Goal: Task Accomplishment & Management: Manage account settings

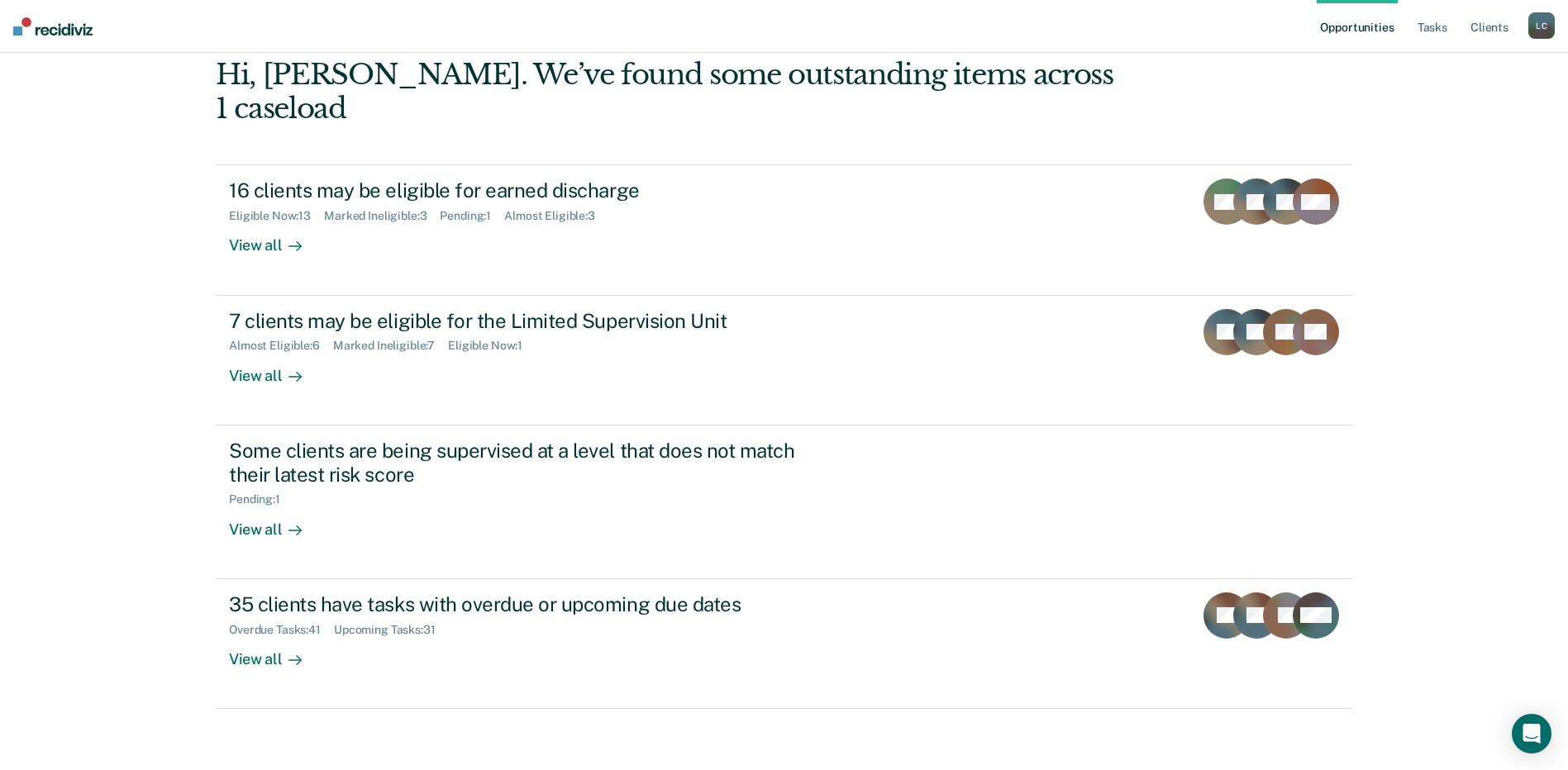
scroll to position [108, 0]
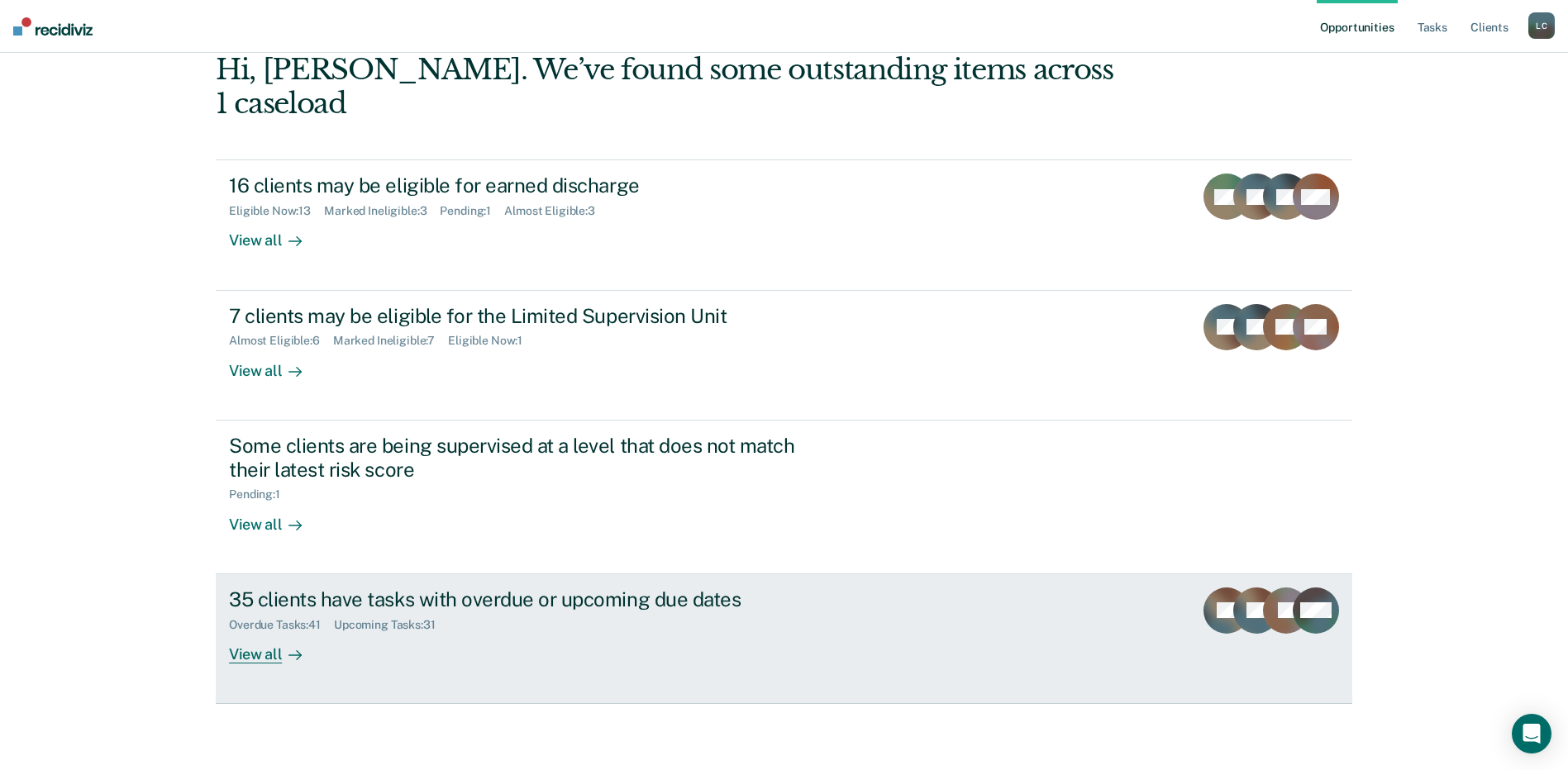
click at [288, 655] on icon at bounding box center [295, 656] width 14 height 14
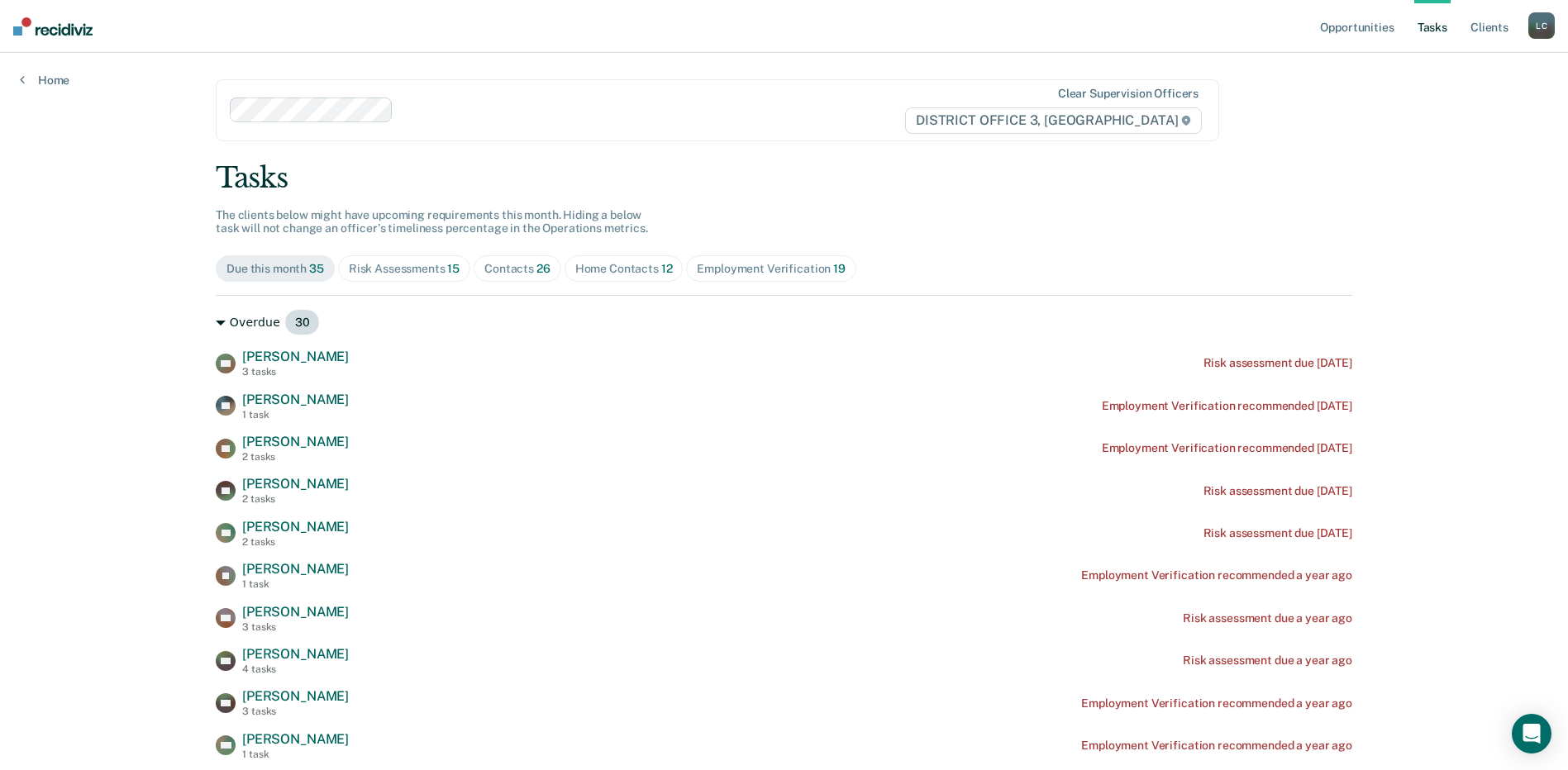
click at [217, 323] on icon at bounding box center [220, 323] width 10 height 5
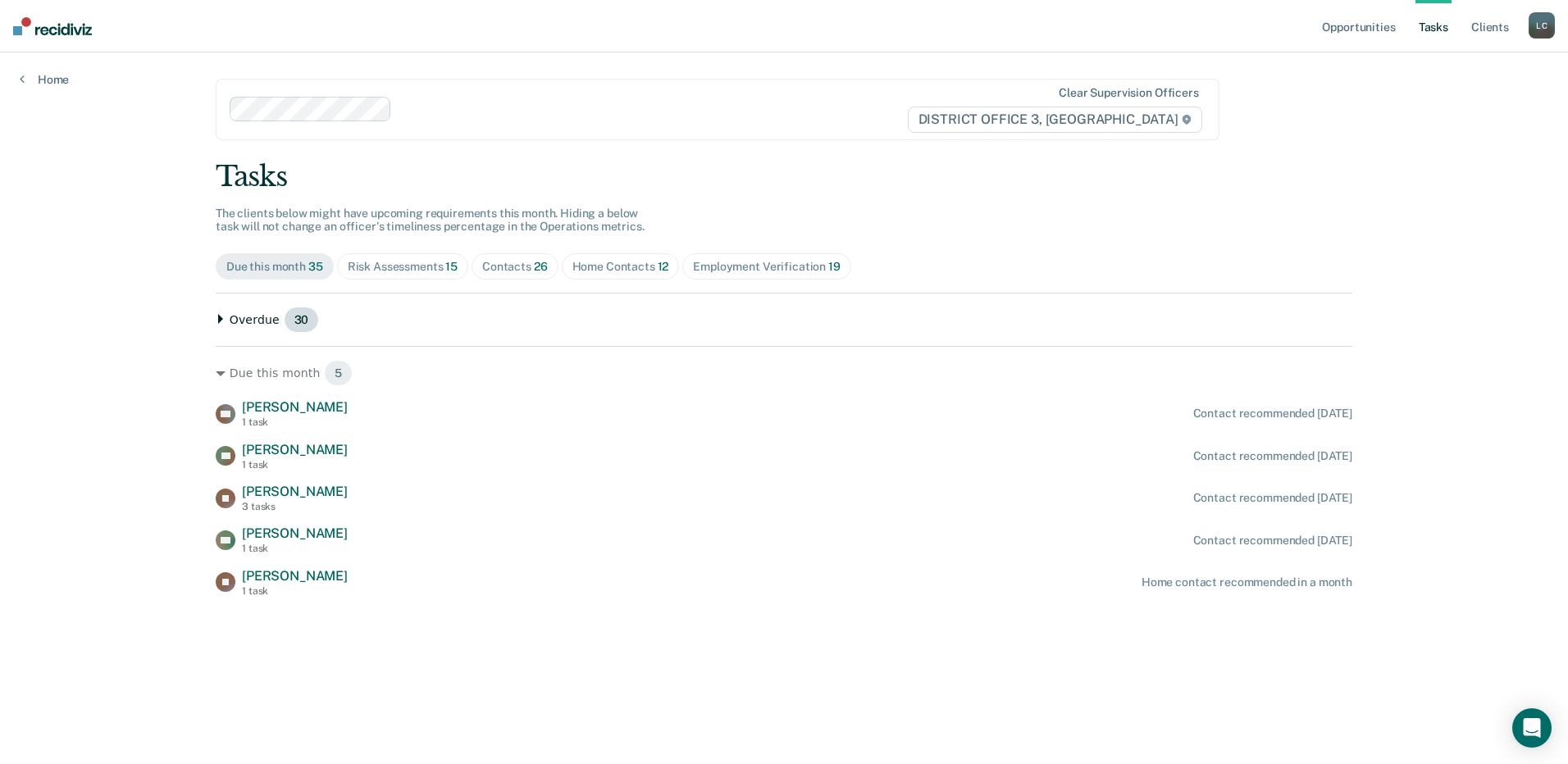
click at [216, 320] on icon at bounding box center [220, 319] width 10 height 10
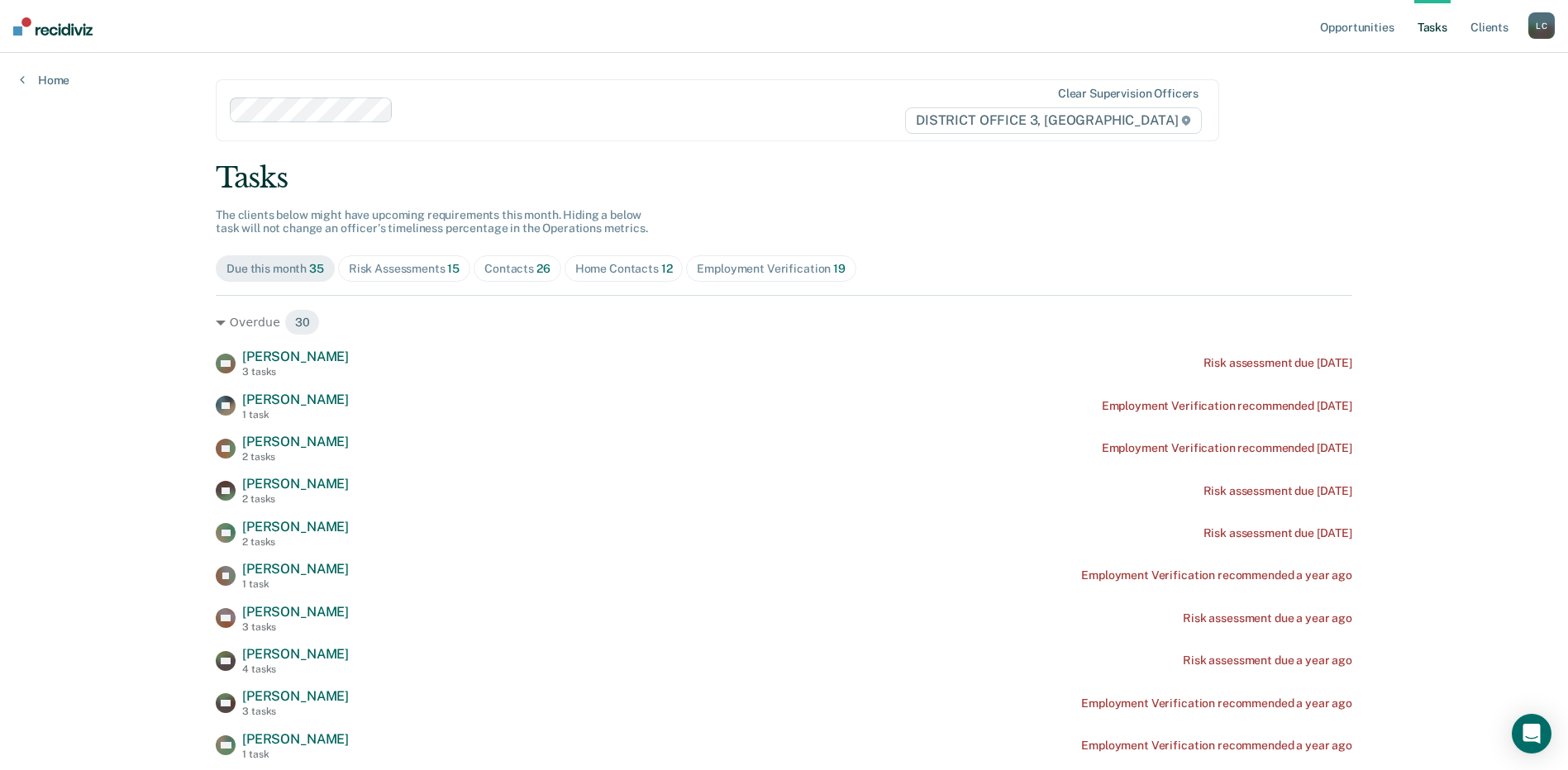
click at [397, 273] on div "Risk Assessments 15" at bounding box center [404, 269] width 111 height 14
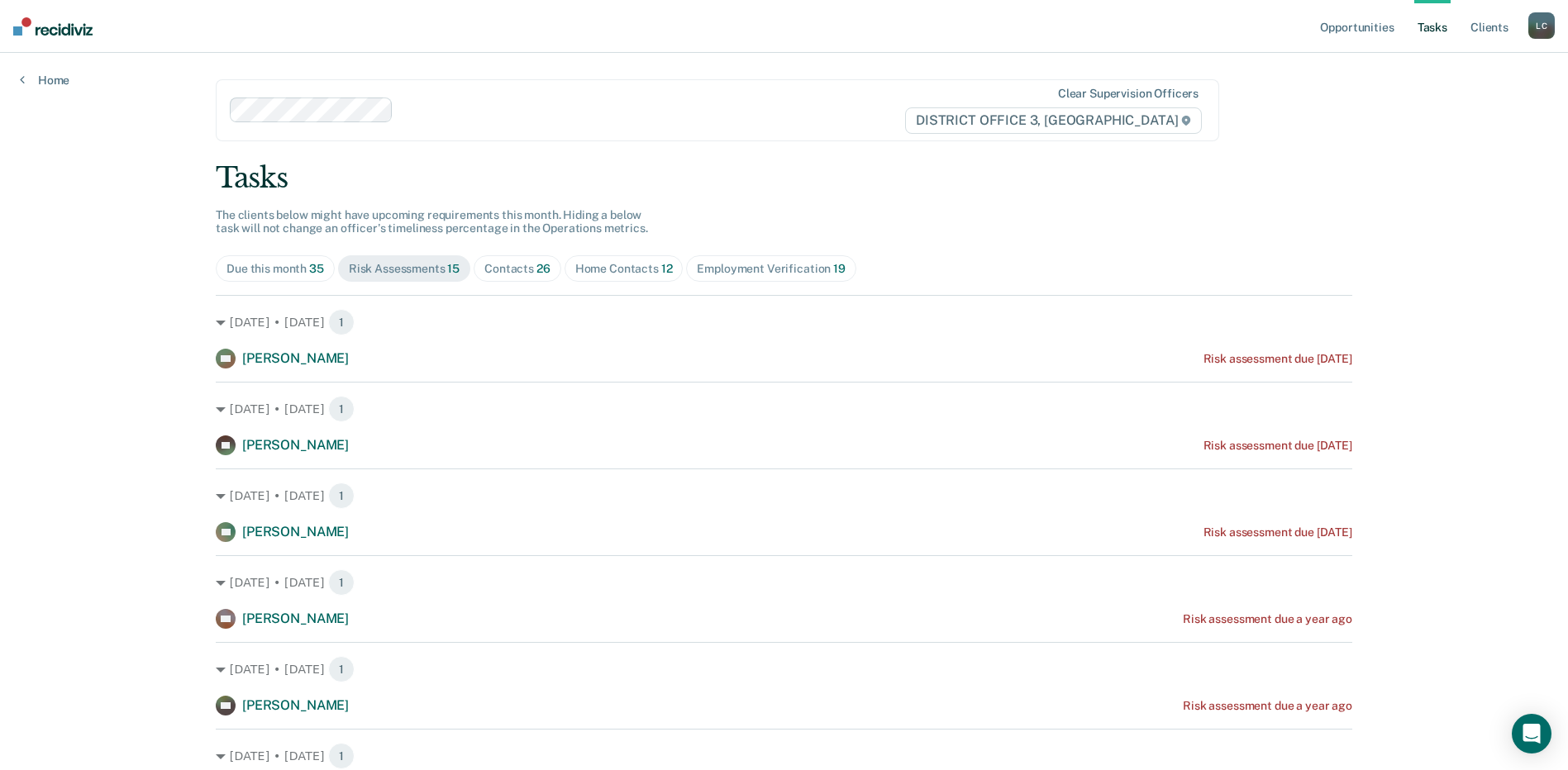
click at [400, 262] on div "Risk Assessments 15" at bounding box center [404, 269] width 111 height 14
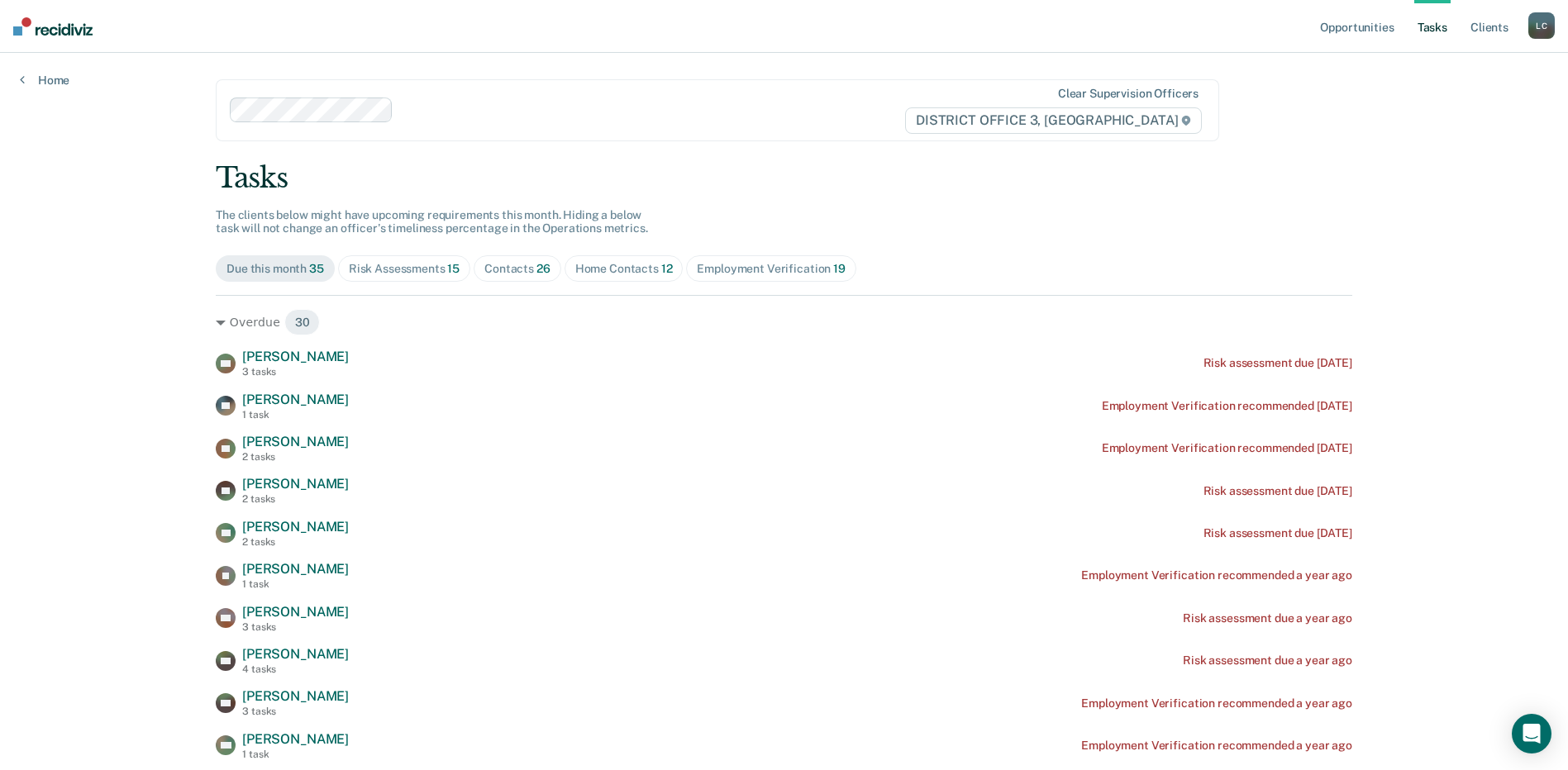
click at [508, 269] on div "Contacts 26" at bounding box center [517, 269] width 66 height 14
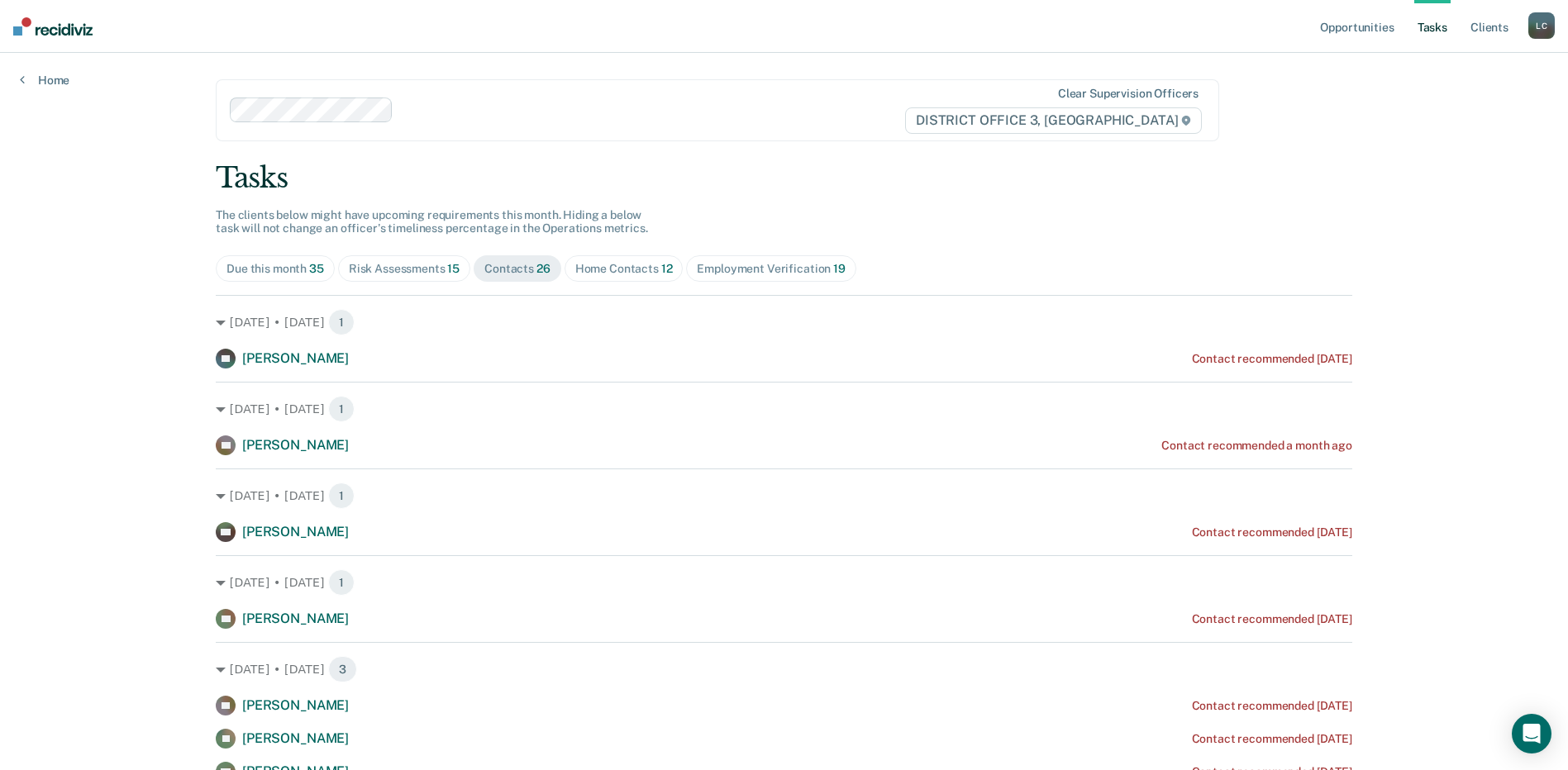
click at [585, 263] on div "Home Contacts 12" at bounding box center [624, 269] width 97 height 14
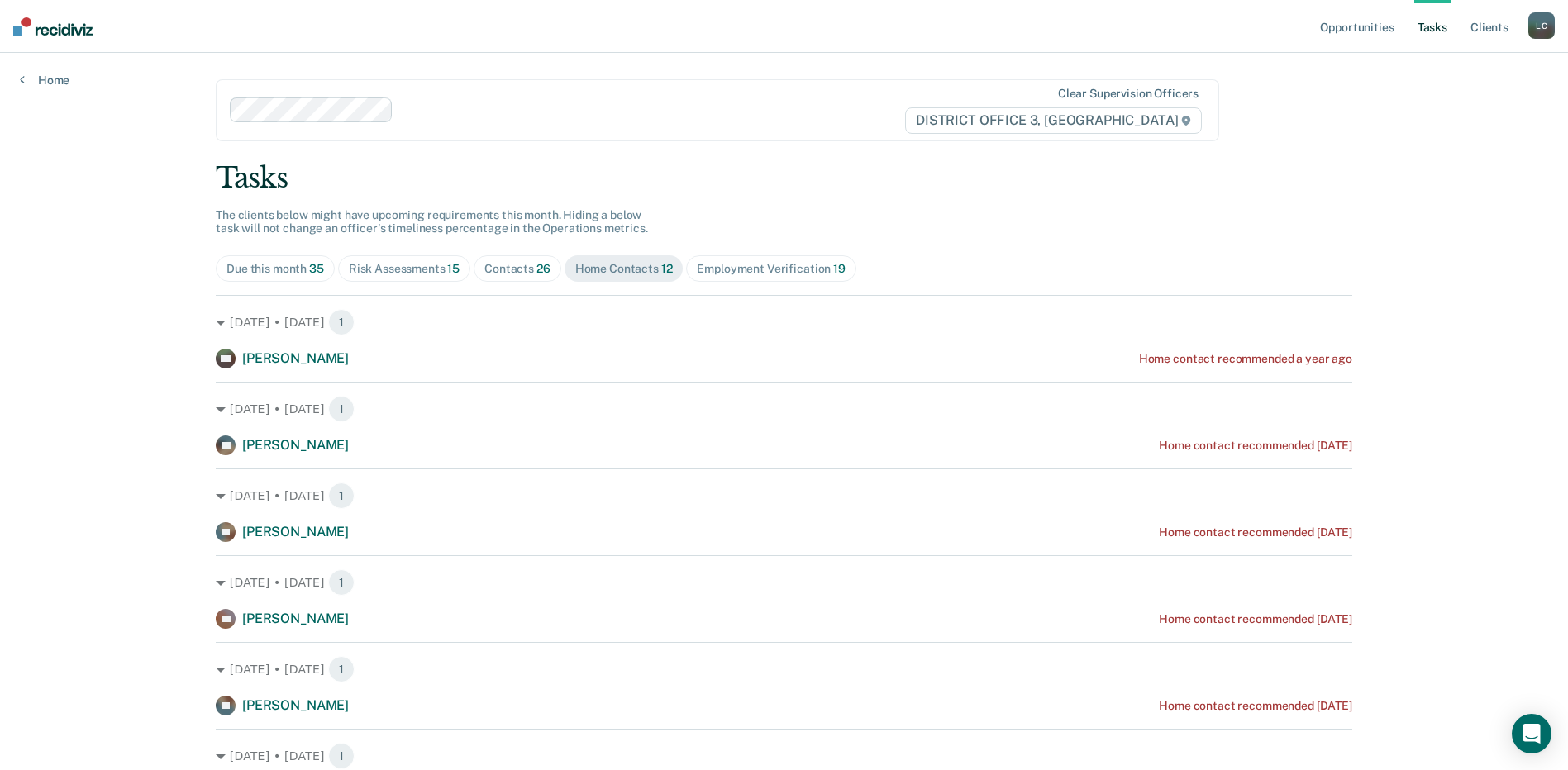
click at [727, 263] on div "Employment Verification 19" at bounding box center [771, 269] width 148 height 14
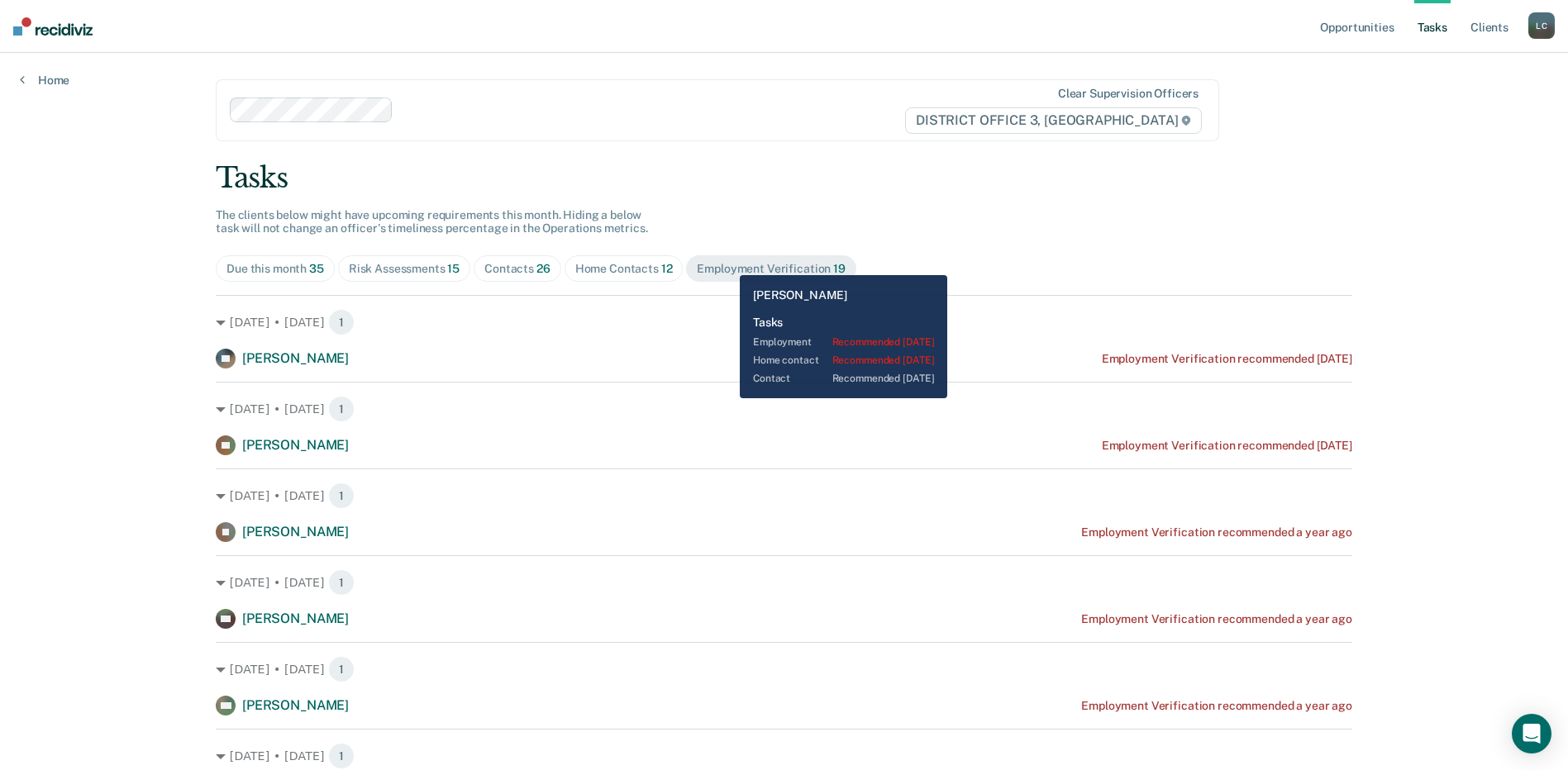
click at [729, 264] on div "Employment Verification 19" at bounding box center [771, 269] width 148 height 14
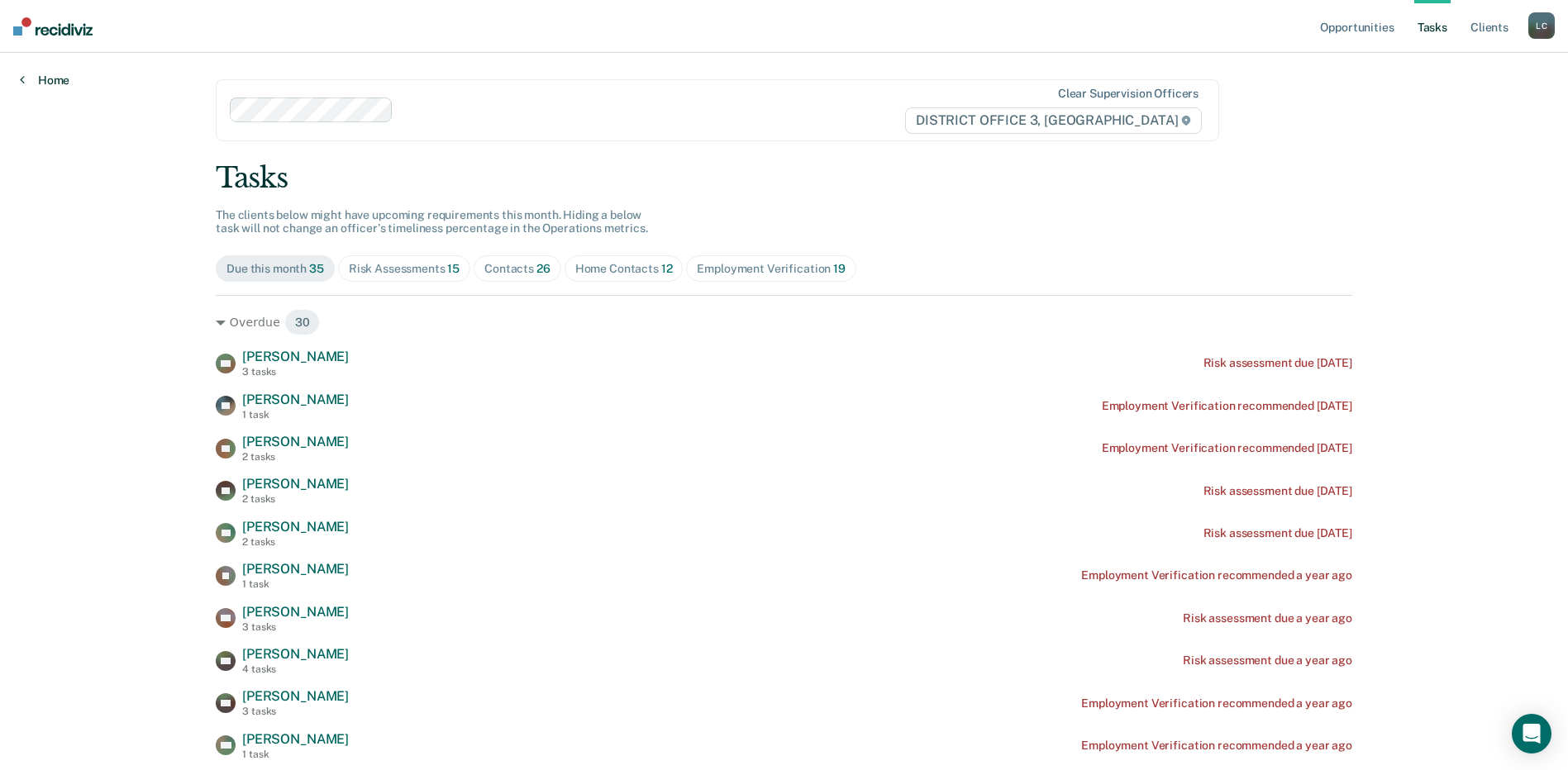
click at [25, 74] on link "Home" at bounding box center [44, 80] width 50 height 15
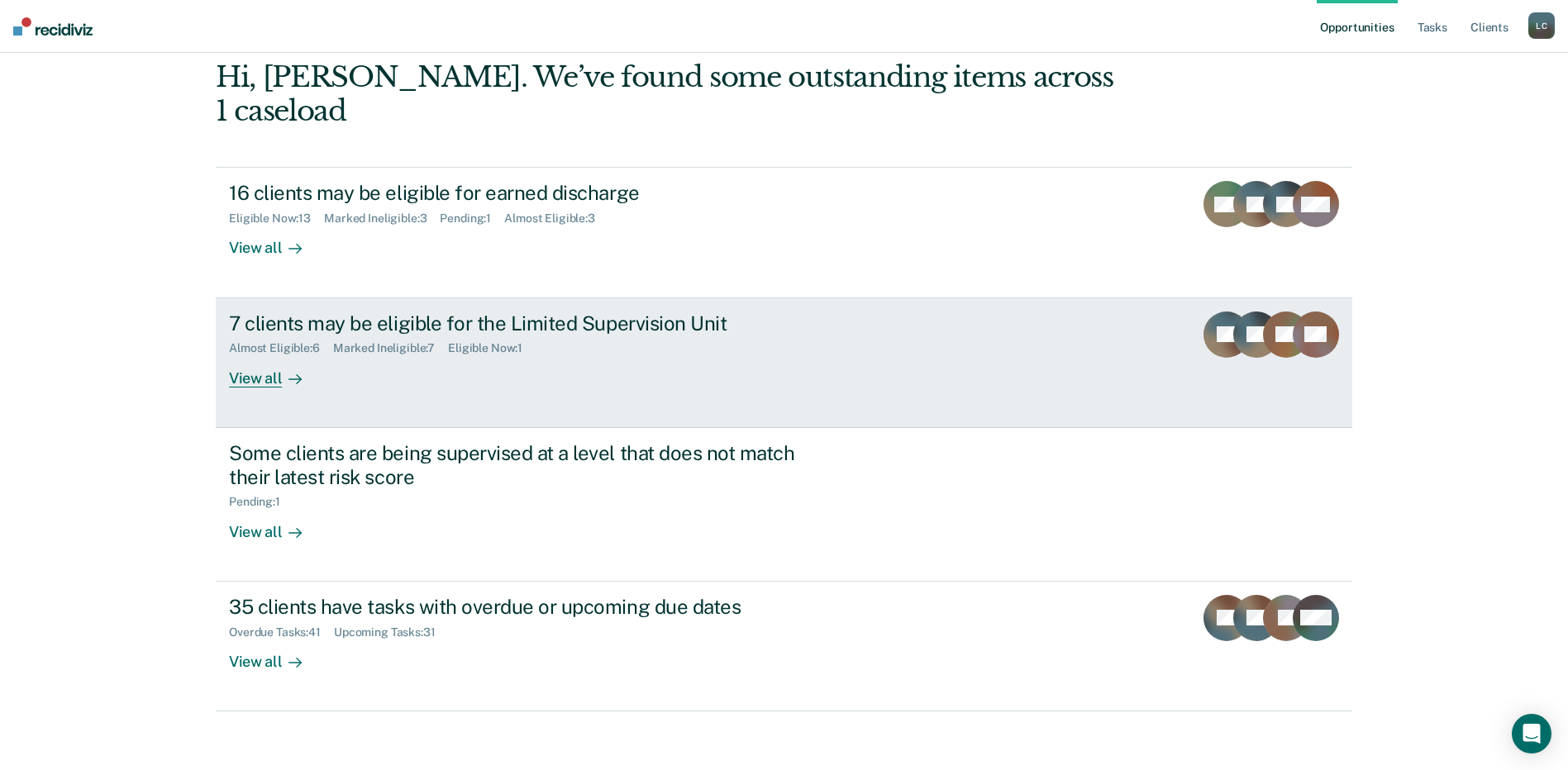
scroll to position [108, 0]
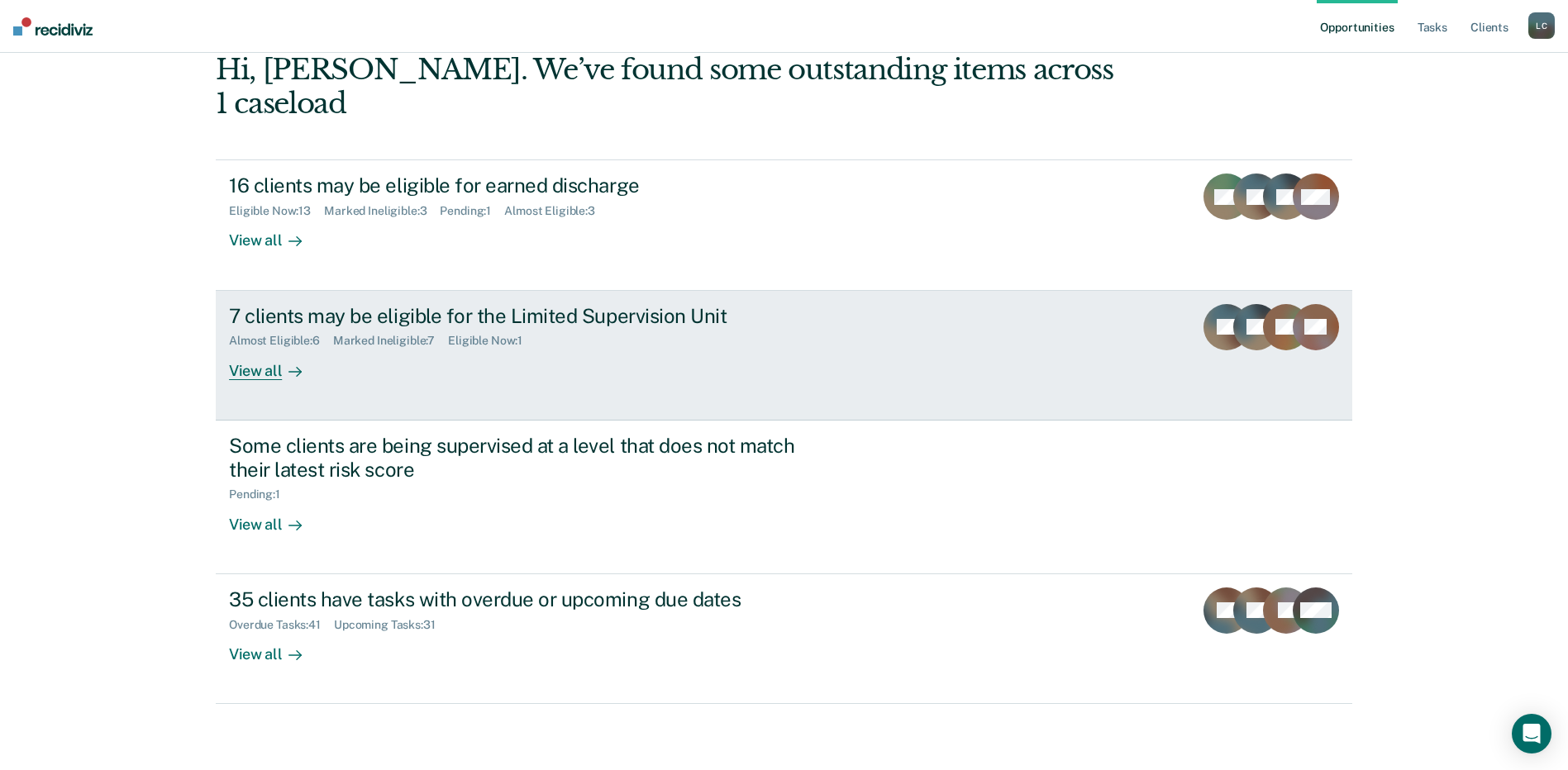
click at [270, 373] on div "View all" at bounding box center [275, 364] width 93 height 32
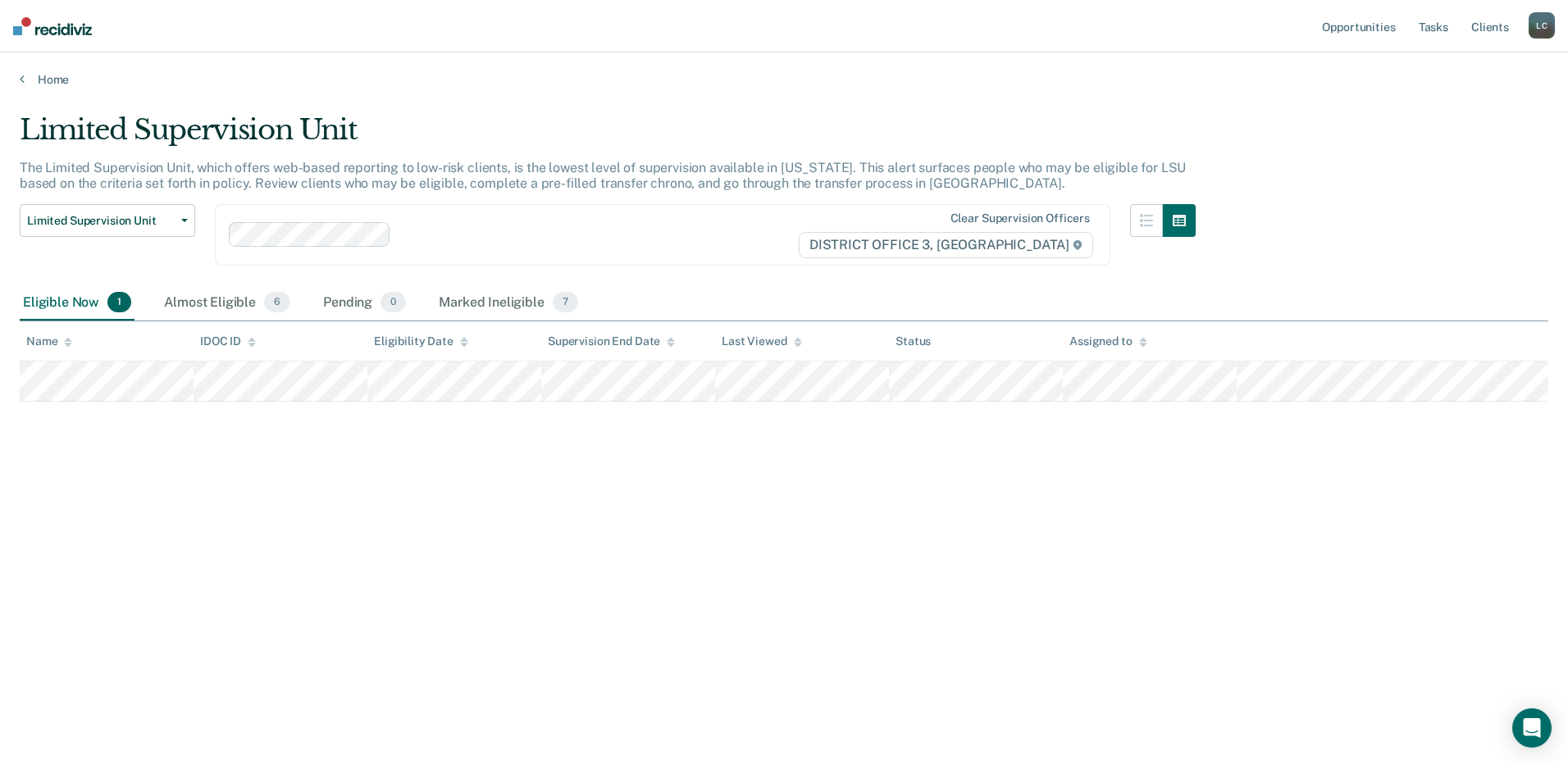
click at [73, 307] on div "Eligible Now 1" at bounding box center [76, 303] width 115 height 36
click at [28, 74] on link "Home" at bounding box center [783, 79] width 1528 height 15
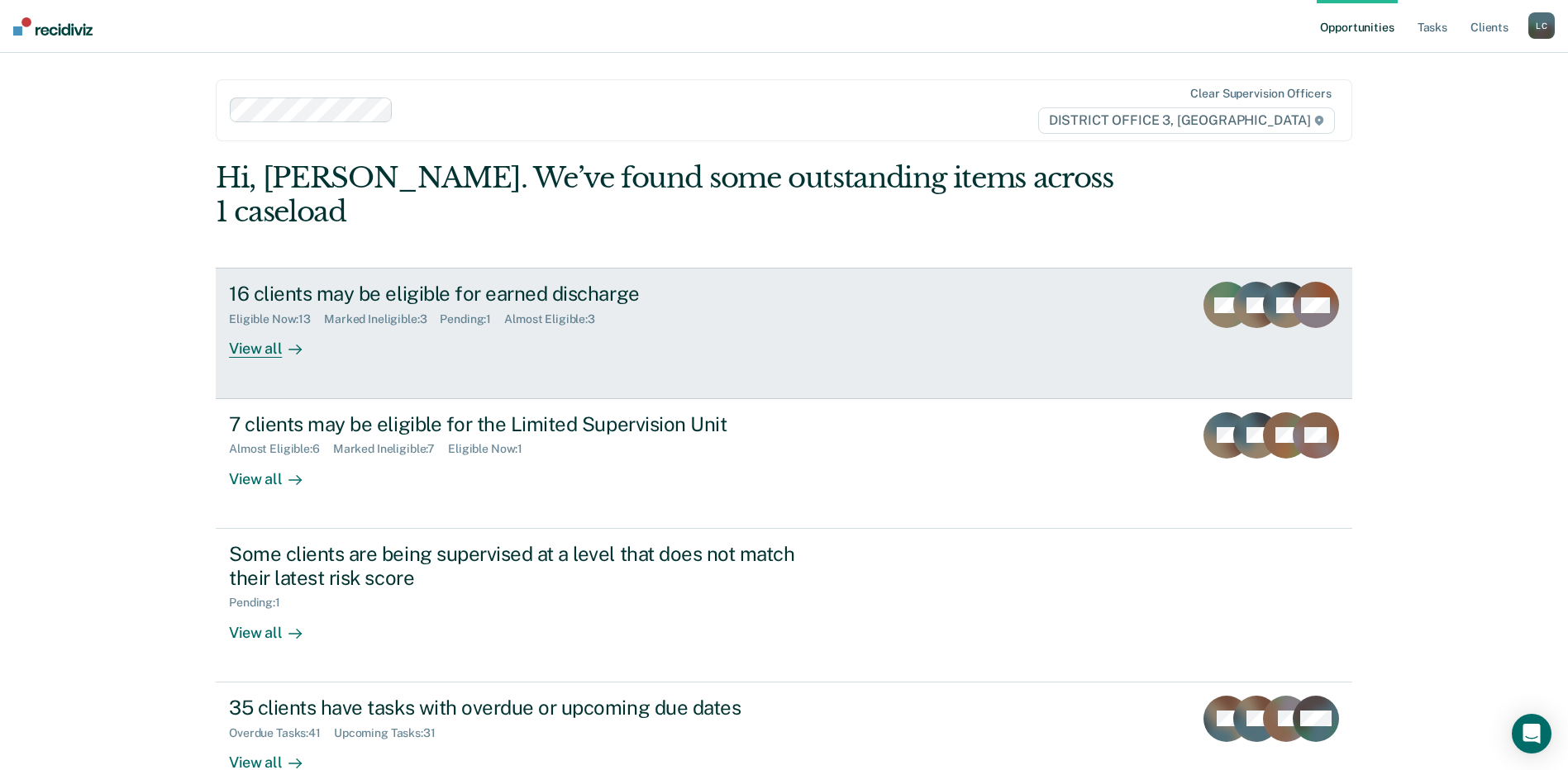
click at [271, 342] on div "View all" at bounding box center [275, 342] width 93 height 32
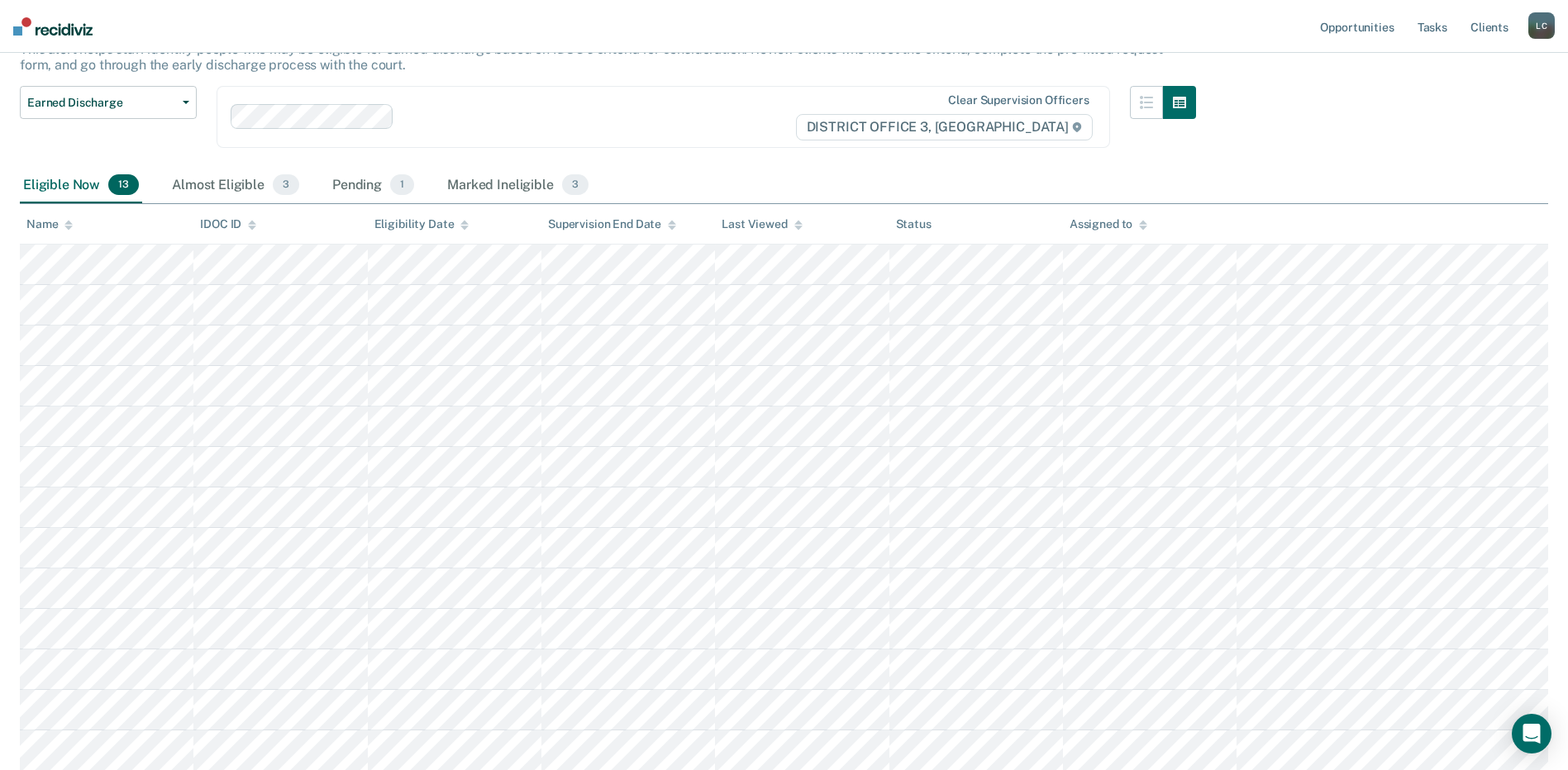
scroll to position [166, 0]
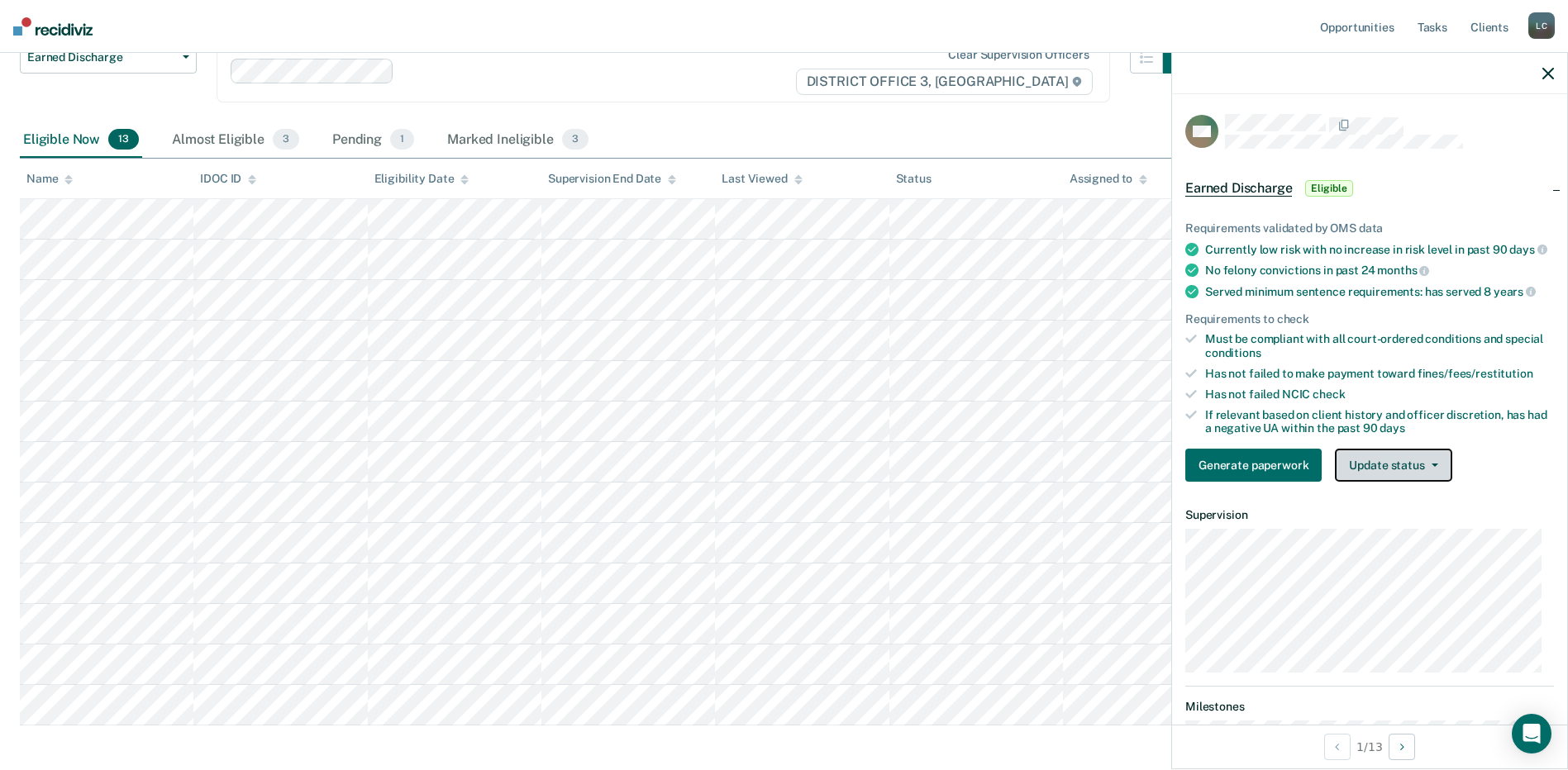
click at [1390, 472] on button "Update status" at bounding box center [1394, 466] width 117 height 33
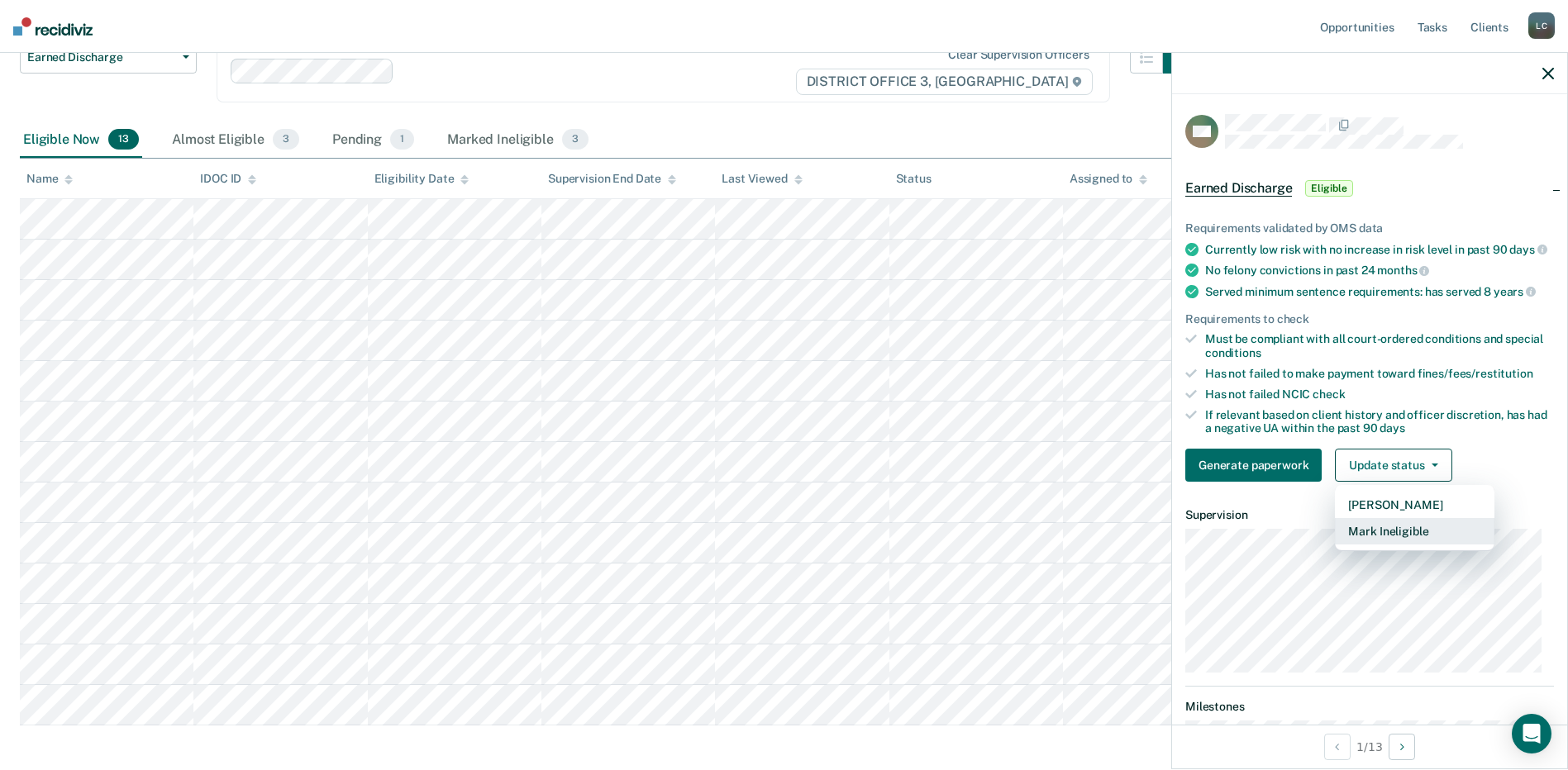
click at [1386, 542] on button "Mark Ineligible" at bounding box center [1415, 531] width 160 height 26
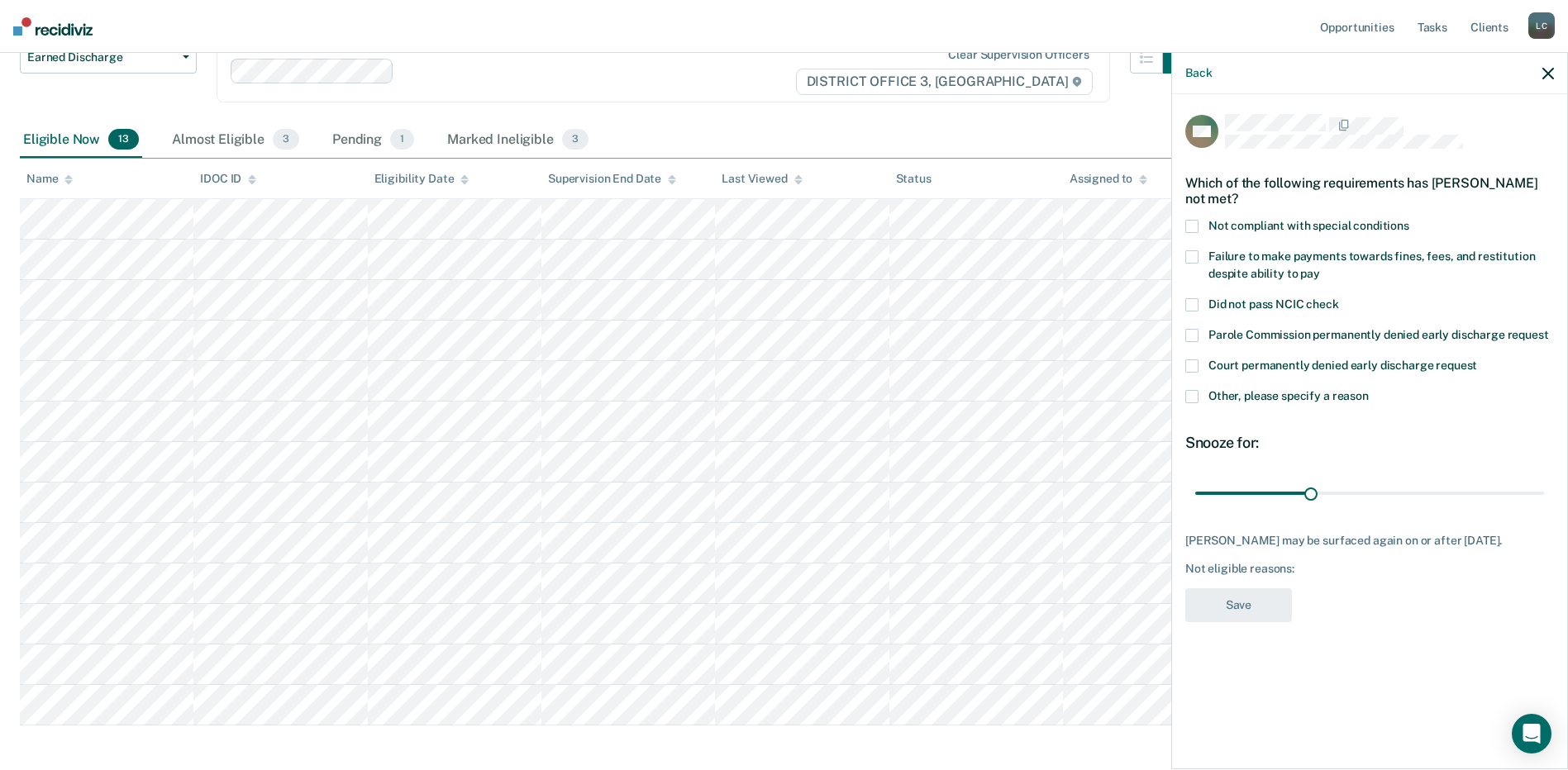
click at [1195, 221] on span at bounding box center [1192, 227] width 14 height 14
click at [1409, 220] on input "Not compliant with special conditions" at bounding box center [1409, 220] width 0 height 0
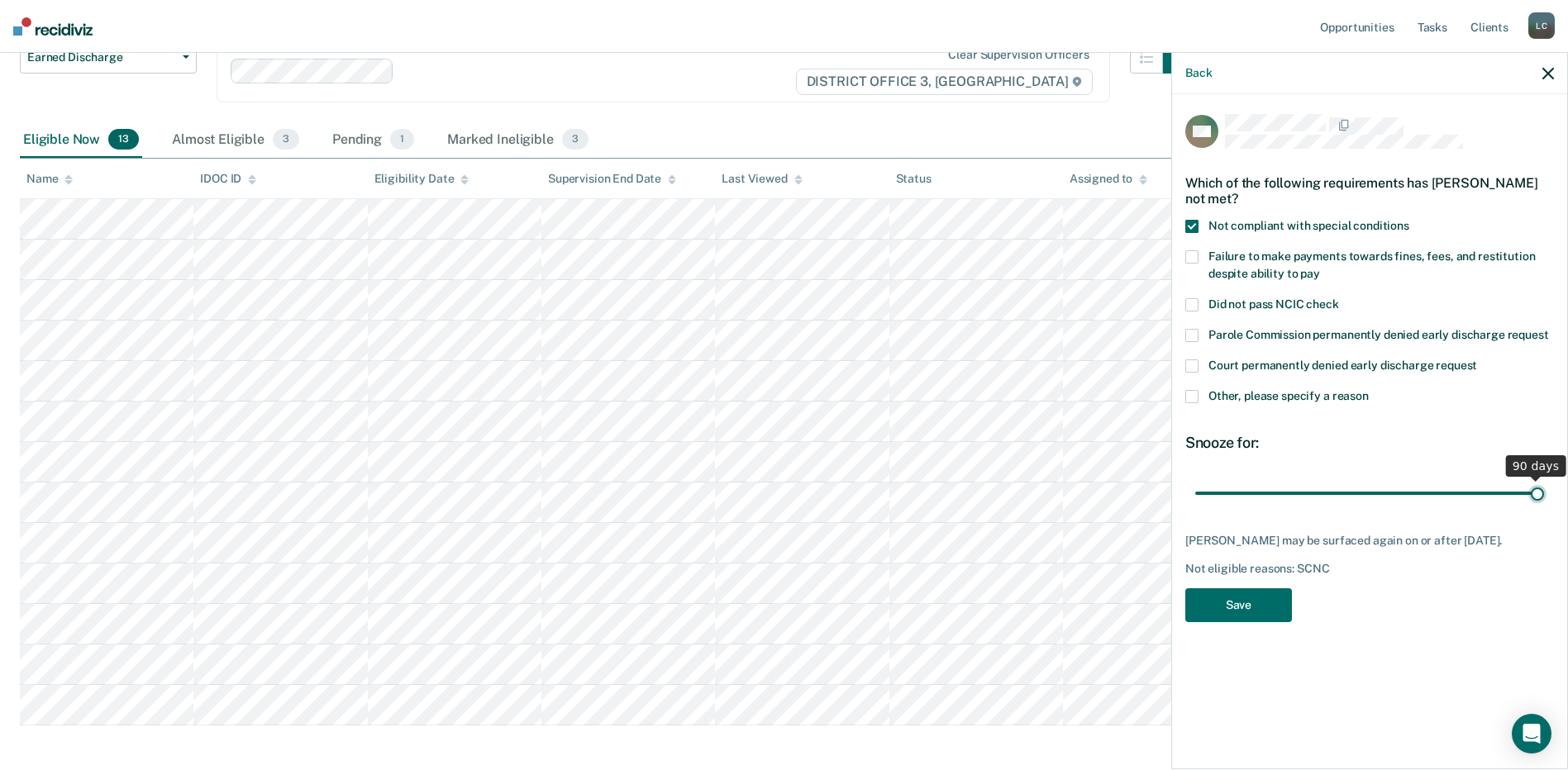
drag, startPoint x: 1314, startPoint y: 487, endPoint x: 1583, endPoint y: 489, distance: 269.0
type input "90"
click at [1544, 489] on input "range" at bounding box center [1369, 493] width 349 height 29
click at [1254, 616] on button "Save" at bounding box center [1238, 605] width 106 height 34
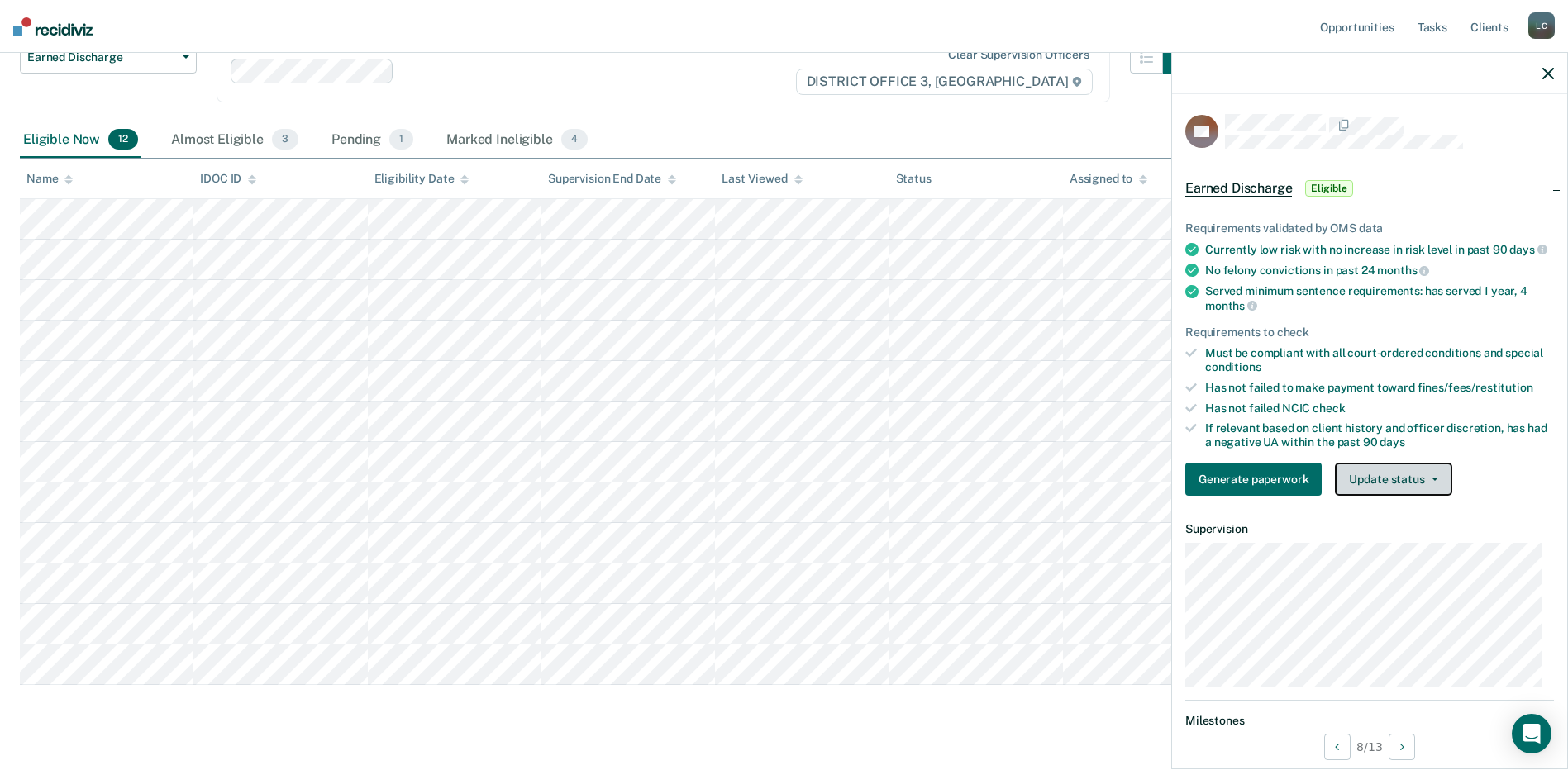
click at [1374, 496] on button "Update status" at bounding box center [1394, 480] width 117 height 33
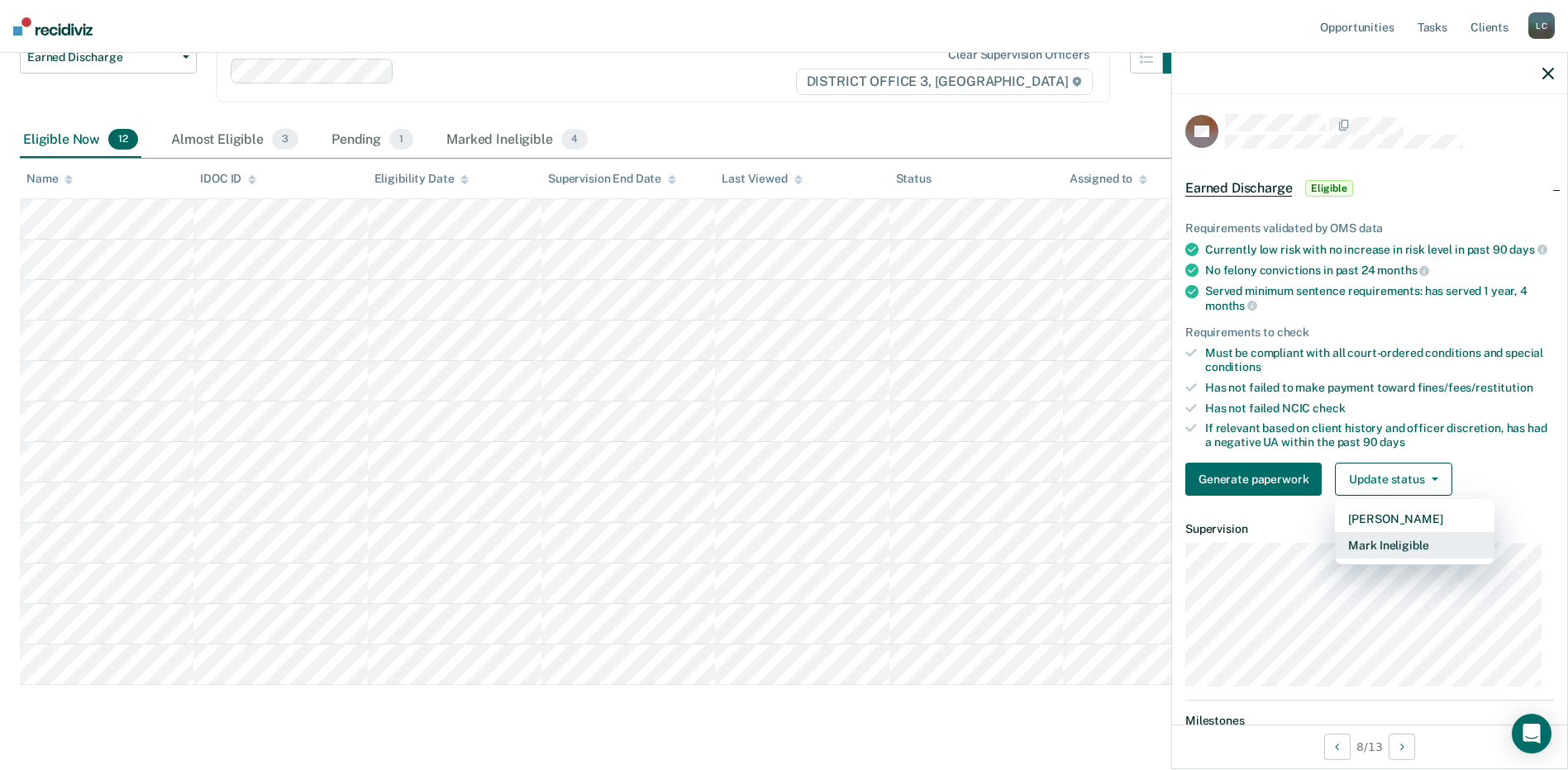
click at [1375, 558] on button "Mark Ineligible" at bounding box center [1415, 545] width 160 height 26
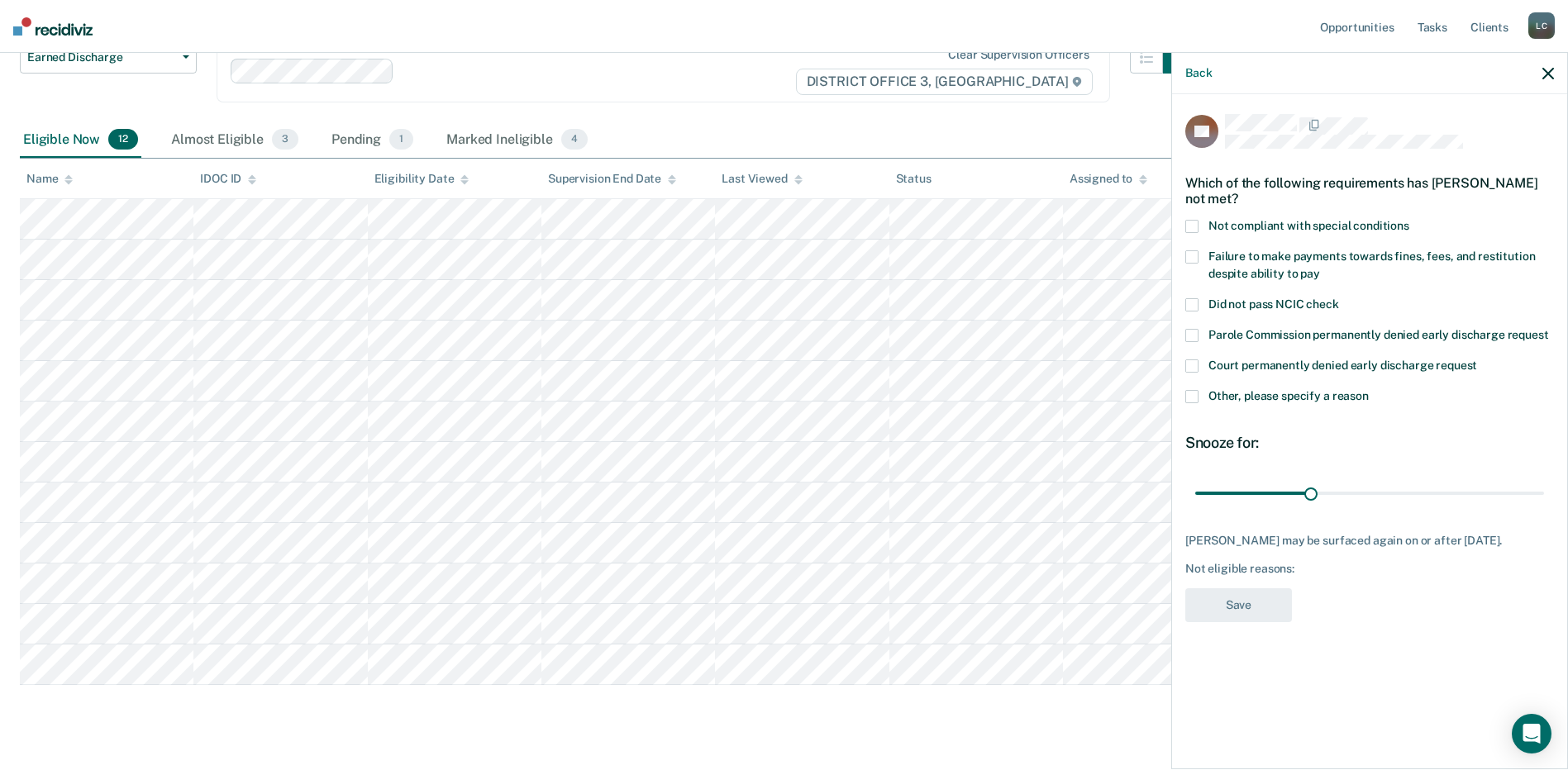
click at [1188, 220] on span at bounding box center [1192, 227] width 14 height 14
click at [1409, 220] on input "Not compliant with special conditions" at bounding box center [1409, 220] width 0 height 0
drag, startPoint x: 1315, startPoint y: 475, endPoint x: 1557, endPoint y: 473, distance: 242.0
type input "90"
click at [1544, 479] on input "range" at bounding box center [1369, 493] width 349 height 29
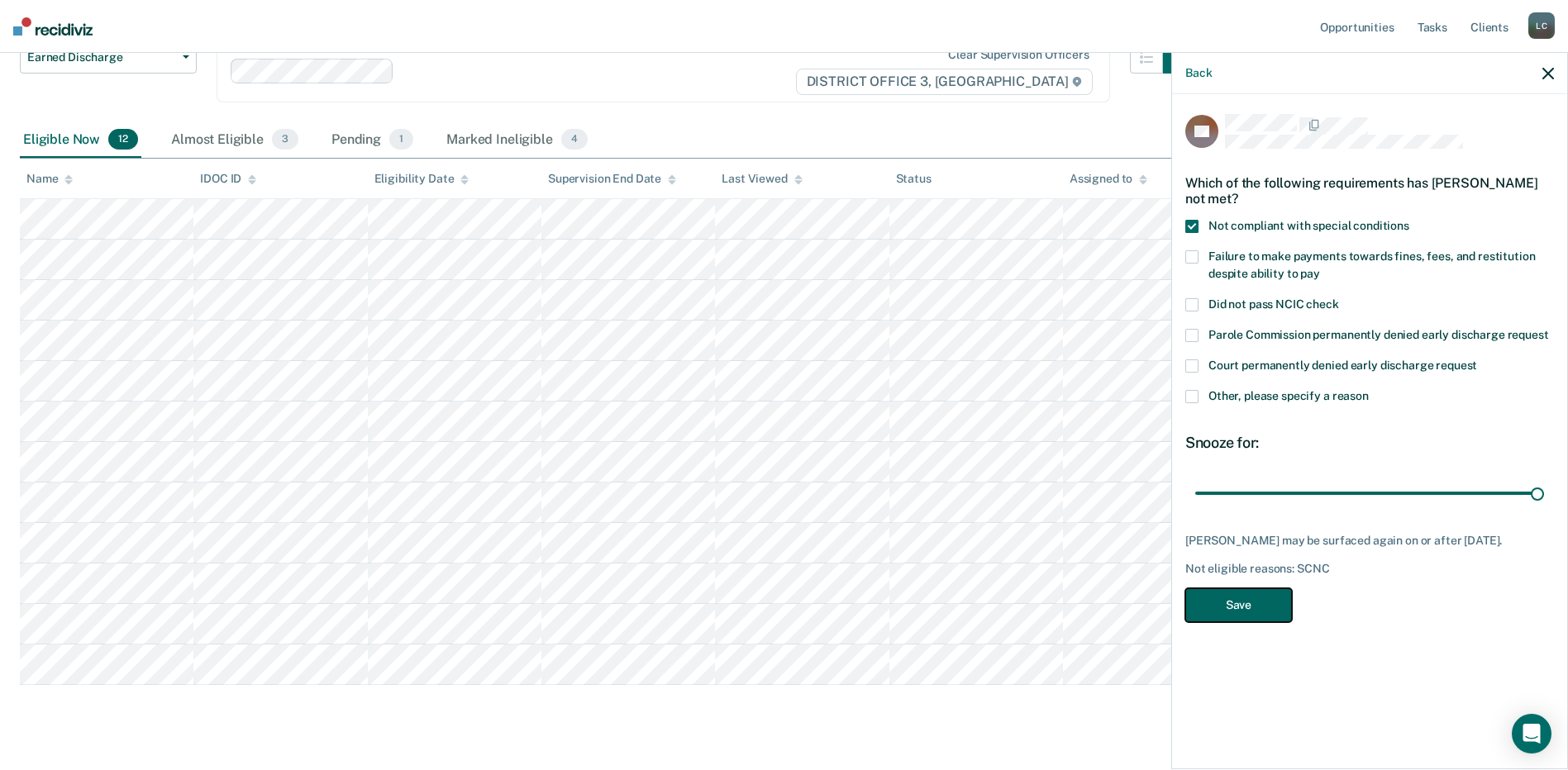
click at [1271, 589] on button "Save" at bounding box center [1238, 605] width 106 height 34
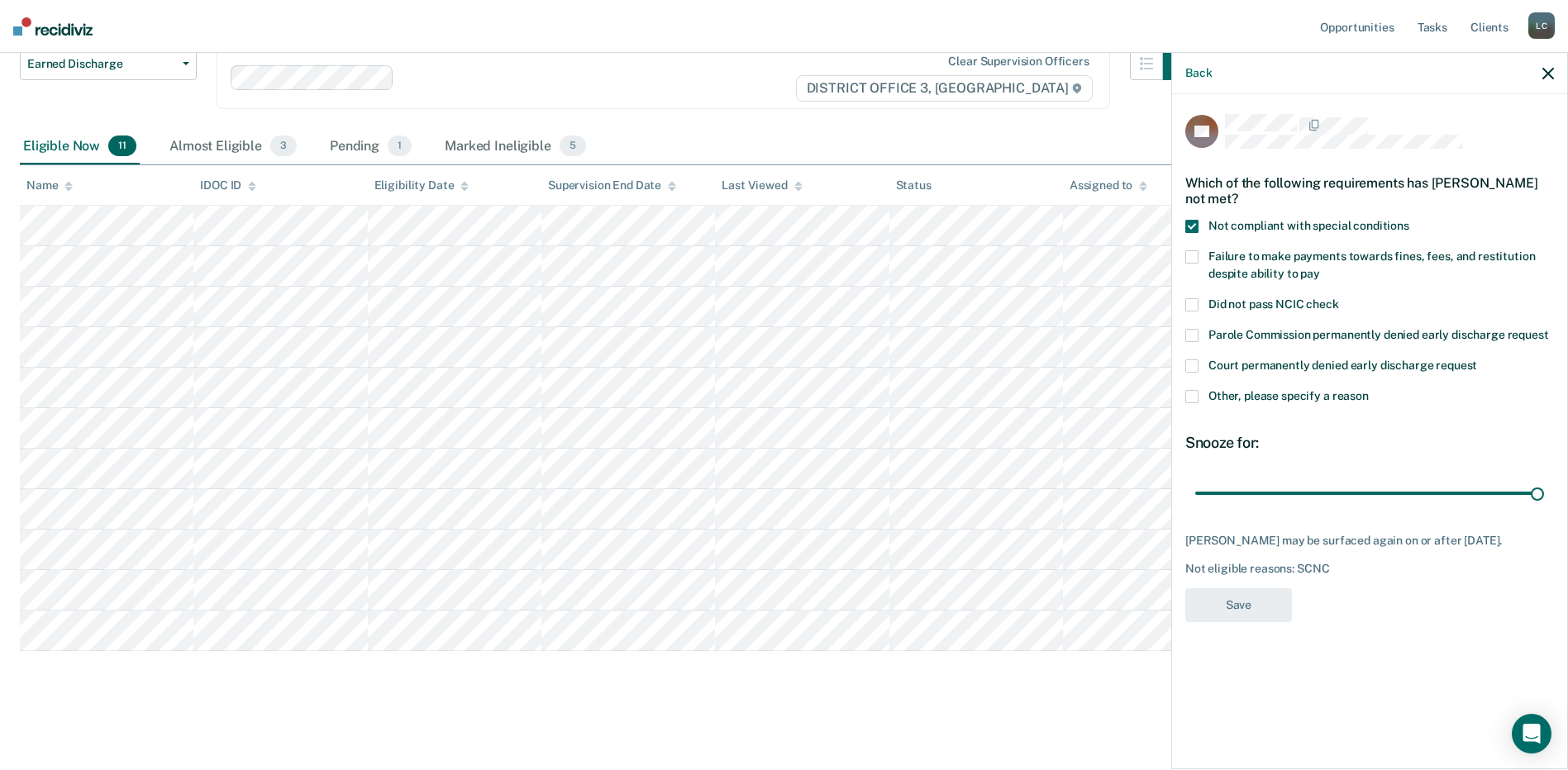
scroll to position [159, 0]
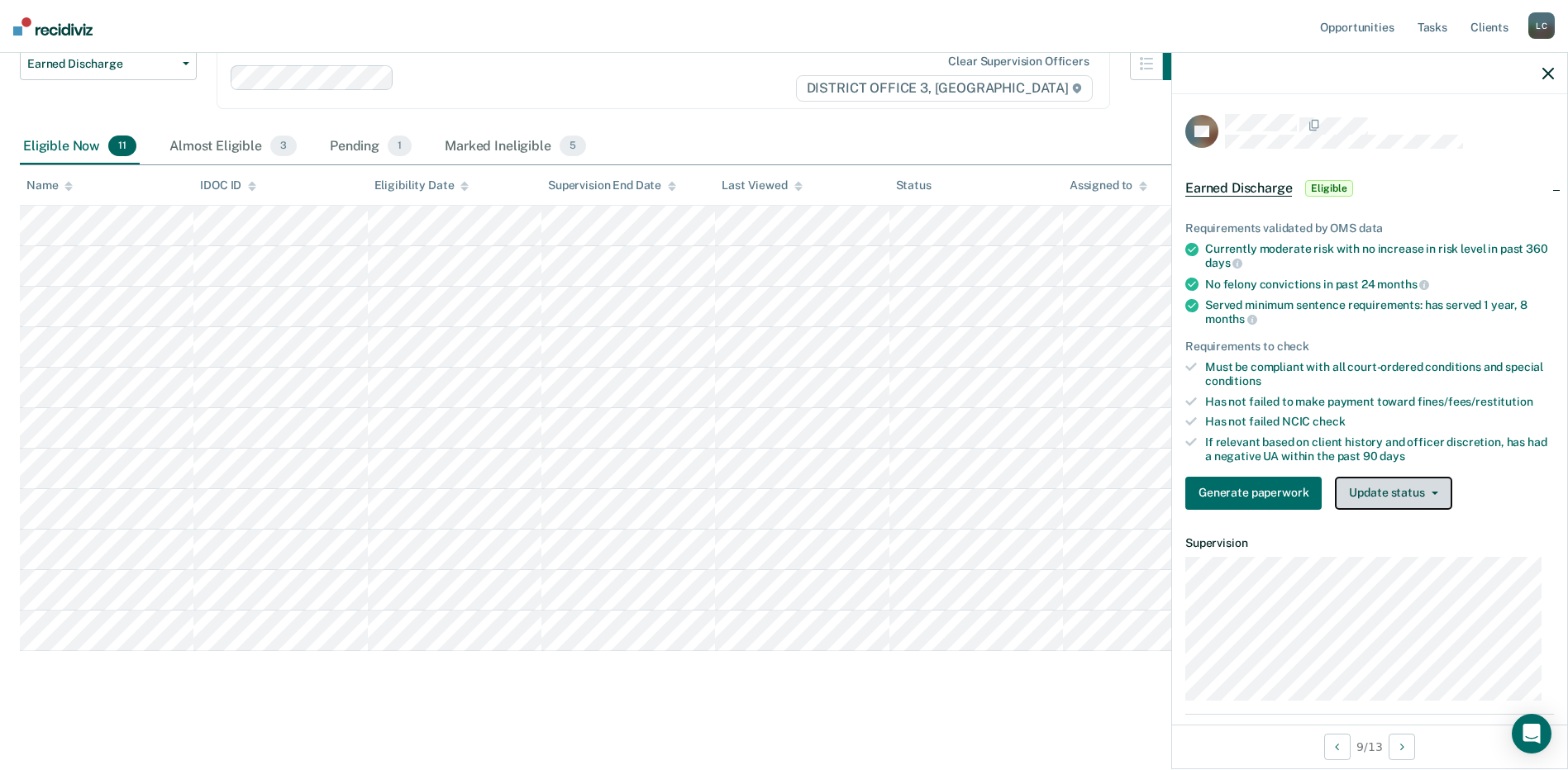
click at [1395, 486] on button "Update status" at bounding box center [1394, 493] width 117 height 33
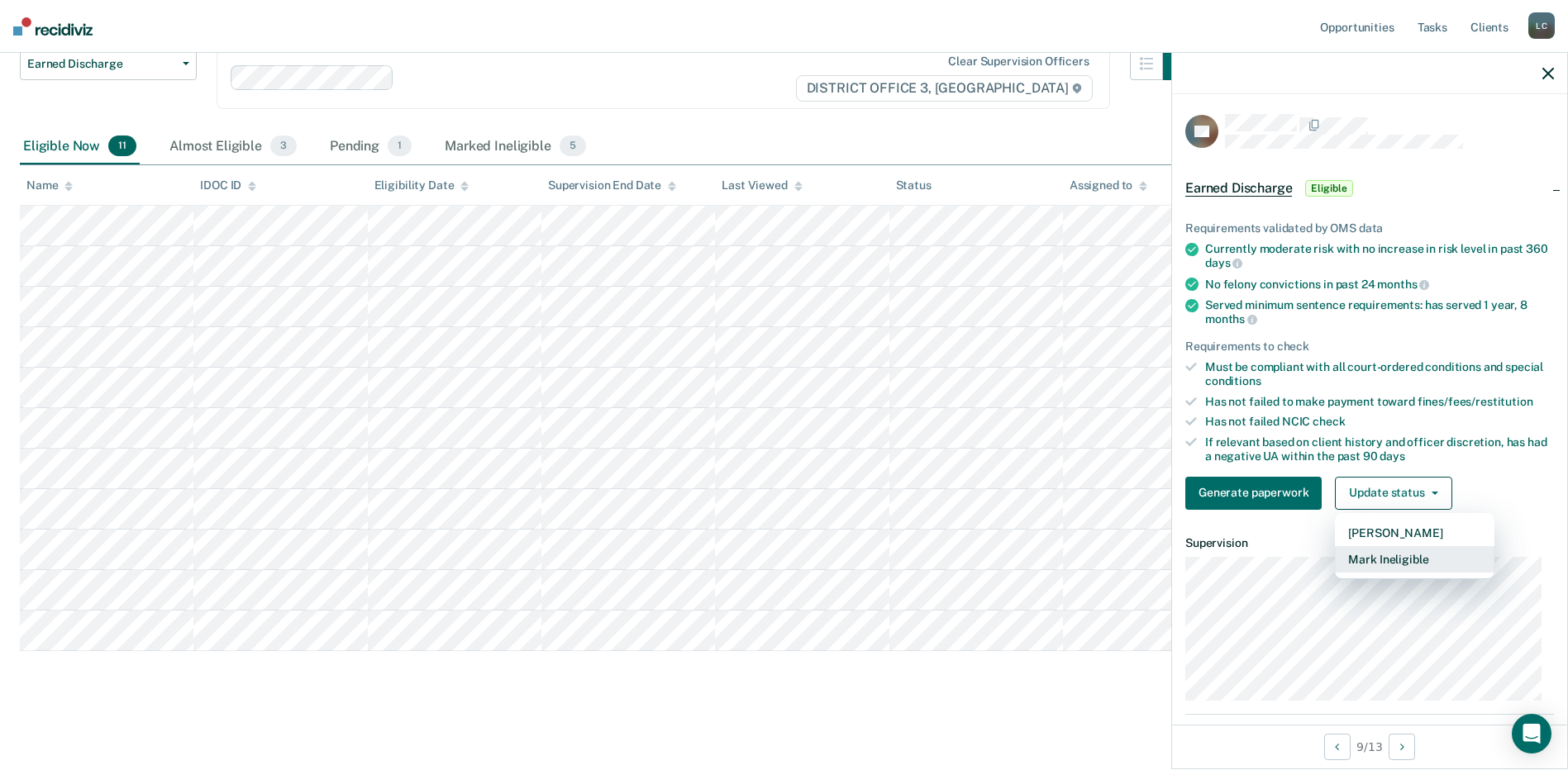
click at [1399, 560] on button "Mark Ineligible" at bounding box center [1415, 559] width 160 height 26
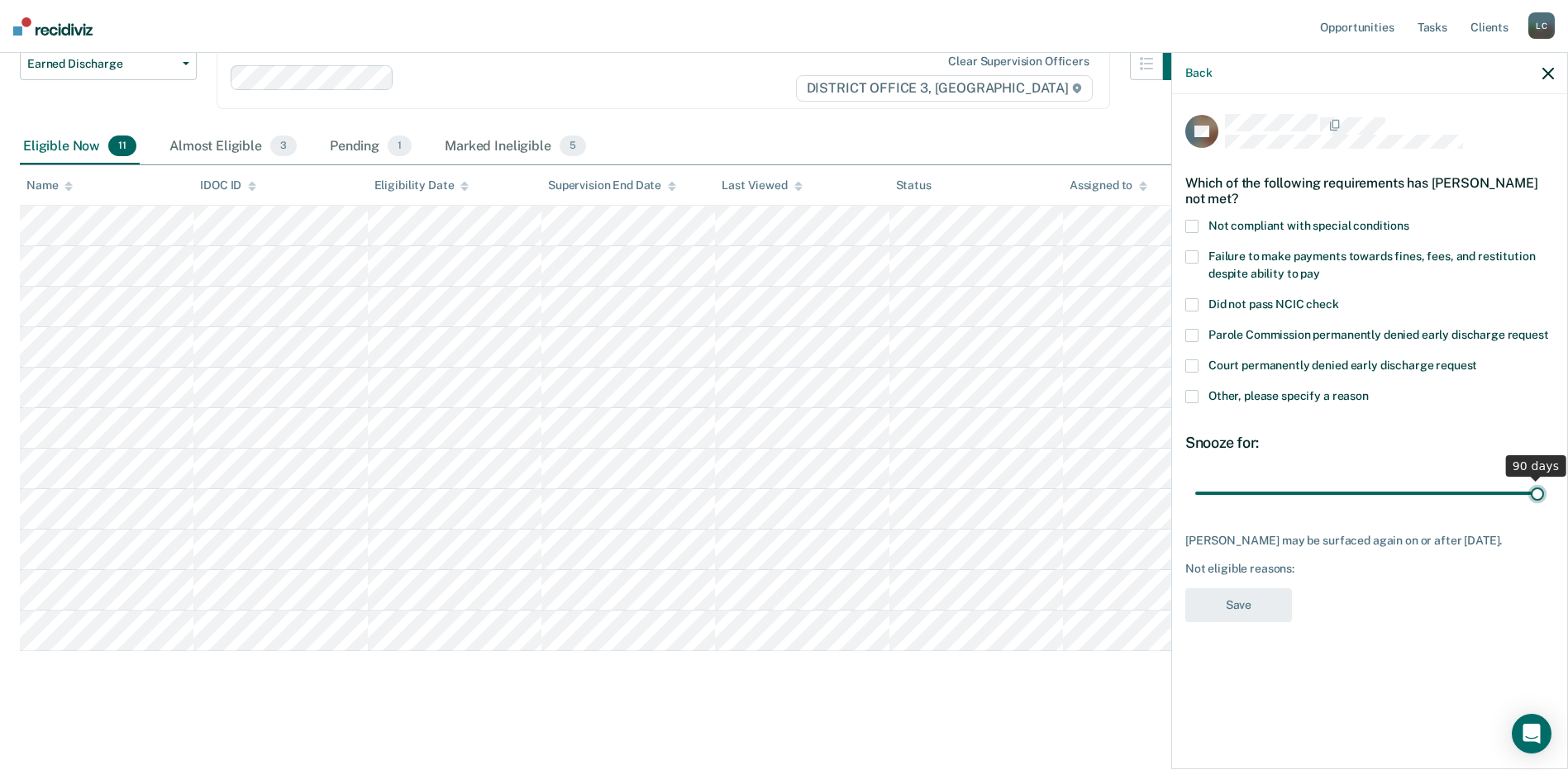
drag, startPoint x: 1315, startPoint y: 491, endPoint x: 1583, endPoint y: 448, distance: 271.4
type input "90"
click at [1544, 479] on input "range" at bounding box center [1369, 493] width 349 height 29
click at [1195, 225] on span at bounding box center [1192, 227] width 14 height 14
click at [1409, 220] on input "Not compliant with special conditions" at bounding box center [1409, 220] width 0 height 0
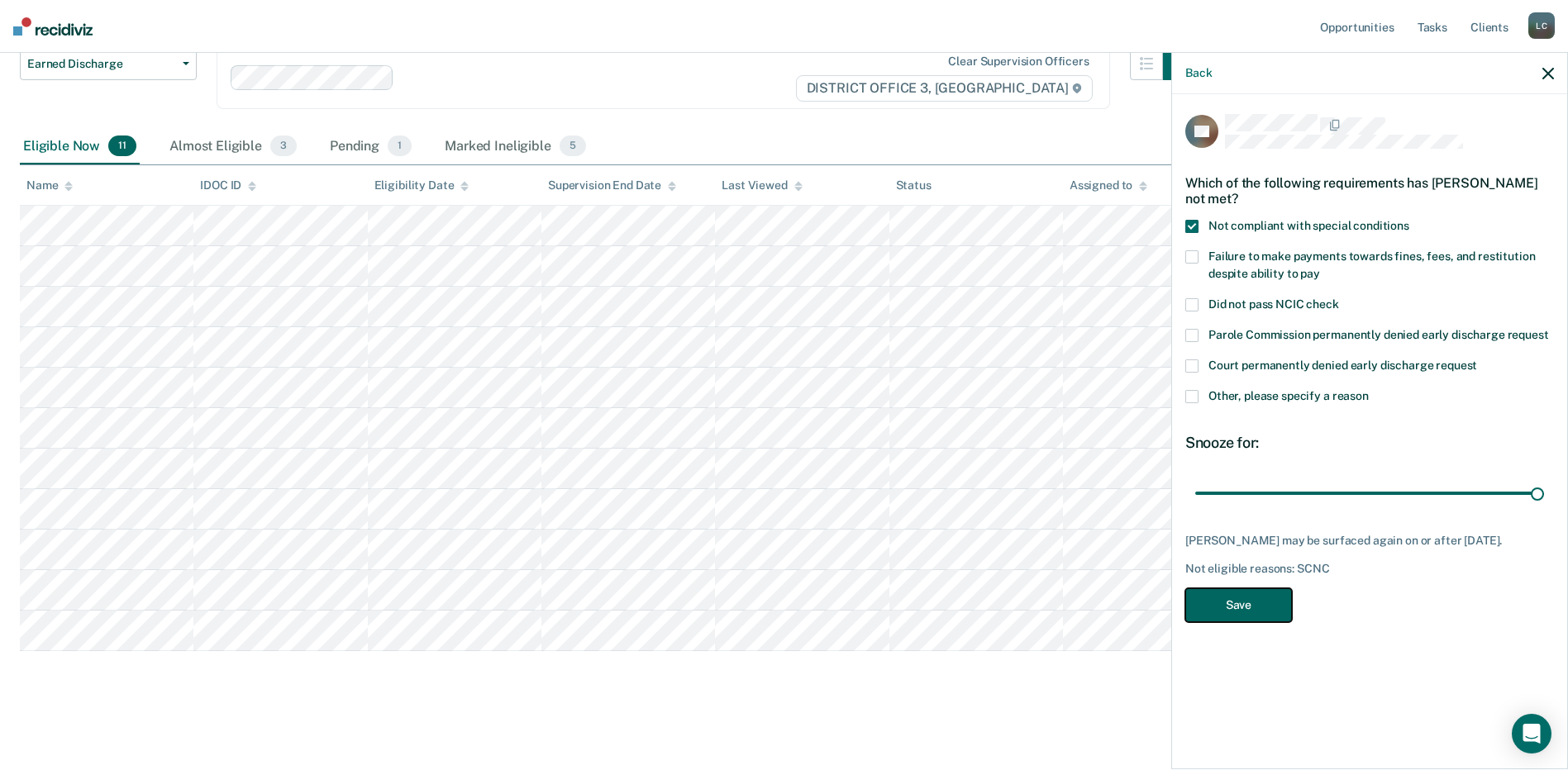
click at [1279, 608] on button "Save" at bounding box center [1238, 605] width 106 height 34
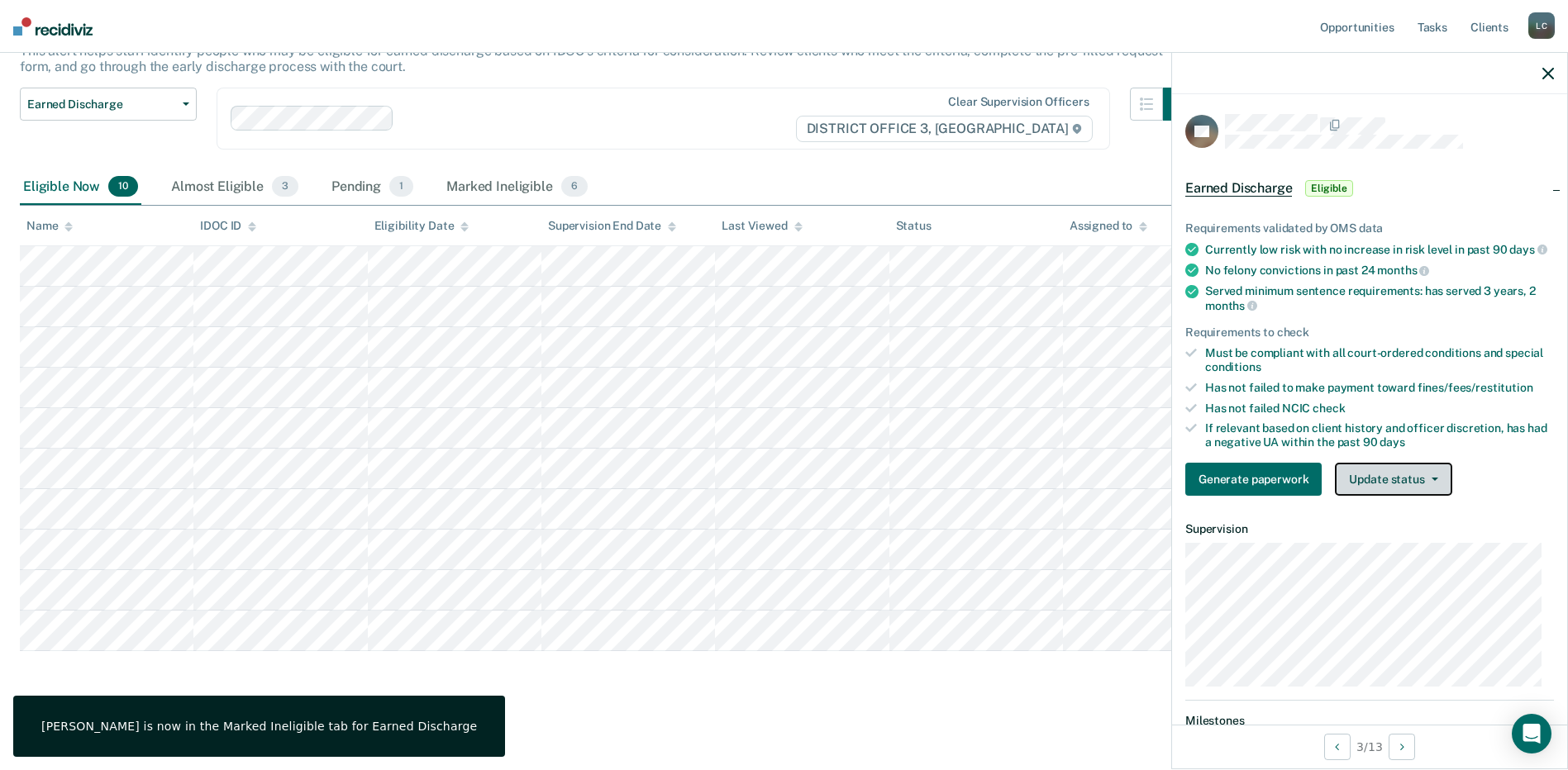
click at [1426, 496] on button "Update status" at bounding box center [1394, 480] width 117 height 33
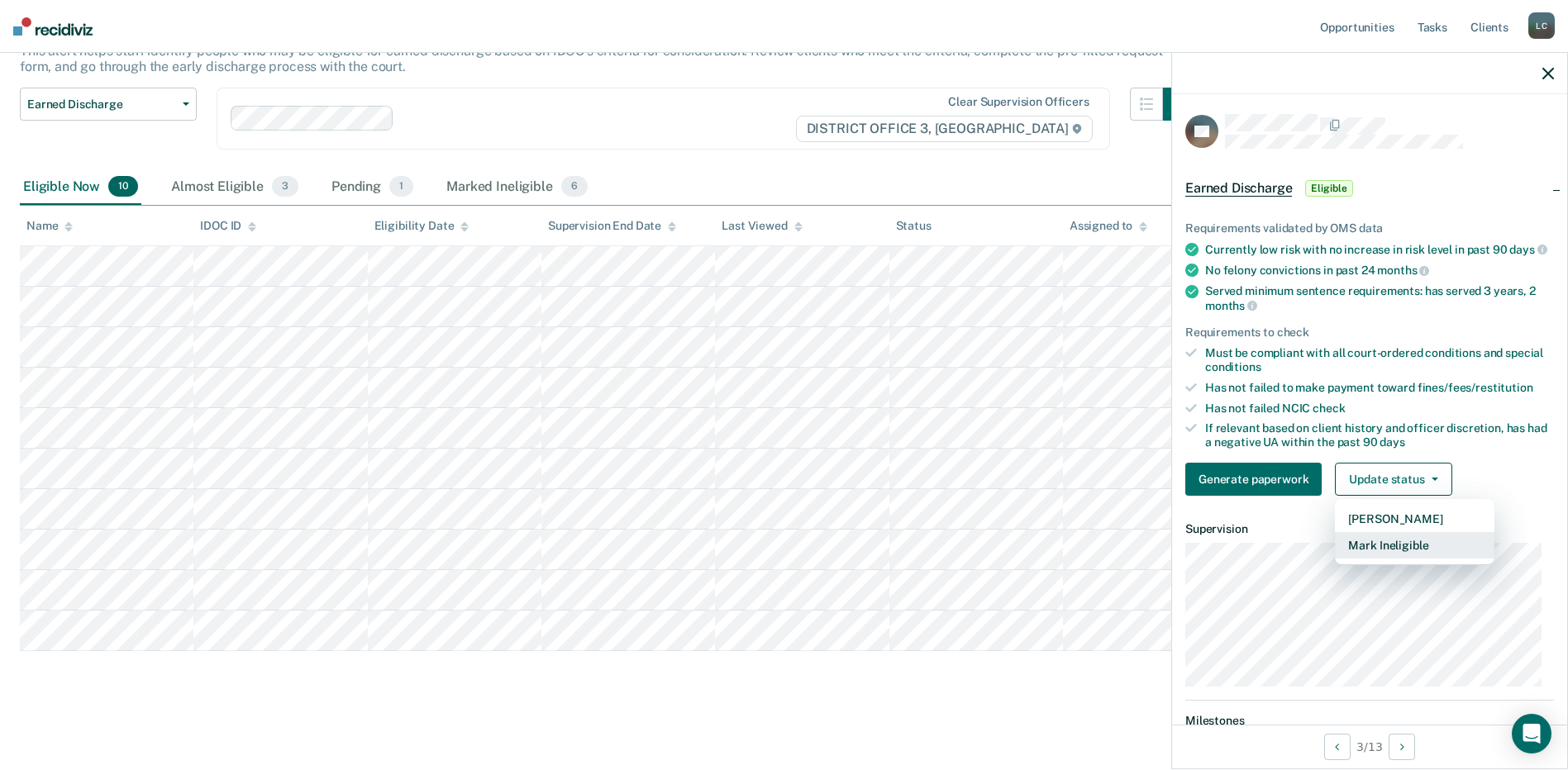
click at [1383, 556] on button "Mark Ineligible" at bounding box center [1415, 545] width 160 height 26
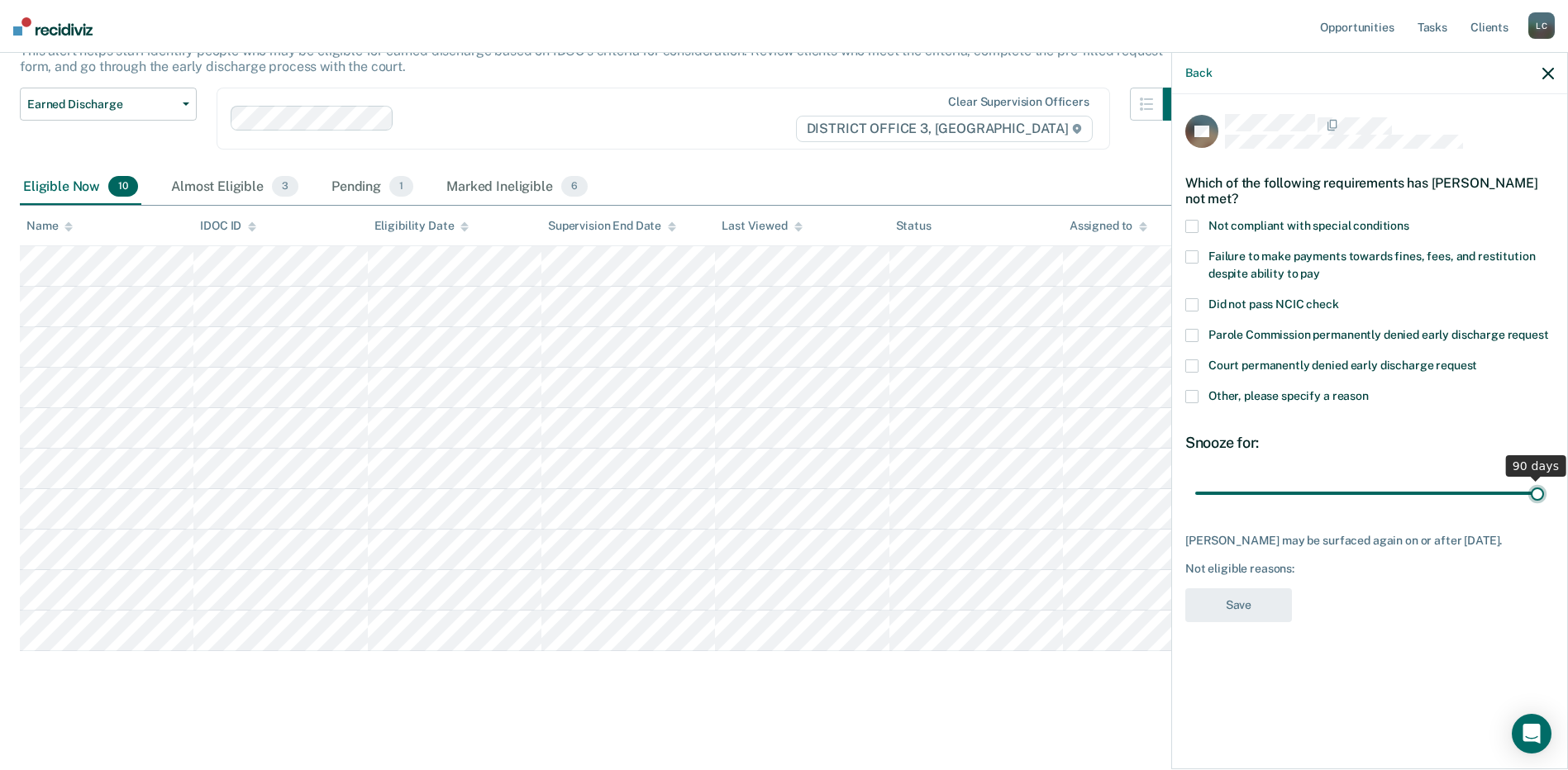
drag, startPoint x: 1317, startPoint y: 499, endPoint x: 1522, endPoint y: 471, distance: 206.9
type input "90"
click at [1544, 492] on input "range" at bounding box center [1369, 493] width 349 height 29
click at [1191, 227] on span at bounding box center [1192, 227] width 14 height 14
click at [1409, 220] on input "Not compliant with special conditions" at bounding box center [1409, 220] width 0 height 0
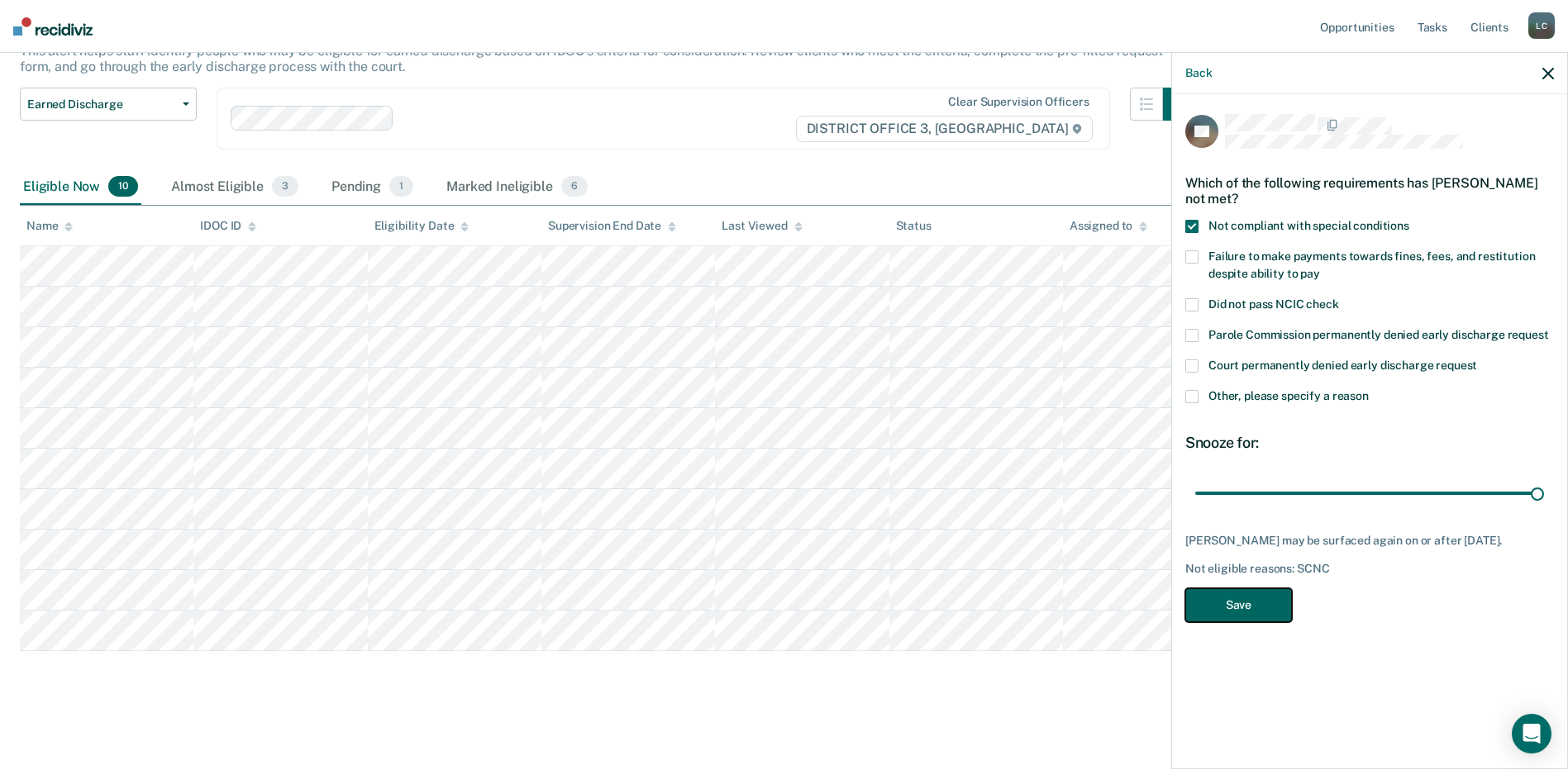
click at [1248, 600] on button "Save" at bounding box center [1238, 605] width 106 height 34
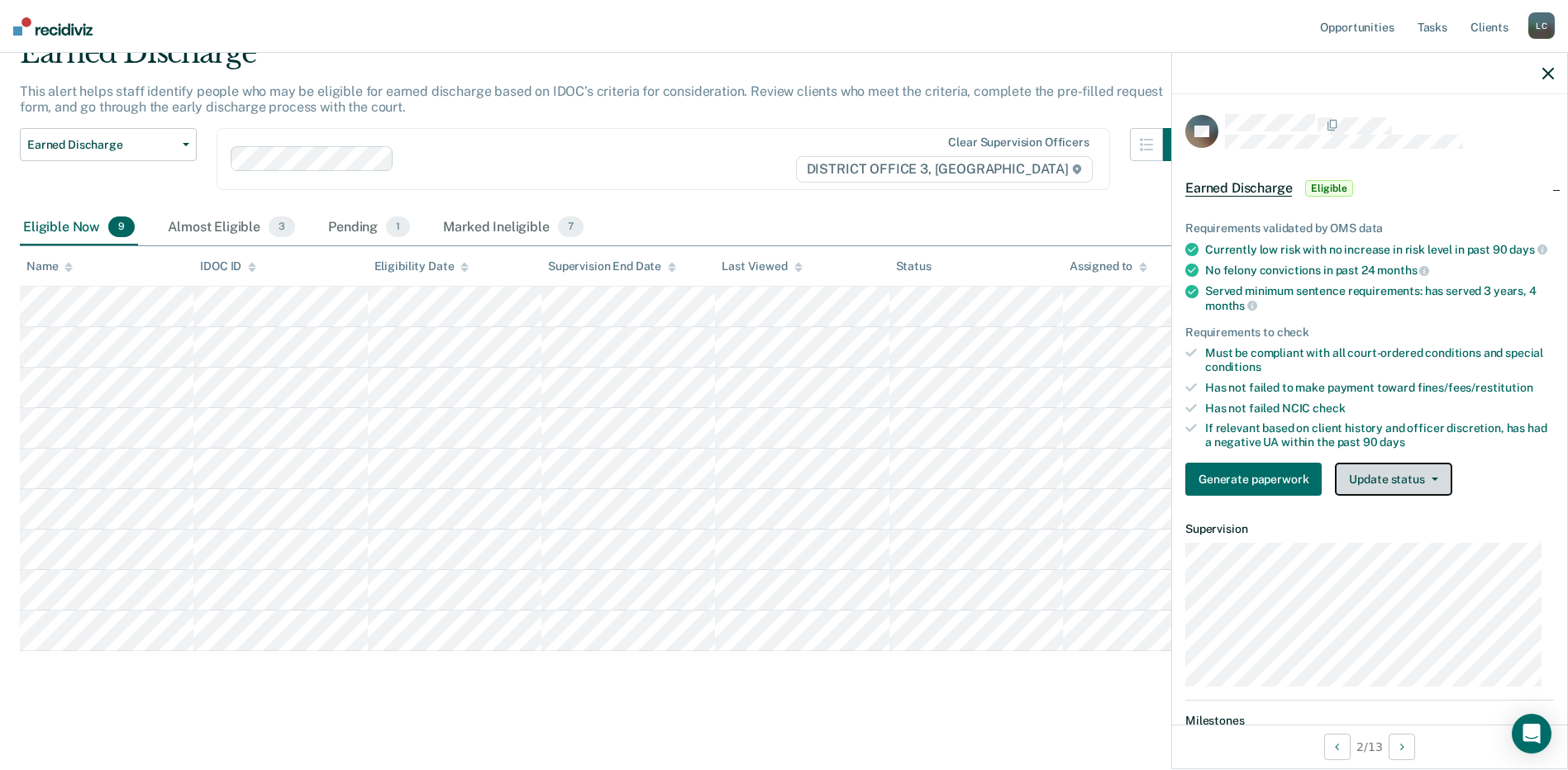
drag, startPoint x: 1433, startPoint y: 496, endPoint x: 1407, endPoint y: 472, distance: 35.4
click at [1432, 496] on button "Update status" at bounding box center [1394, 480] width 117 height 33
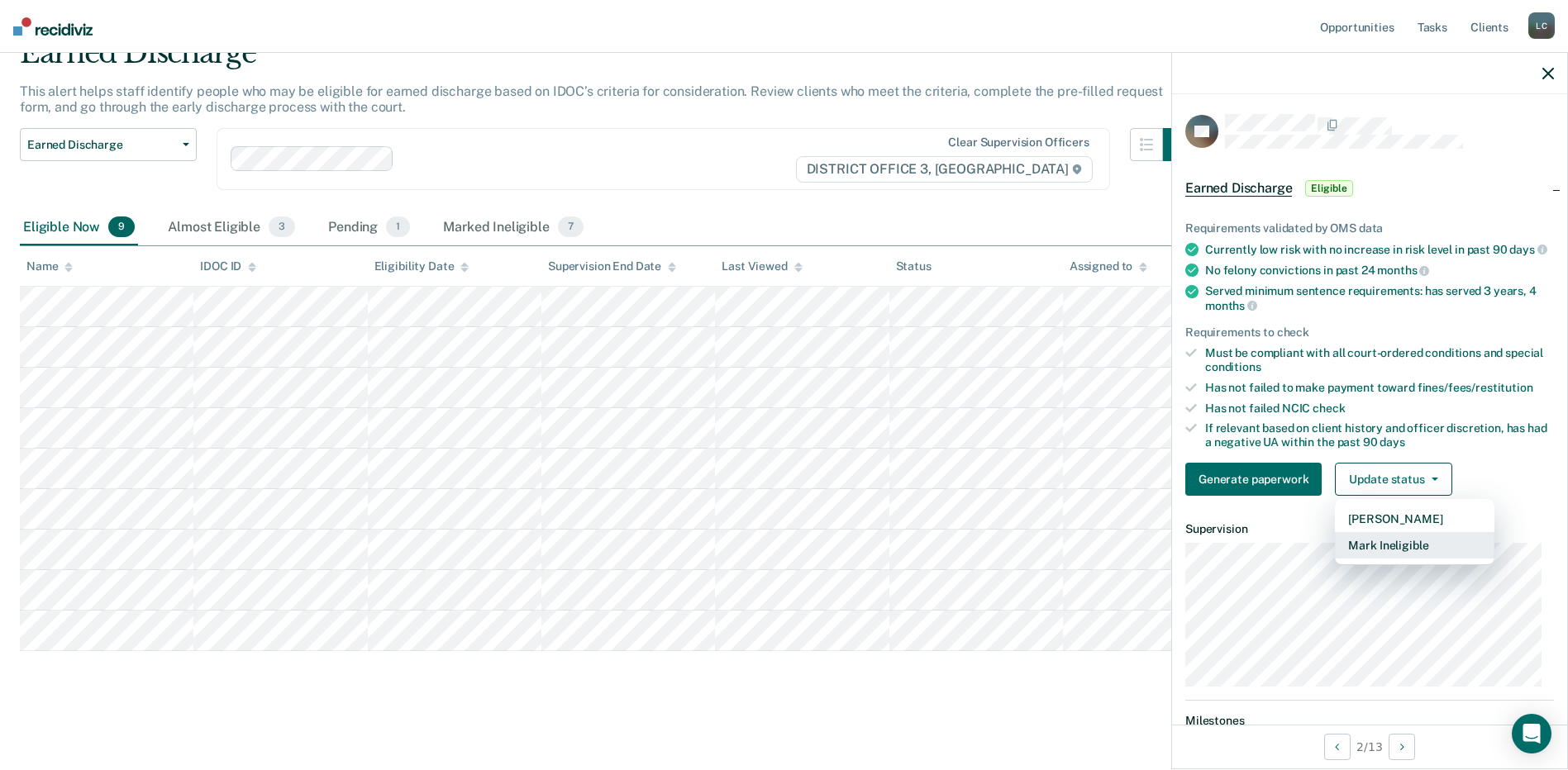
click at [1368, 558] on button "Mark Ineligible" at bounding box center [1415, 545] width 160 height 26
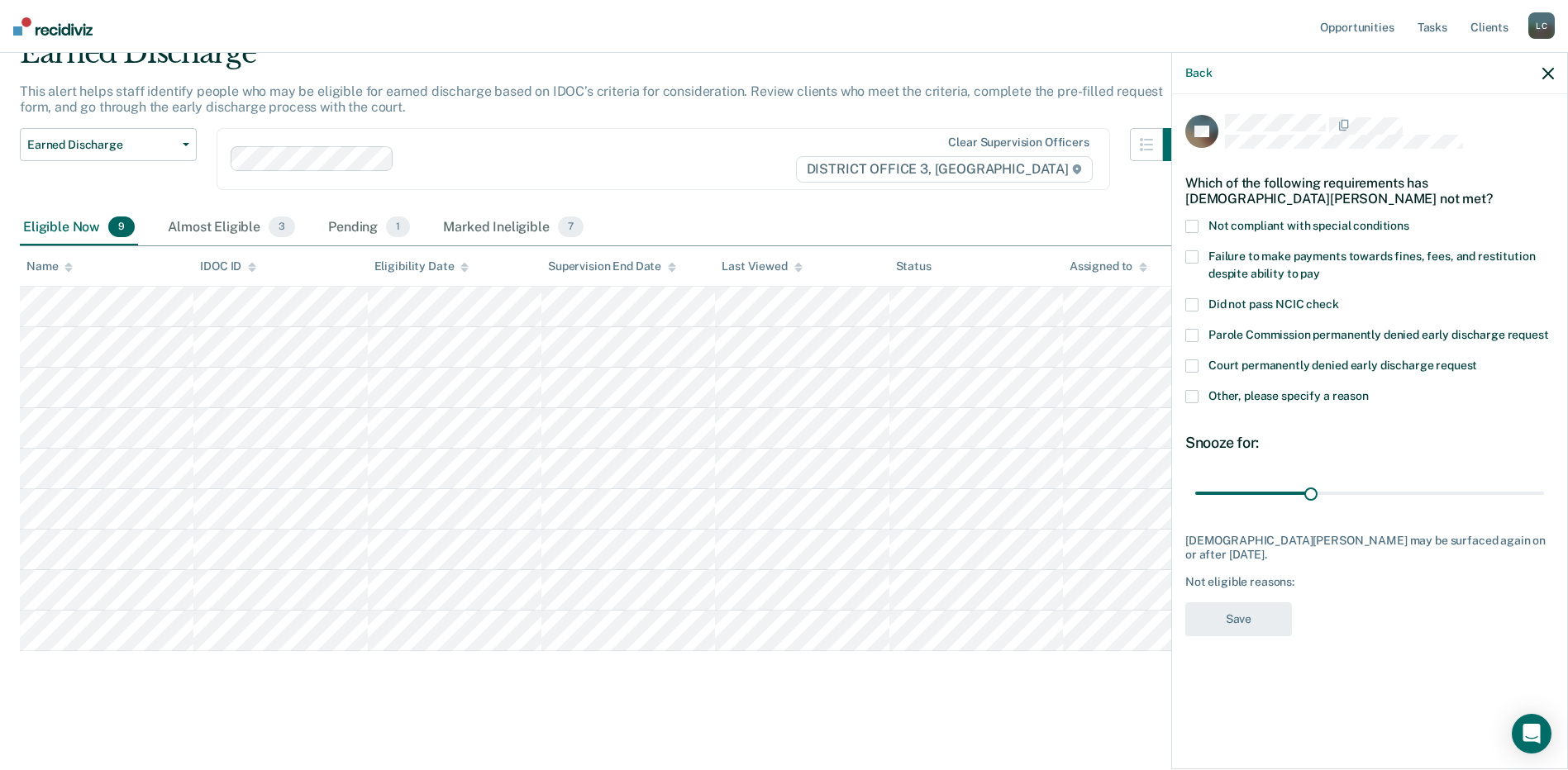
click at [1196, 222] on span at bounding box center [1192, 227] width 14 height 14
click at [1409, 220] on input "Not compliant with special conditions" at bounding box center [1409, 220] width 0 height 0
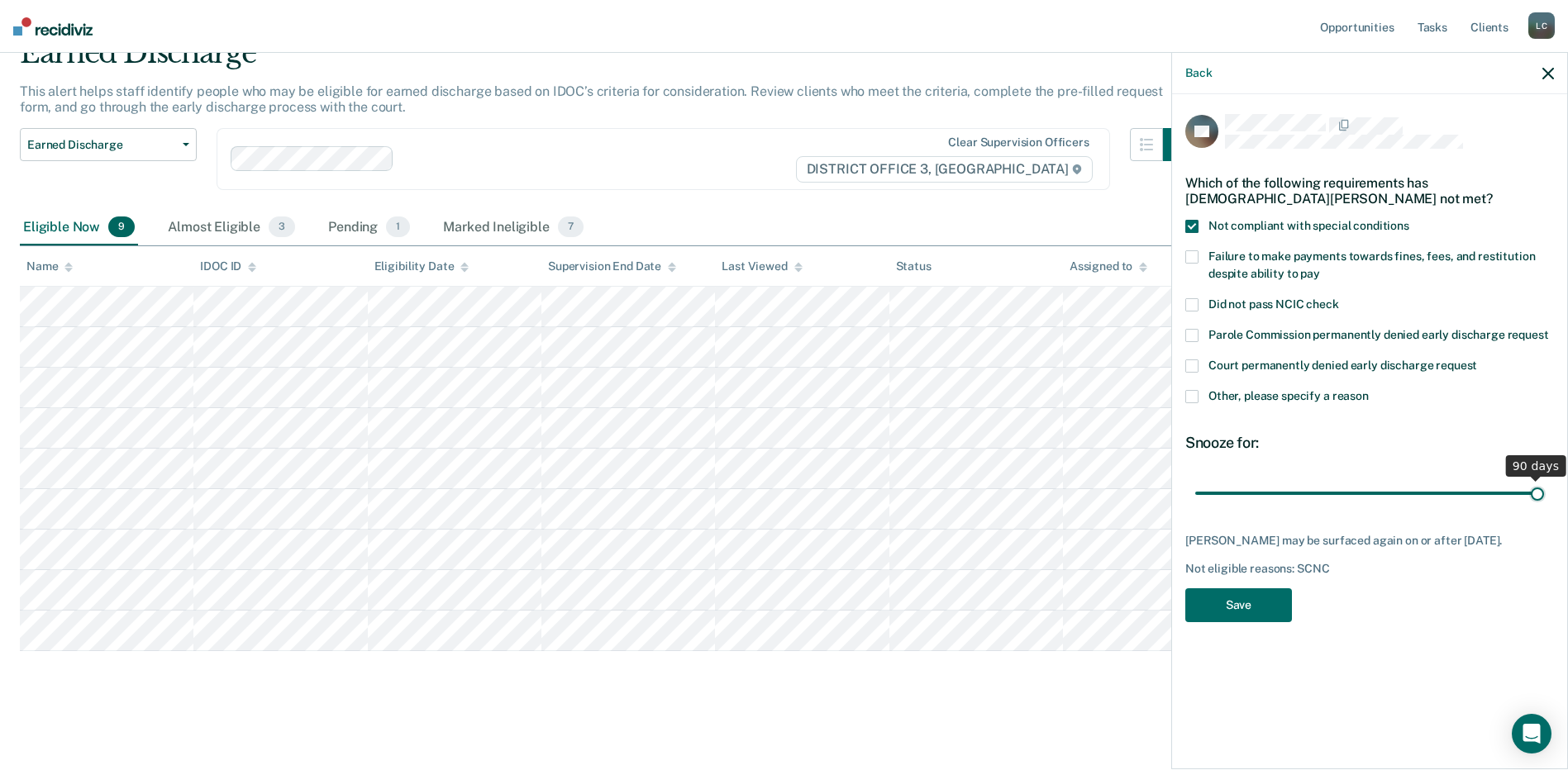
drag, startPoint x: 1315, startPoint y: 488, endPoint x: 1583, endPoint y: 488, distance: 268.0
type input "90"
click at [1544, 488] on input "range" at bounding box center [1369, 493] width 349 height 29
click at [1222, 607] on button "Save" at bounding box center [1238, 605] width 106 height 34
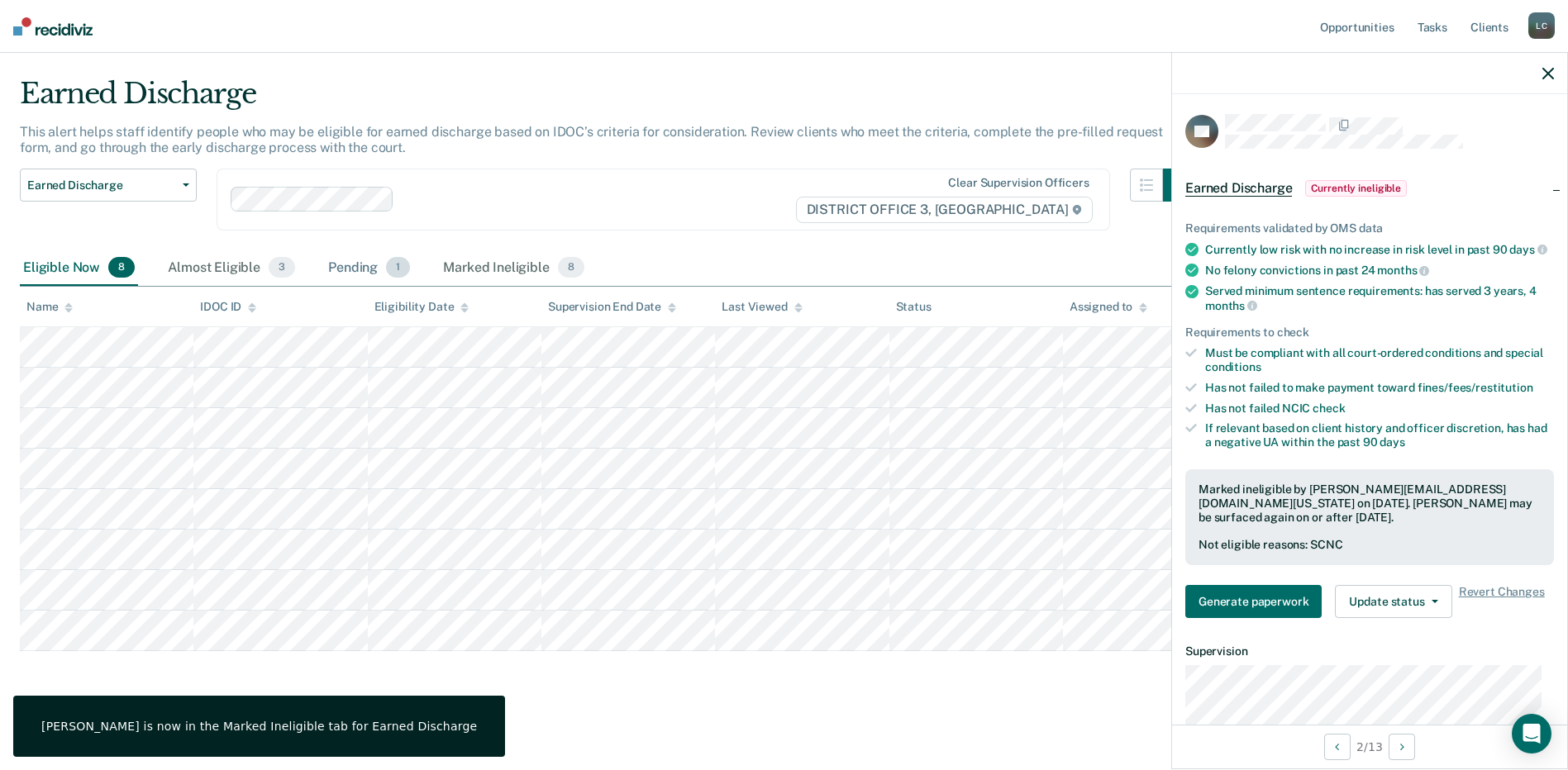
click at [374, 266] on div "Pending 1" at bounding box center [368, 268] width 89 height 36
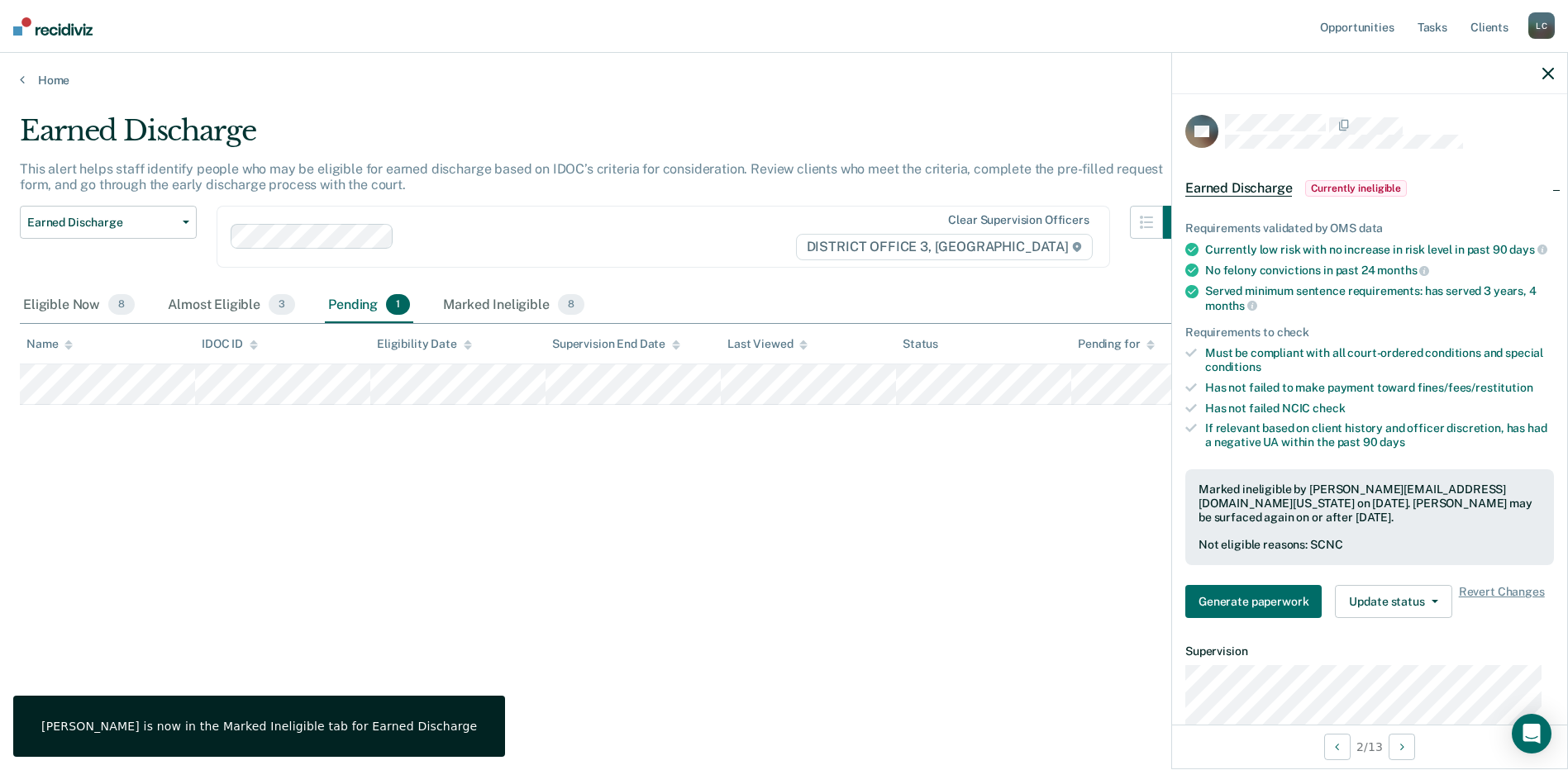
scroll to position [0, 0]
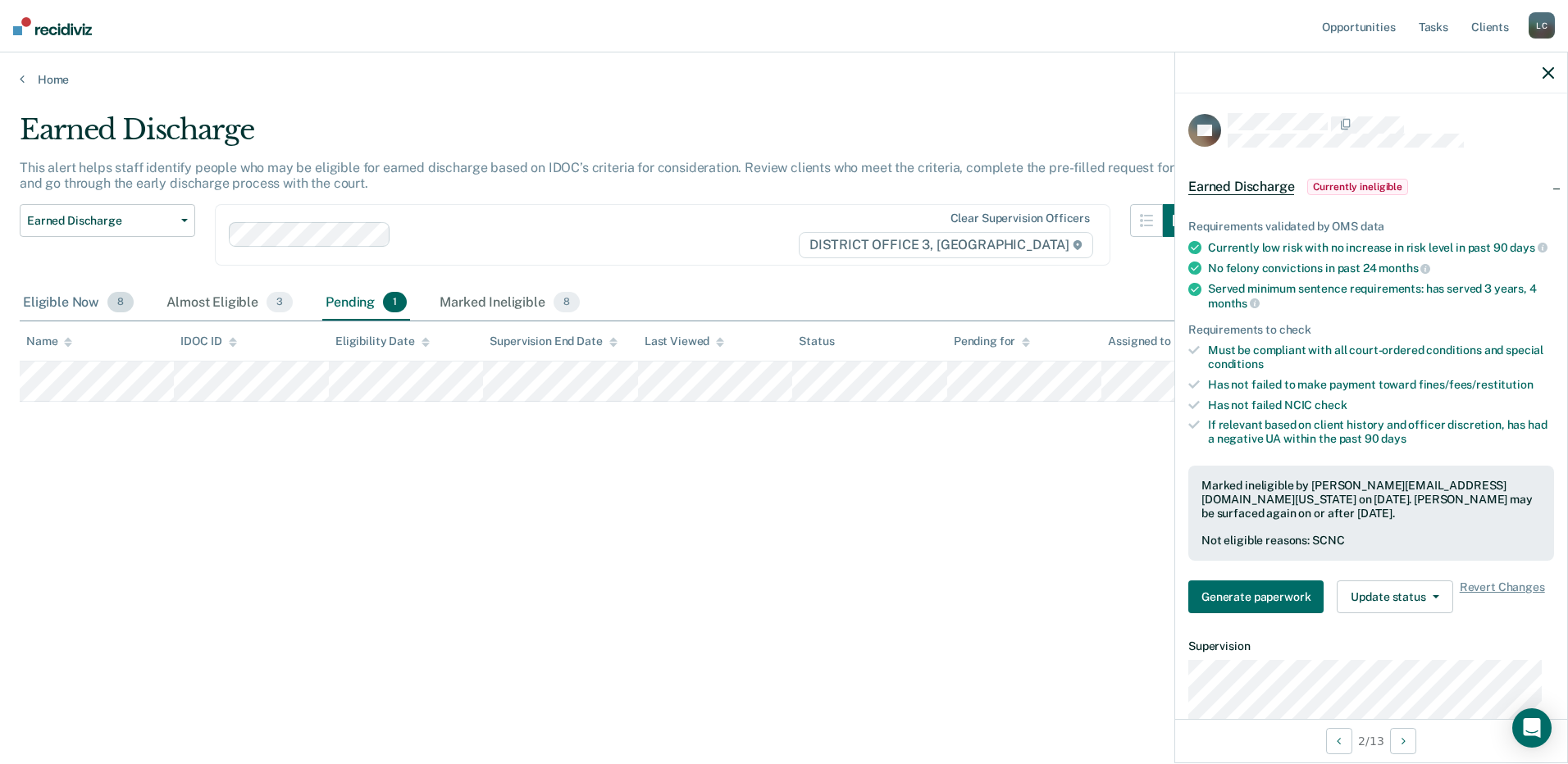
click at [57, 306] on div "Eligible Now 8" at bounding box center [77, 303] width 117 height 36
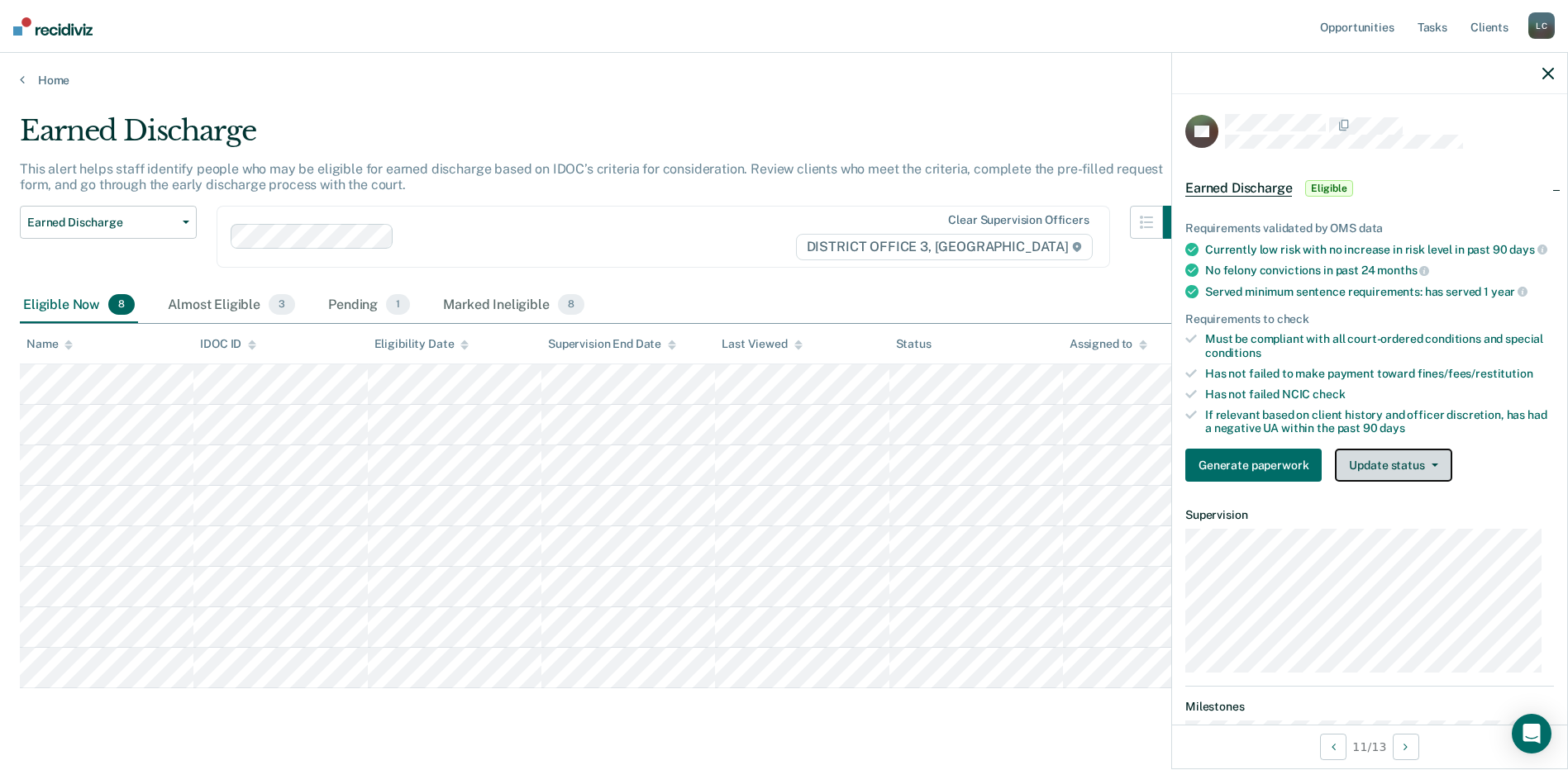
click at [1415, 481] on button "Update status" at bounding box center [1394, 466] width 117 height 33
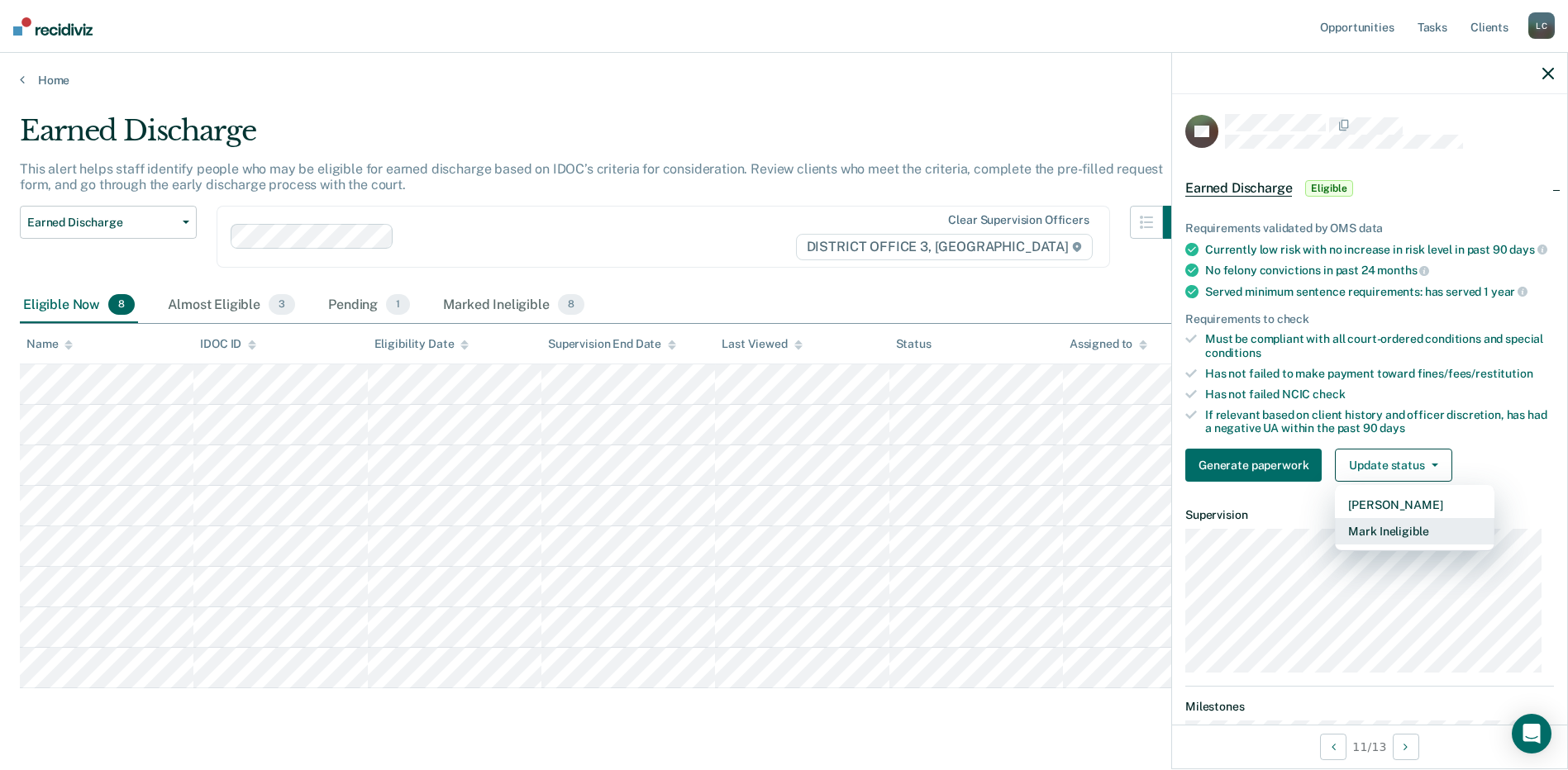
click at [1408, 543] on button "Mark Ineligible" at bounding box center [1415, 531] width 160 height 26
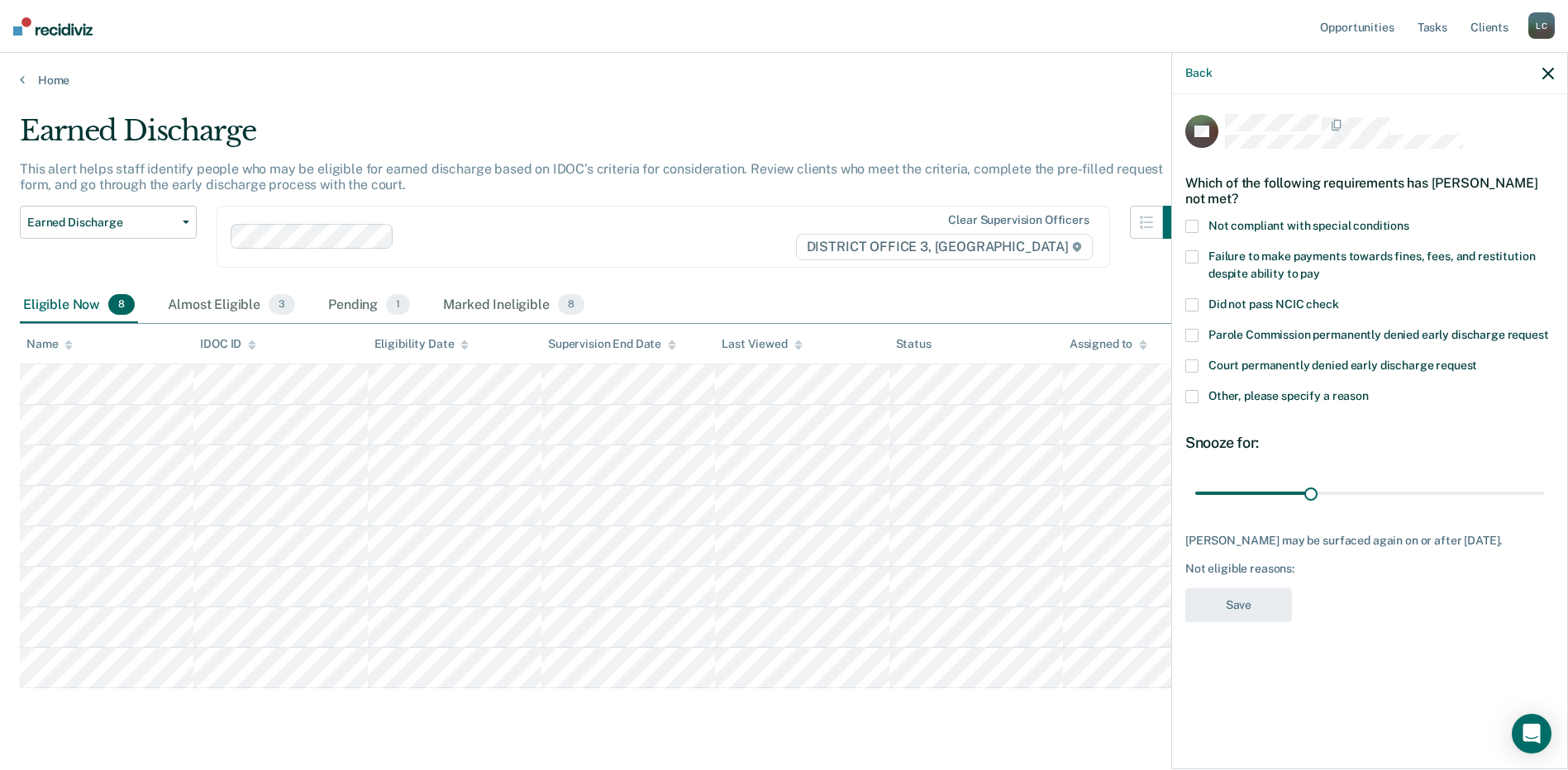
click at [1191, 217] on div "Which of the following requirements has [PERSON_NAME] not met?" at bounding box center [1369, 190] width 368 height 58
click at [1190, 226] on span at bounding box center [1192, 227] width 14 height 14
click at [1409, 220] on input "Not compliant with special conditions" at bounding box center [1409, 220] width 0 height 0
click at [1277, 613] on button "Save" at bounding box center [1238, 605] width 106 height 34
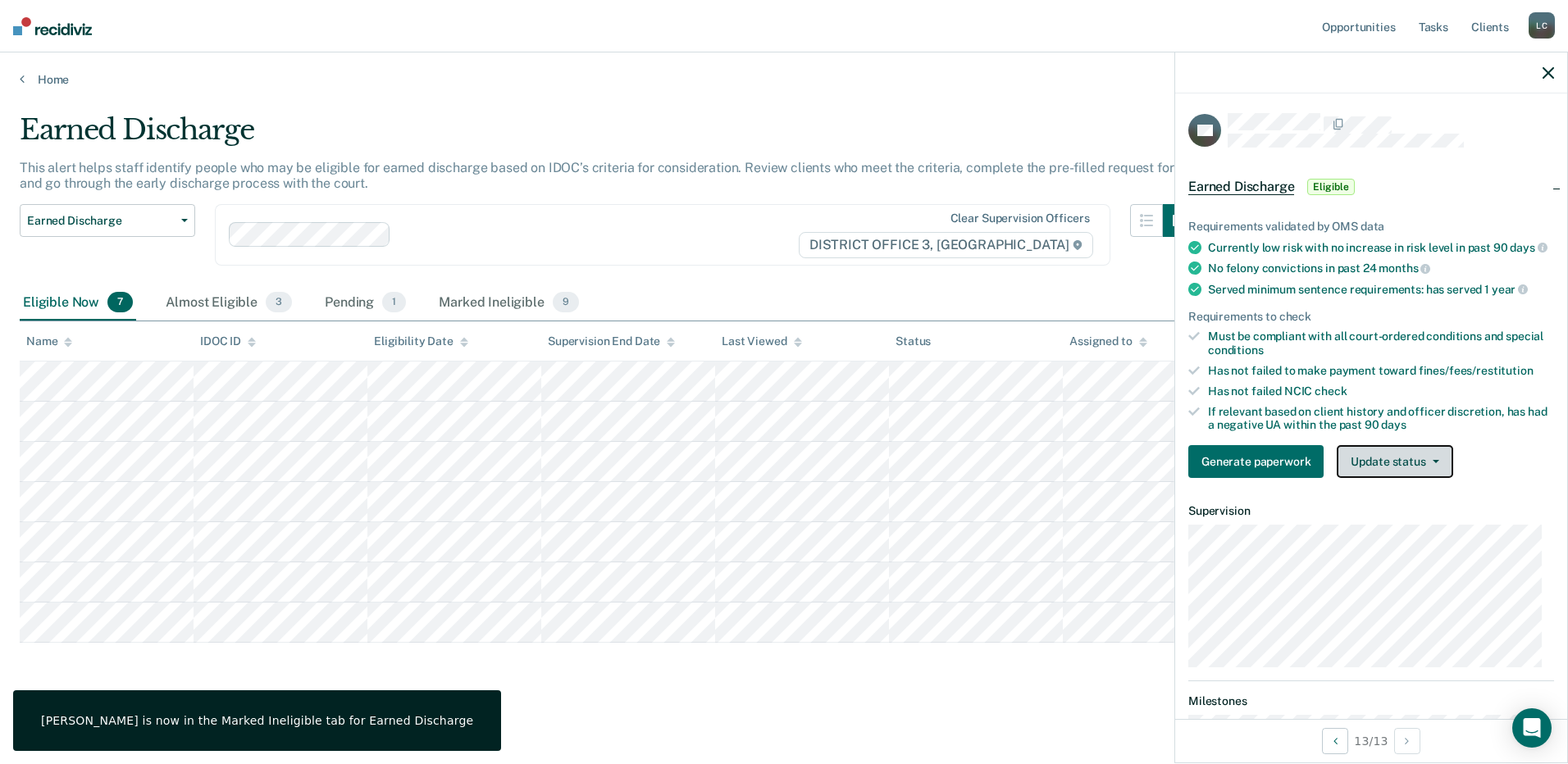
click at [1389, 467] on button "Update status" at bounding box center [1394, 462] width 116 height 33
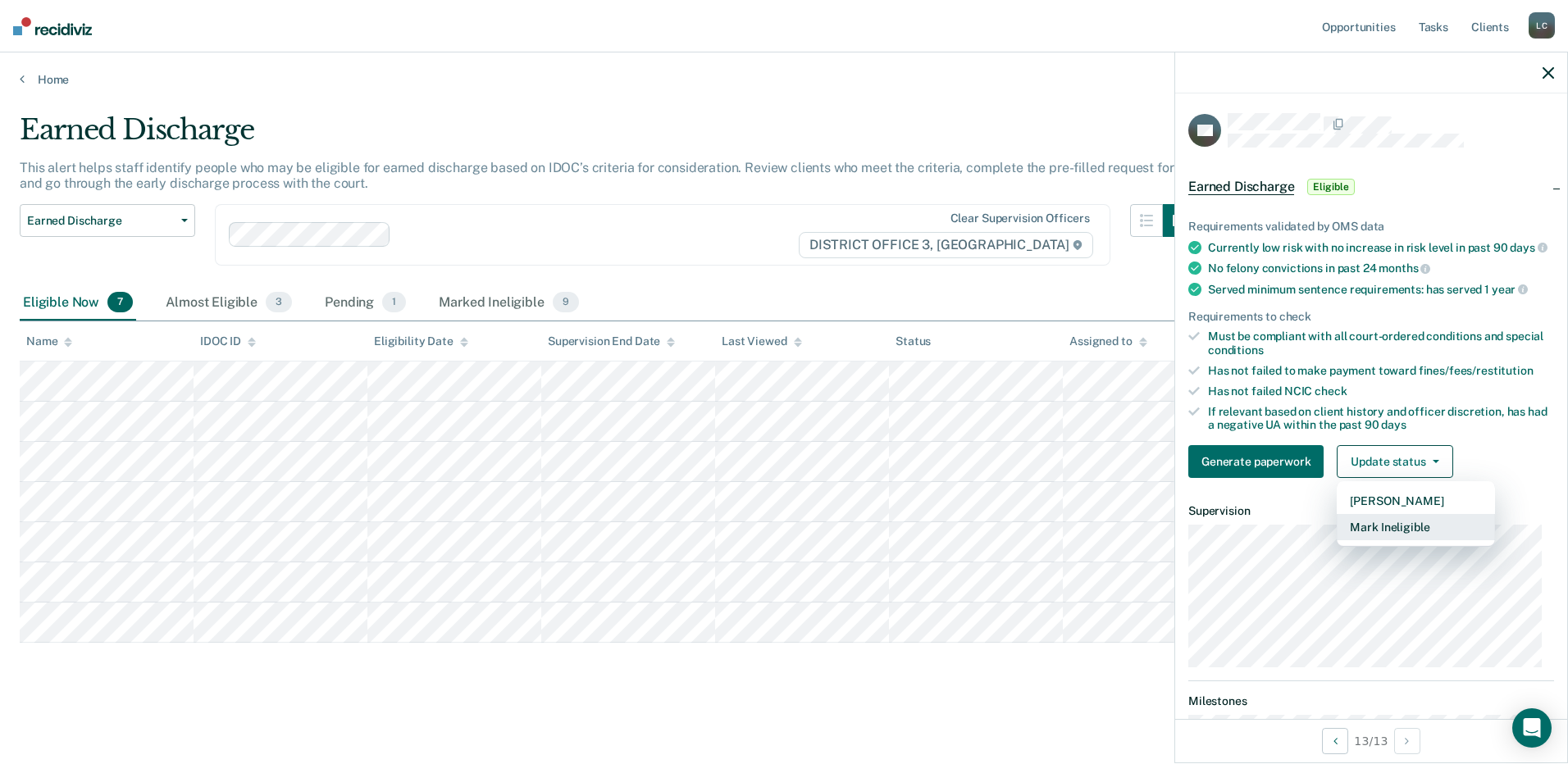
click at [1396, 541] on button "Mark Ineligible" at bounding box center [1415, 527] width 159 height 26
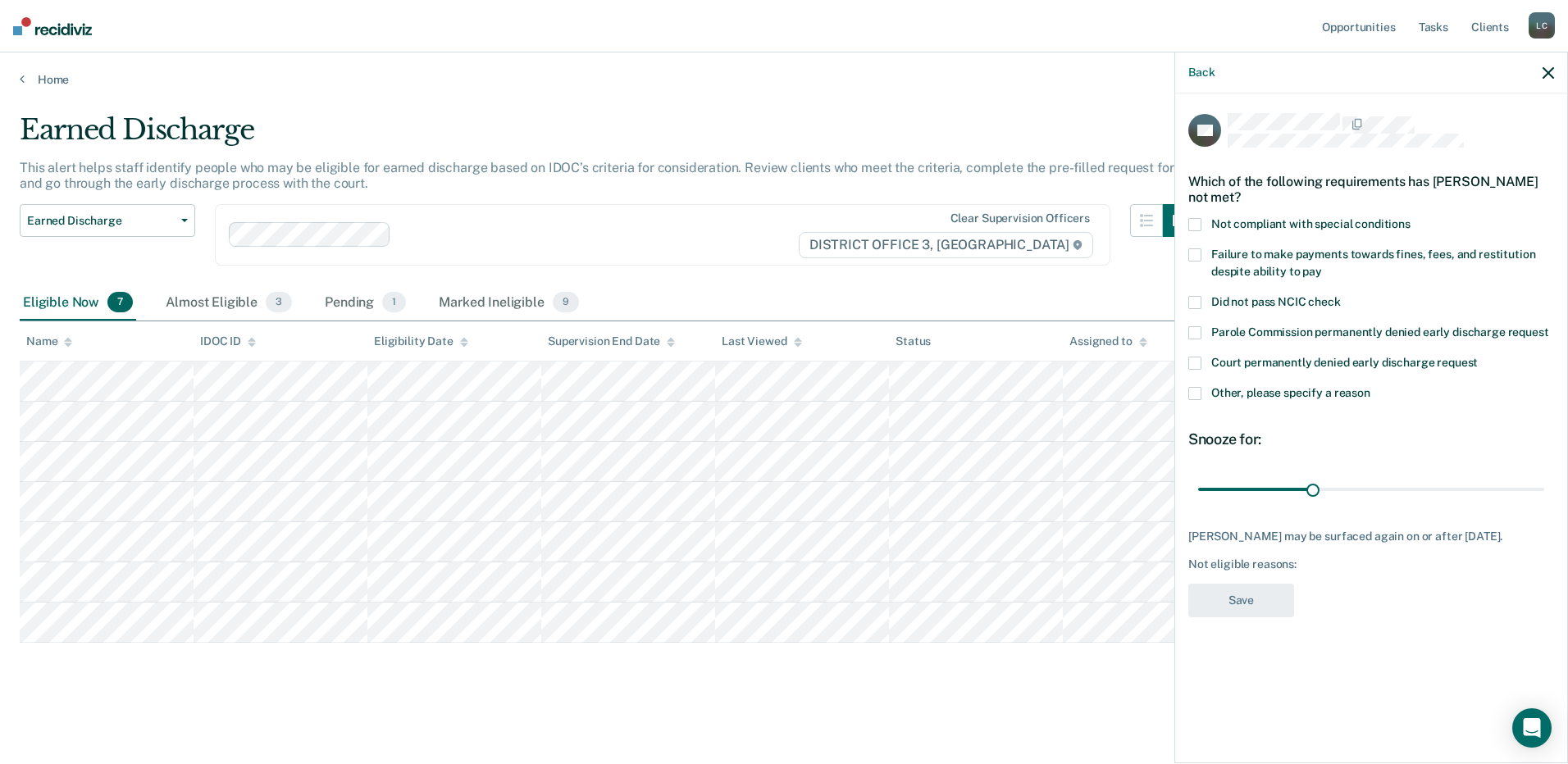
click at [1199, 221] on span at bounding box center [1195, 225] width 14 height 14
click at [1410, 219] on input "Not compliant with special conditions" at bounding box center [1410, 219] width 0 height 0
click at [1256, 600] on button "Save" at bounding box center [1240, 601] width 105 height 34
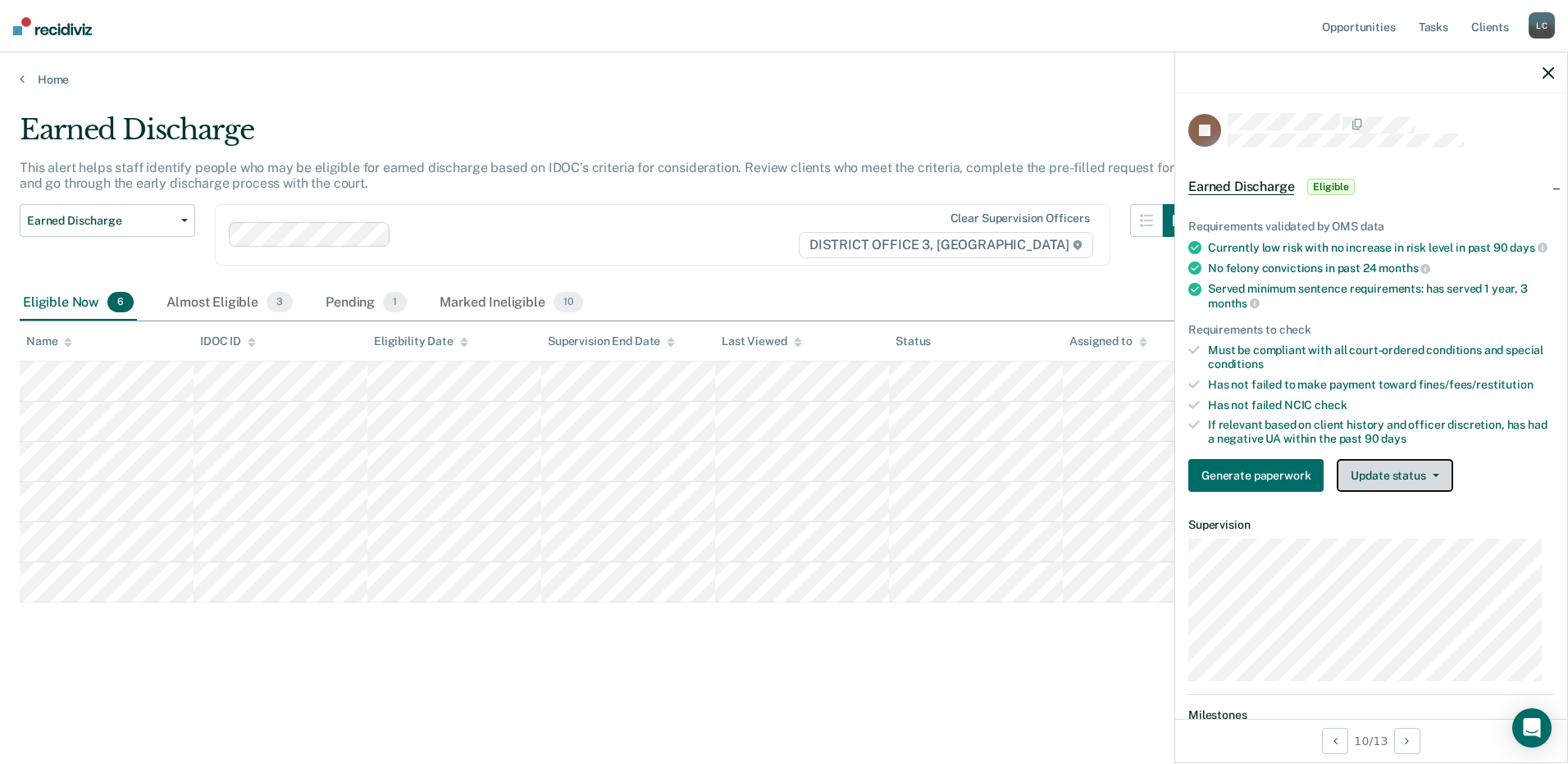
click at [1373, 482] on button "Update status" at bounding box center [1394, 476] width 116 height 33
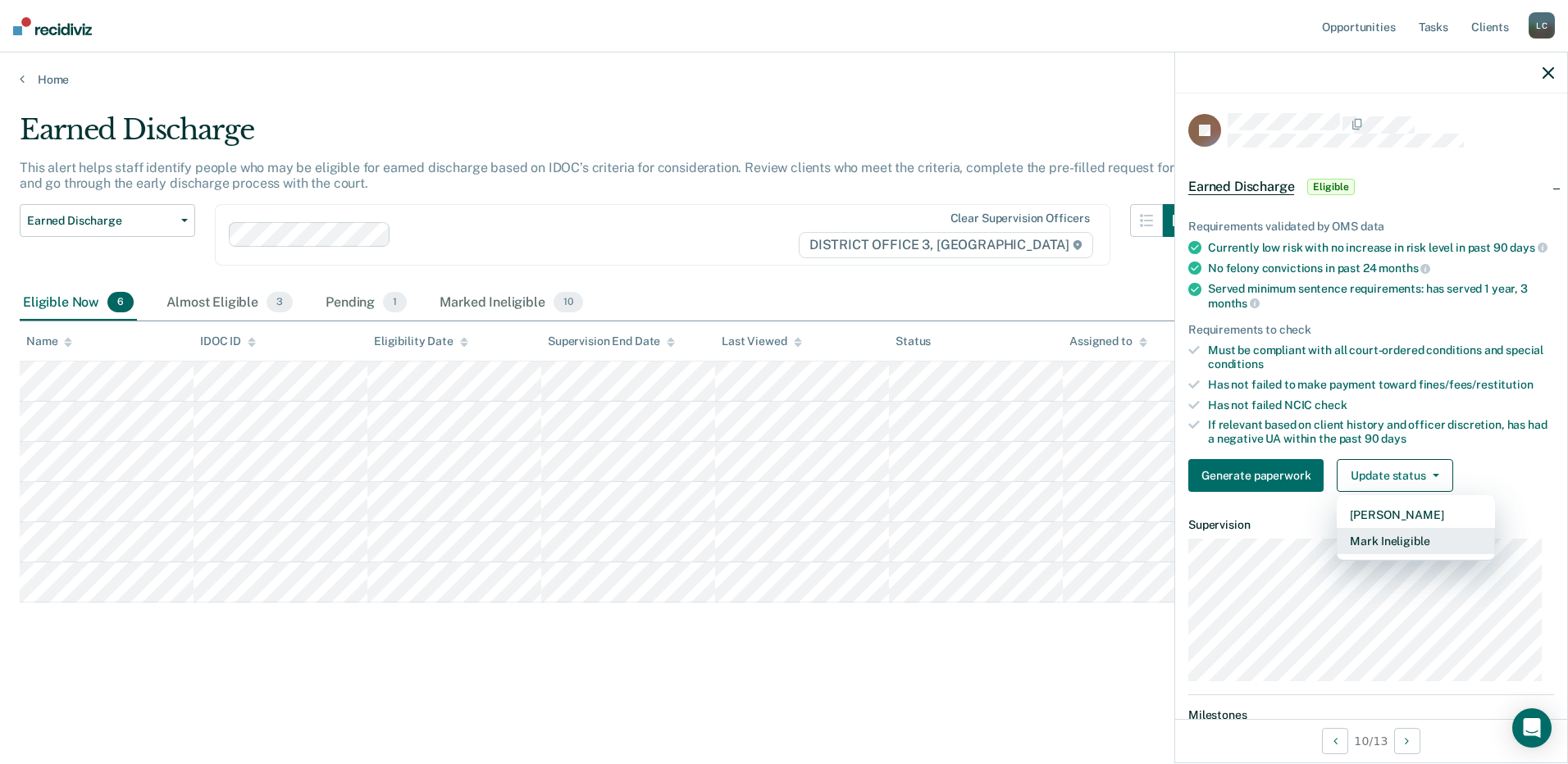
click at [1374, 554] on button "Mark Ineligible" at bounding box center [1415, 541] width 159 height 26
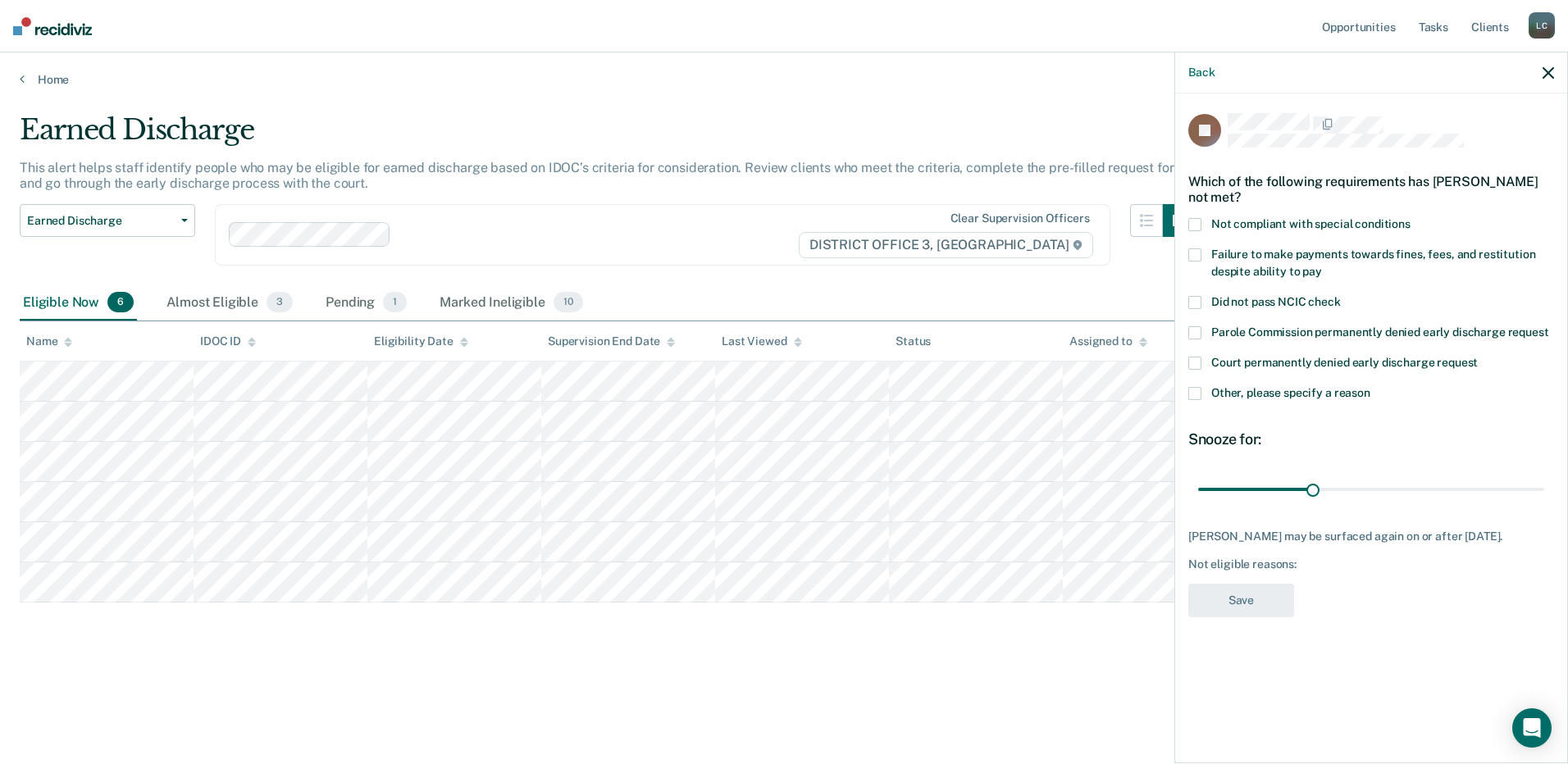
click at [1196, 300] on span at bounding box center [1195, 303] width 14 height 14
click at [1341, 296] on input "Did not pass NCIC check" at bounding box center [1341, 296] width 0 height 0
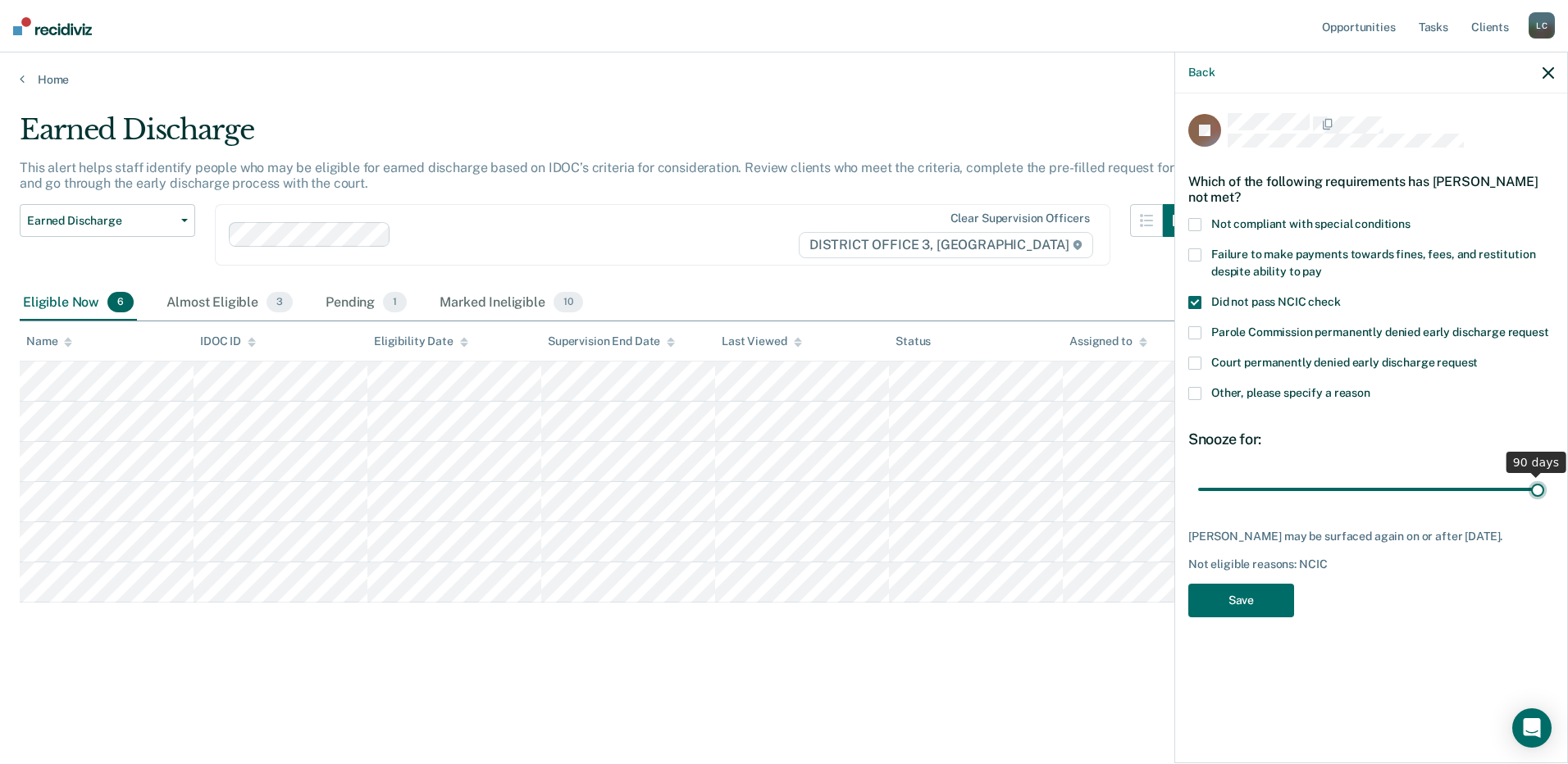
drag, startPoint x: 1315, startPoint y: 494, endPoint x: 1552, endPoint y: 489, distance: 237.1
type input "90"
click at [1544, 489] on input "range" at bounding box center [1371, 489] width 346 height 29
click at [1257, 599] on button "Save" at bounding box center [1240, 601] width 105 height 34
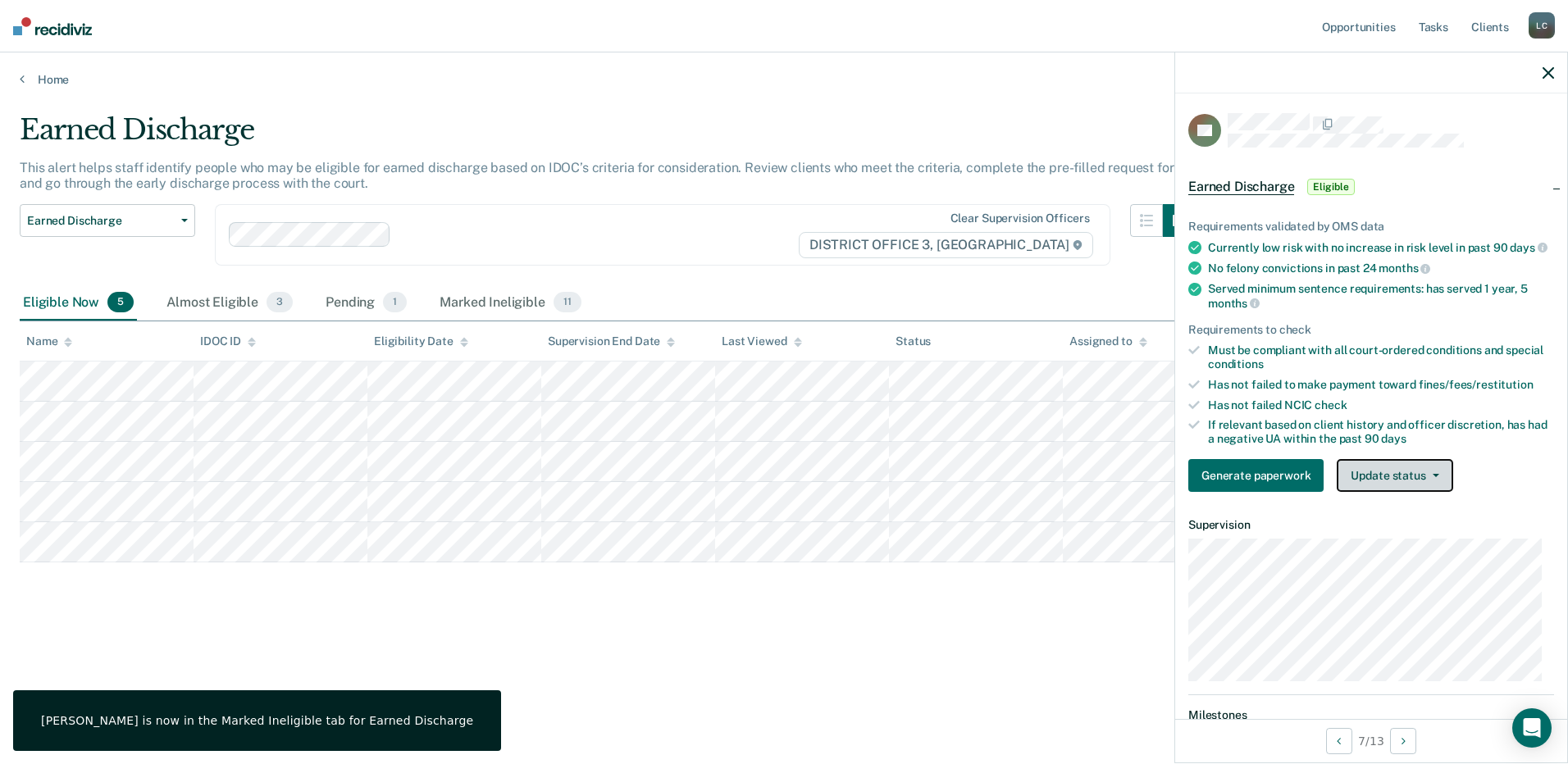
click at [1373, 484] on button "Update status" at bounding box center [1394, 476] width 116 height 33
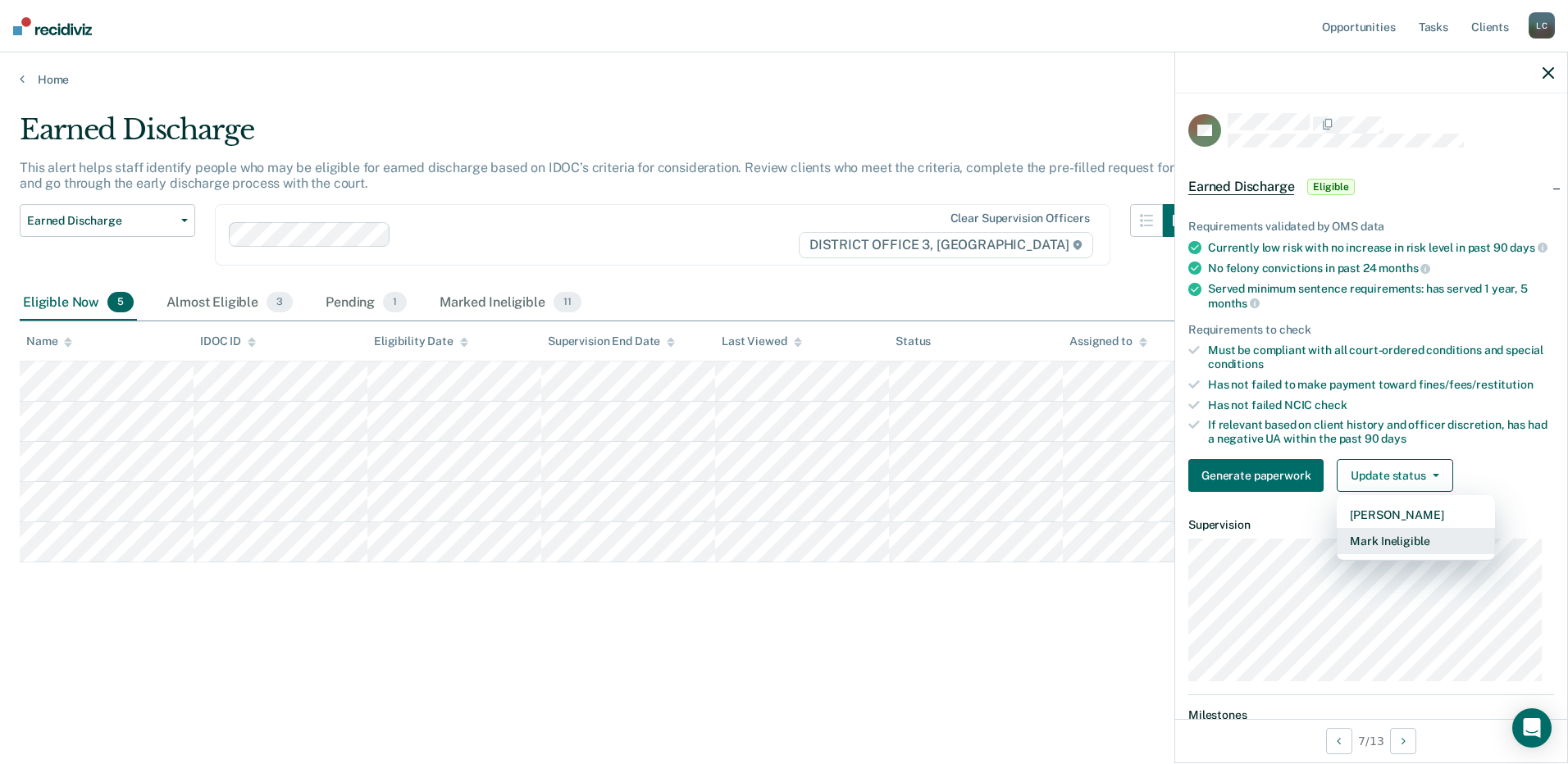
click at [1387, 550] on button "Mark Ineligible" at bounding box center [1415, 541] width 159 height 26
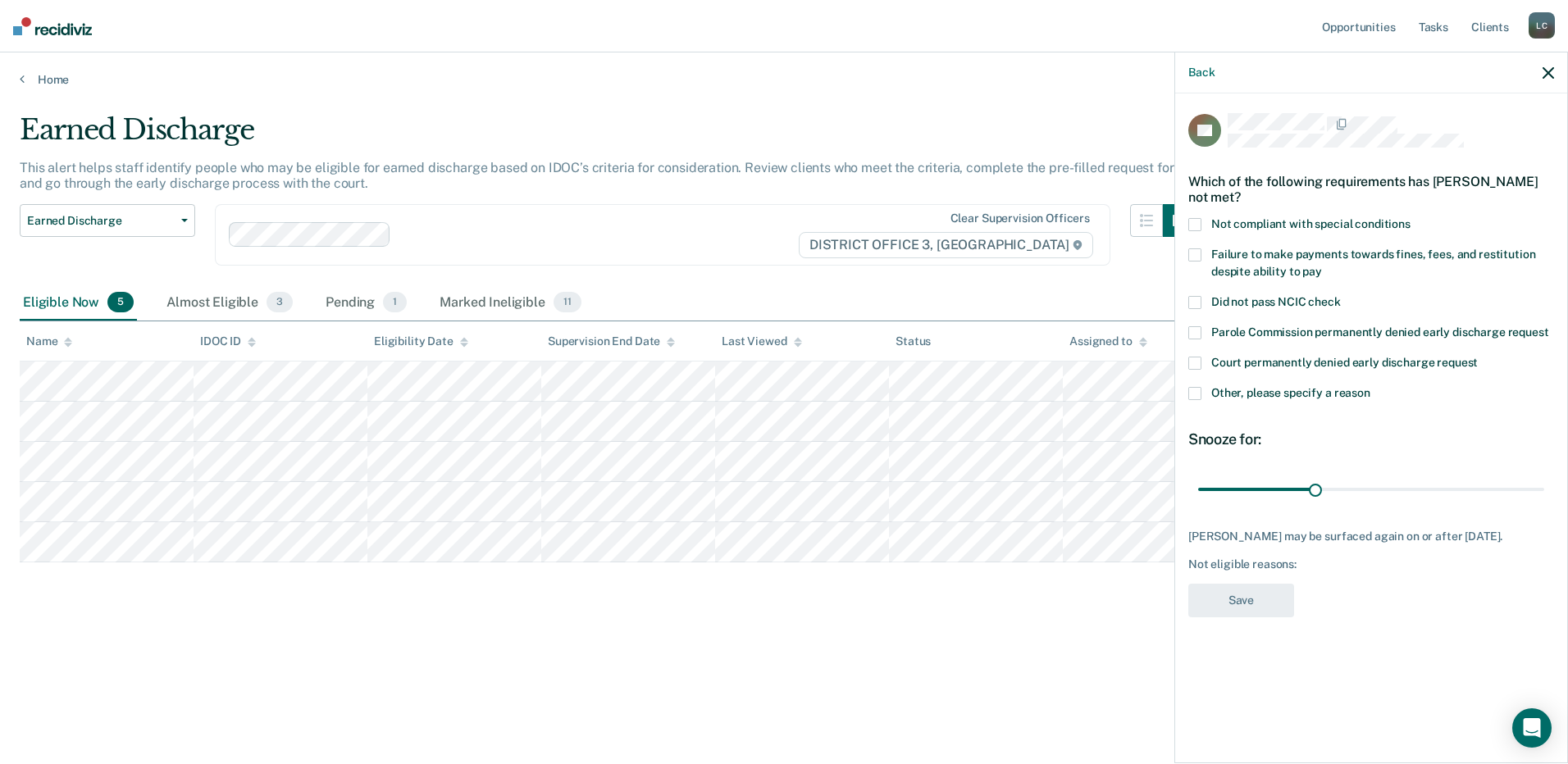
click at [1200, 390] on span at bounding box center [1195, 394] width 14 height 14
click at [1370, 387] on input "Other, please specify a reason" at bounding box center [1370, 387] width 0 height 0
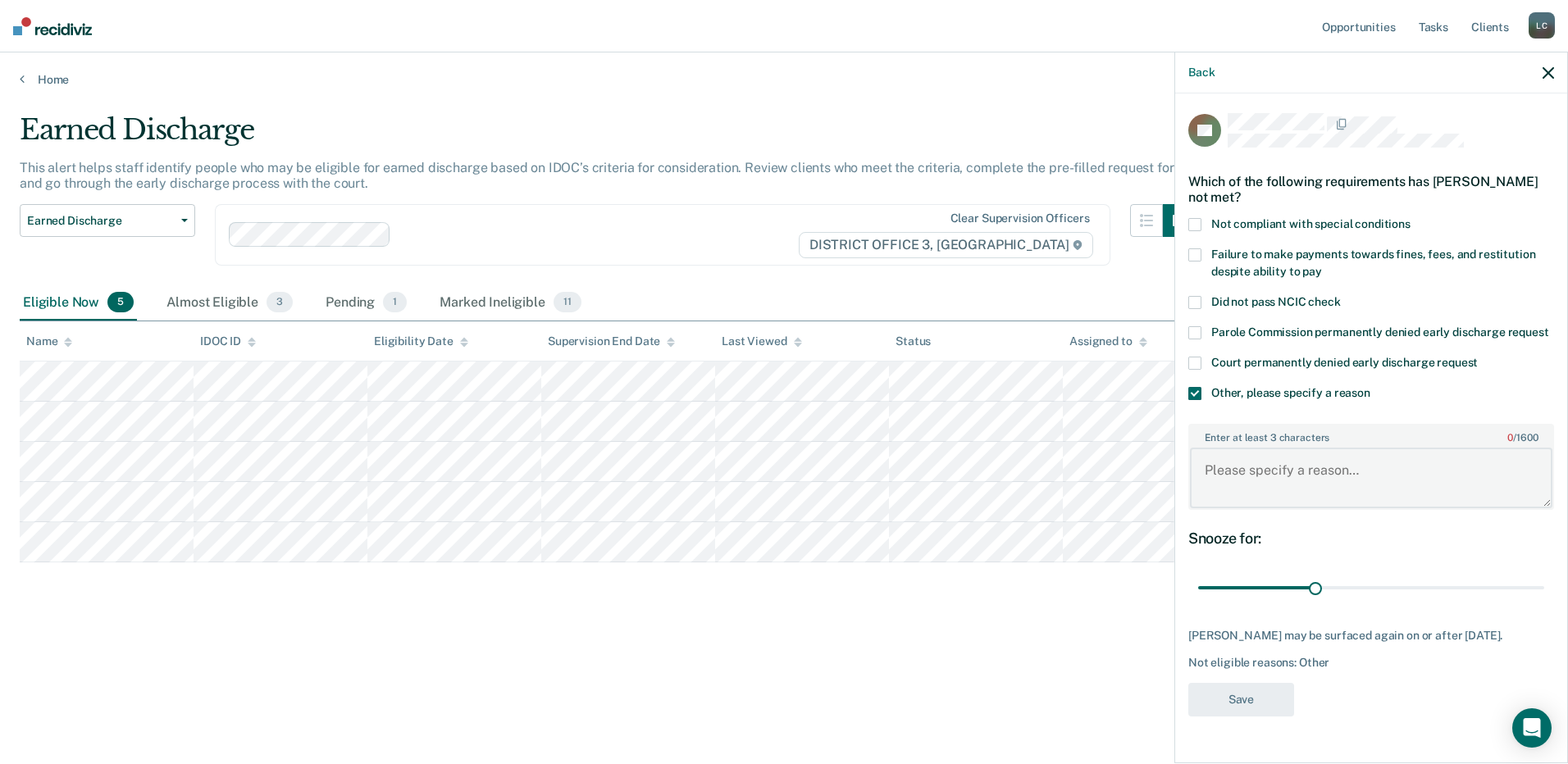
click at [1288, 470] on textarea "Enter at least 3 characters 0 / 1600" at bounding box center [1371, 478] width 363 height 61
type textarea "W"
click at [1192, 390] on span at bounding box center [1195, 394] width 14 height 14
click at [1370, 387] on input "Other, please specify a reason" at bounding box center [1370, 387] width 0 height 0
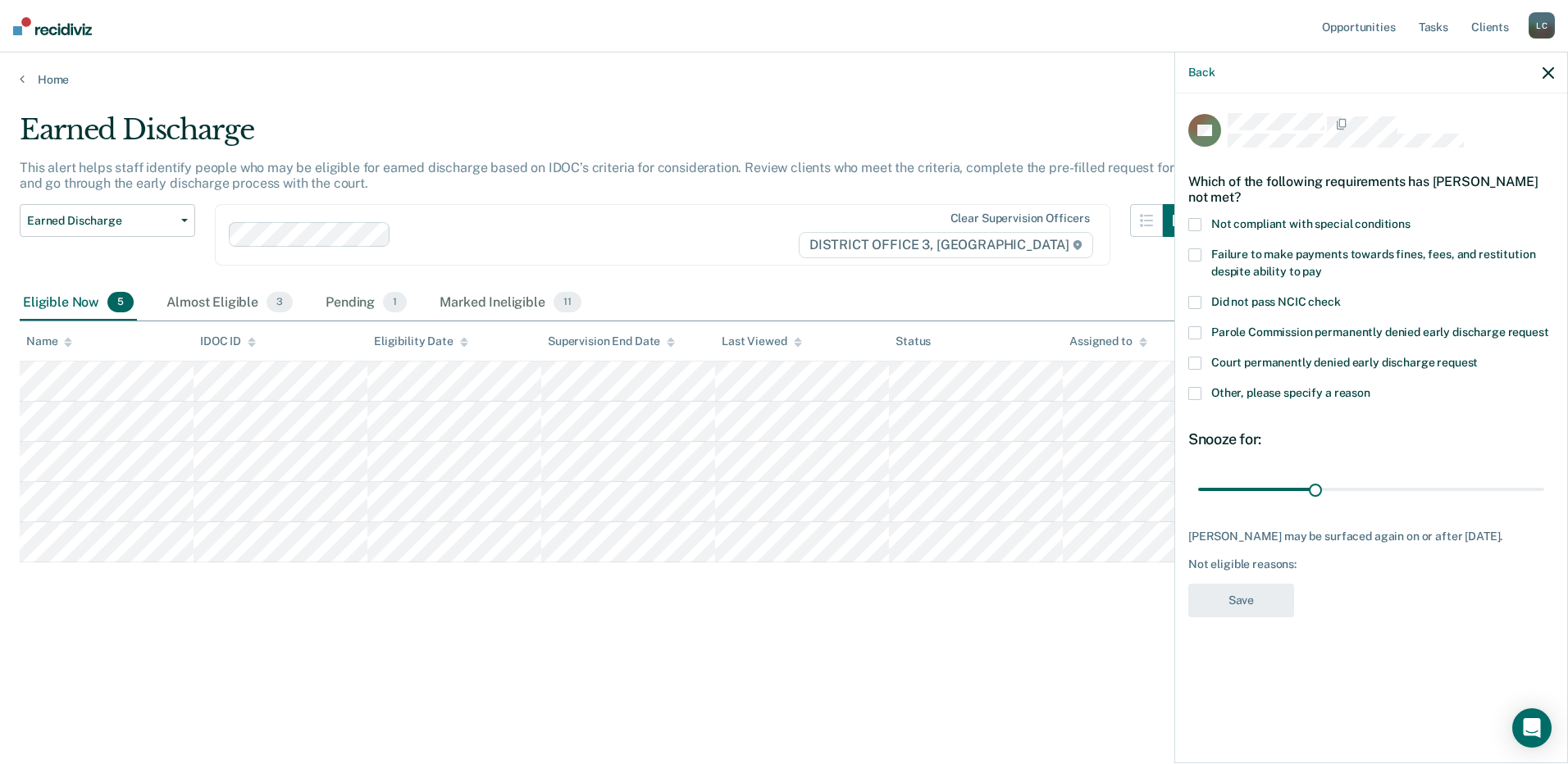
click at [769, 717] on main "Earned Discharge This alert helps staff identify people who may be eligible for…" at bounding box center [784, 423] width 1568 height 672
click at [21, 73] on icon at bounding box center [21, 79] width 5 height 14
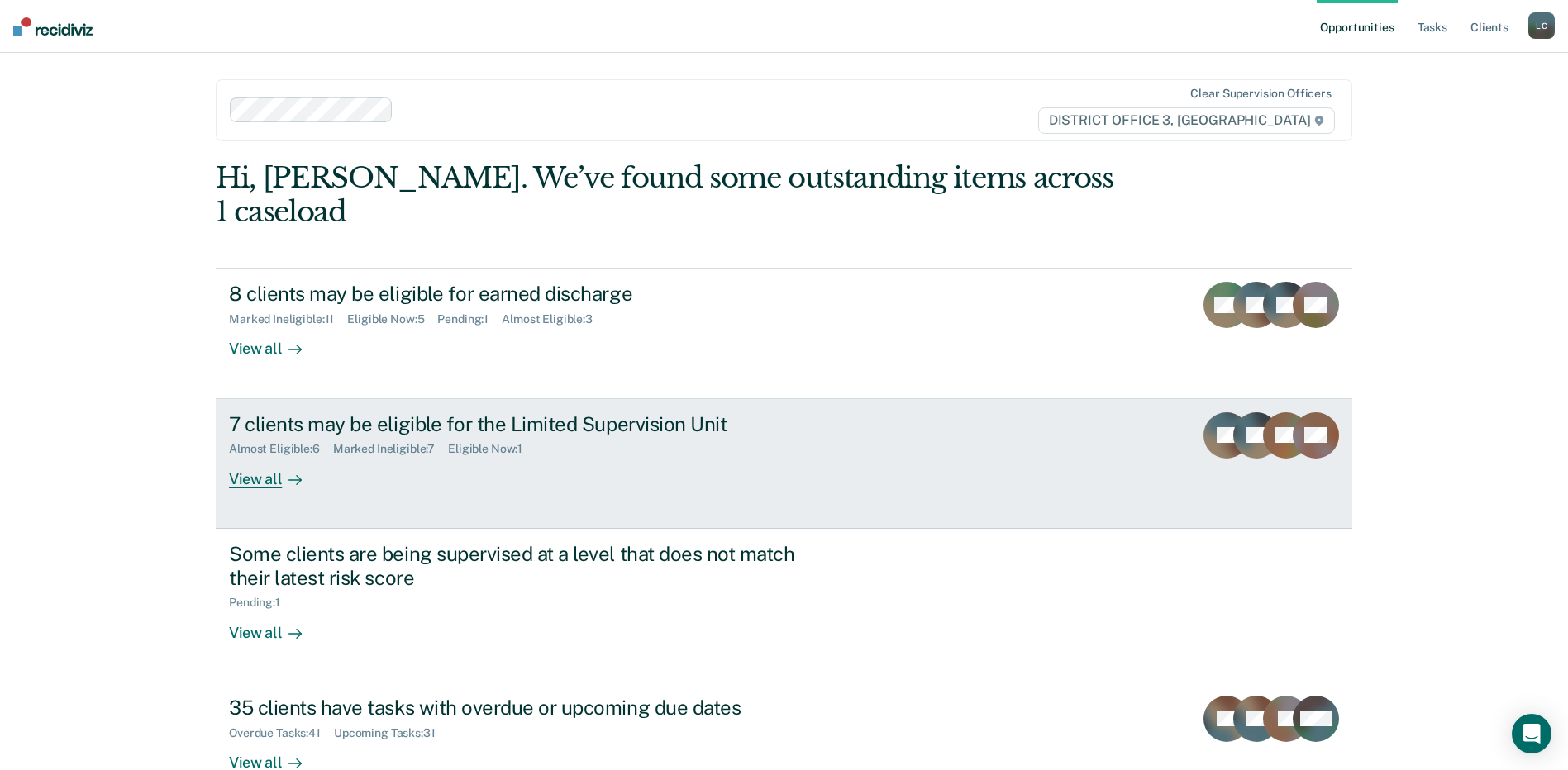
click at [255, 477] on div "View all" at bounding box center [275, 472] width 93 height 32
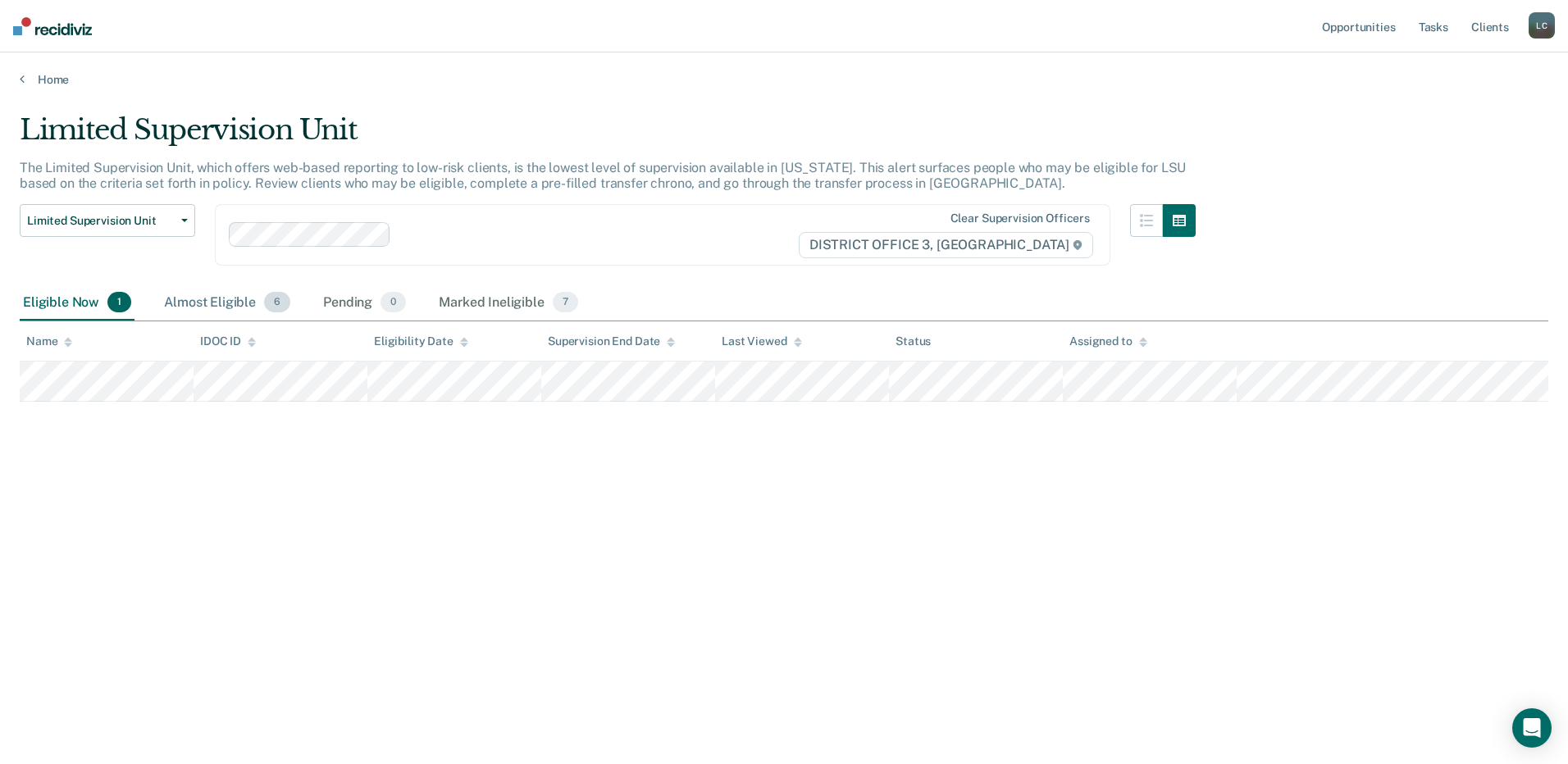
click at [208, 304] on div "Almost Eligible 6" at bounding box center [226, 303] width 132 height 36
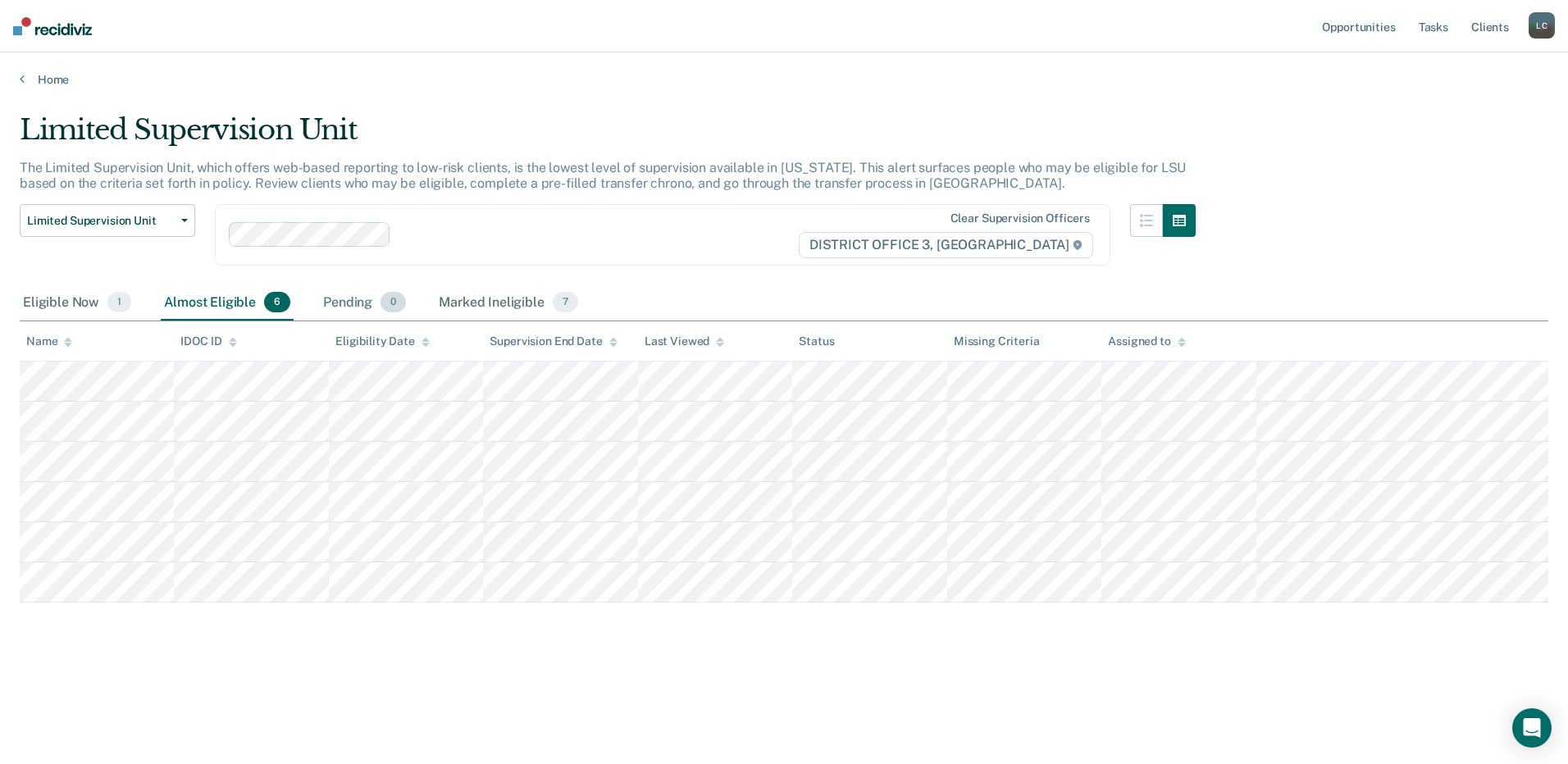
click at [333, 302] on div "Pending 0" at bounding box center [364, 303] width 89 height 36
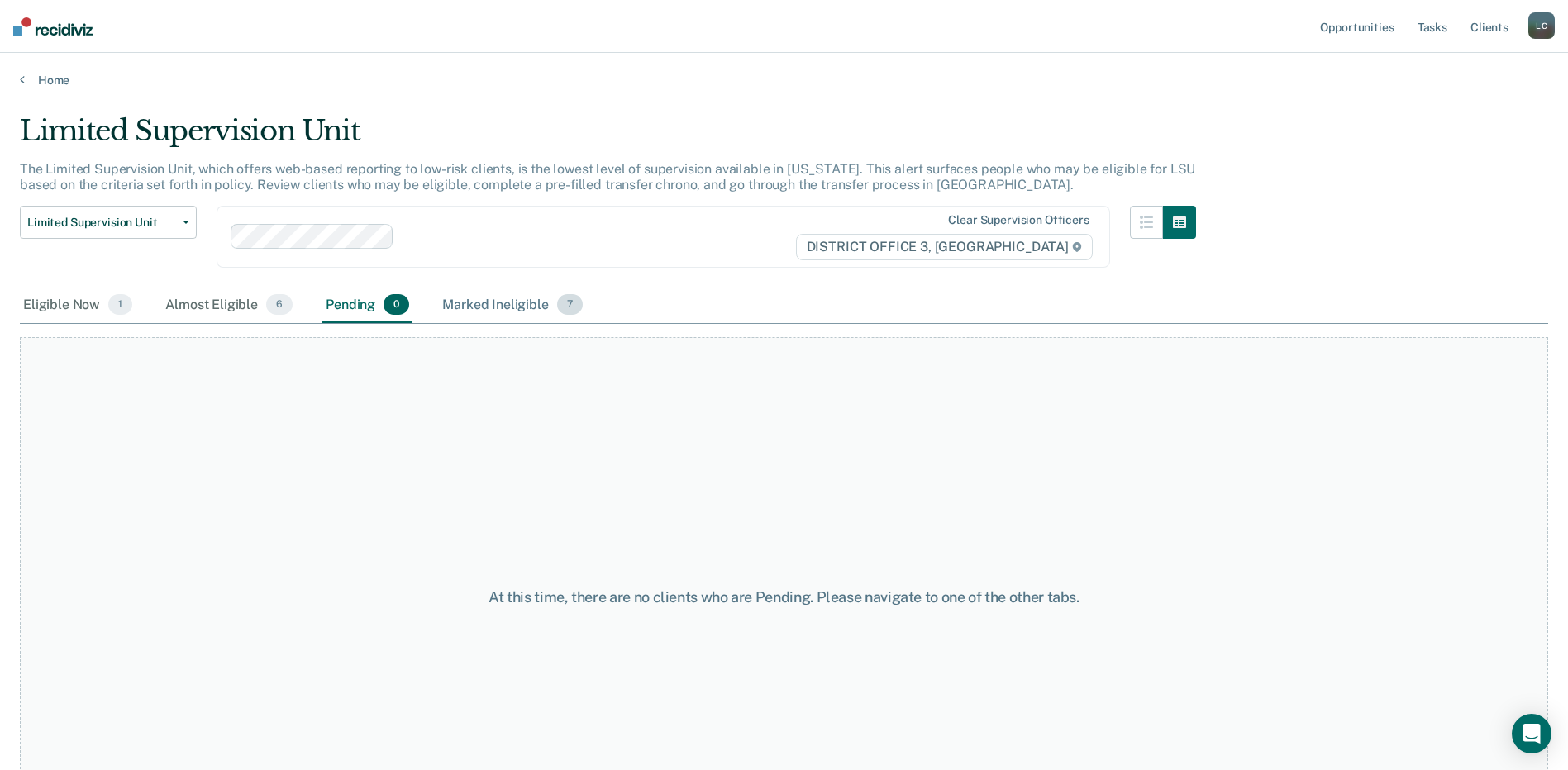
click at [494, 302] on div "Marked Ineligible 7" at bounding box center [512, 305] width 147 height 36
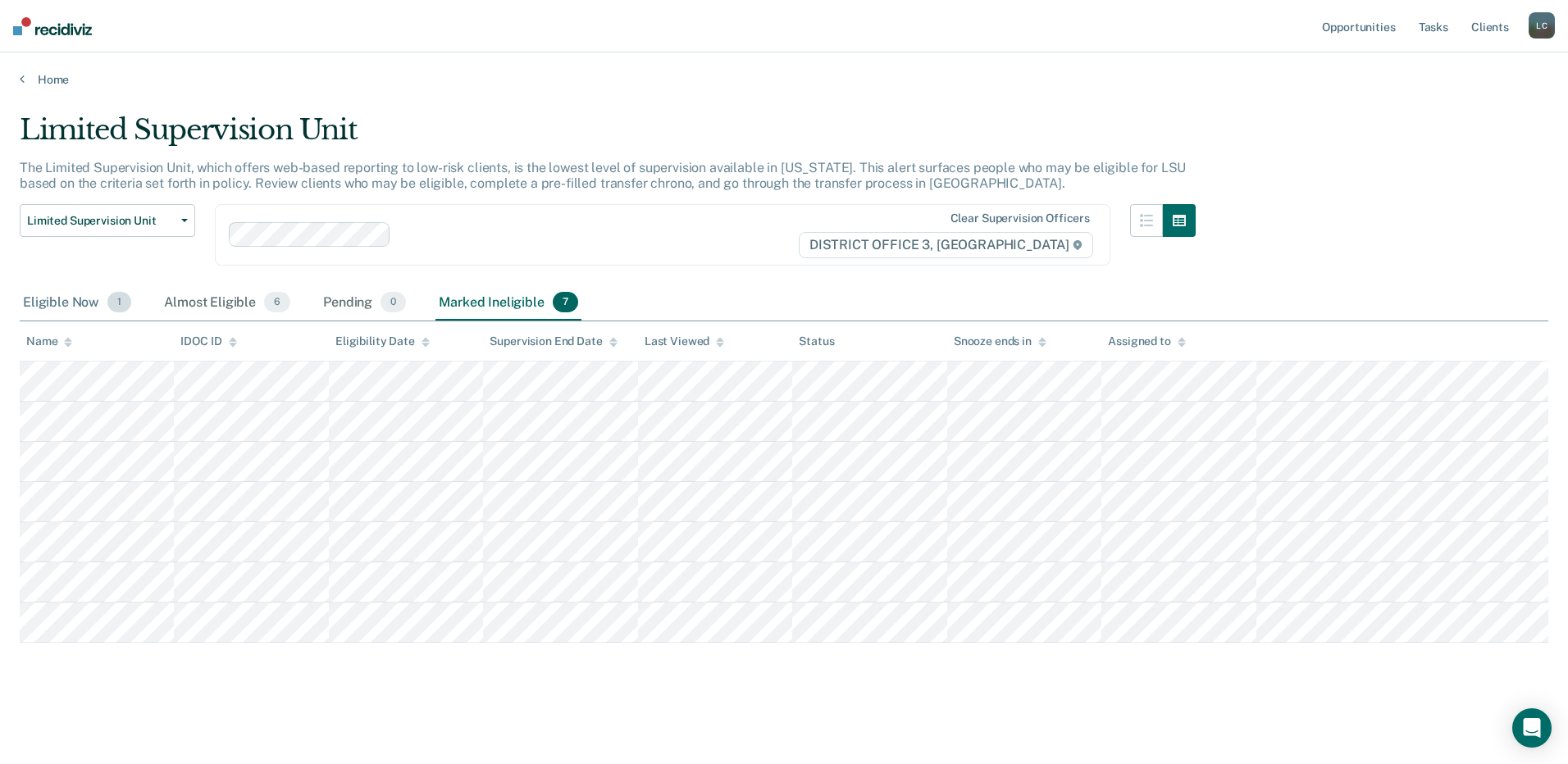
click at [58, 302] on div "Eligible Now 1" at bounding box center [76, 303] width 115 height 36
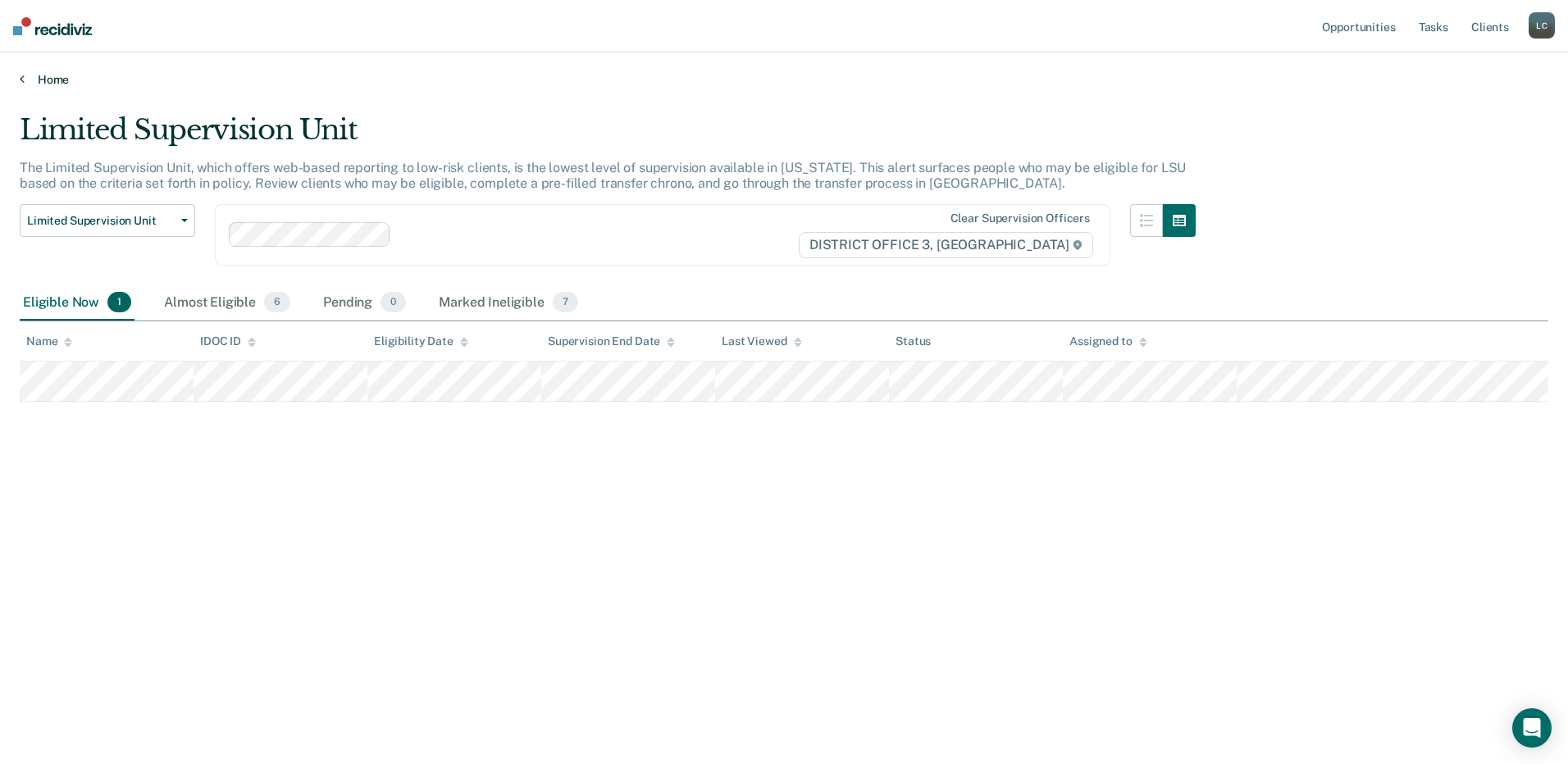
click at [21, 75] on icon at bounding box center [21, 79] width 5 height 14
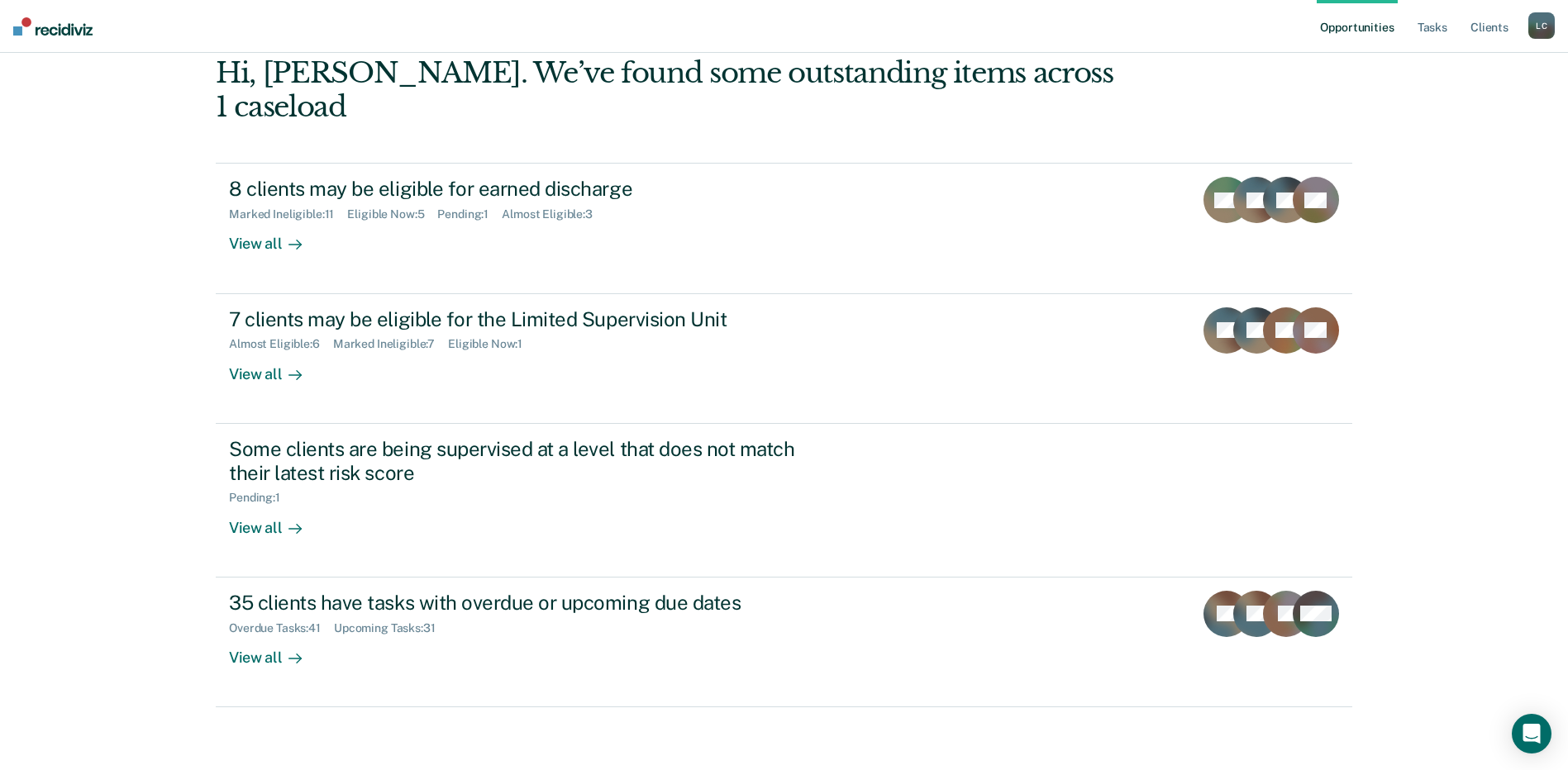
scroll to position [108, 0]
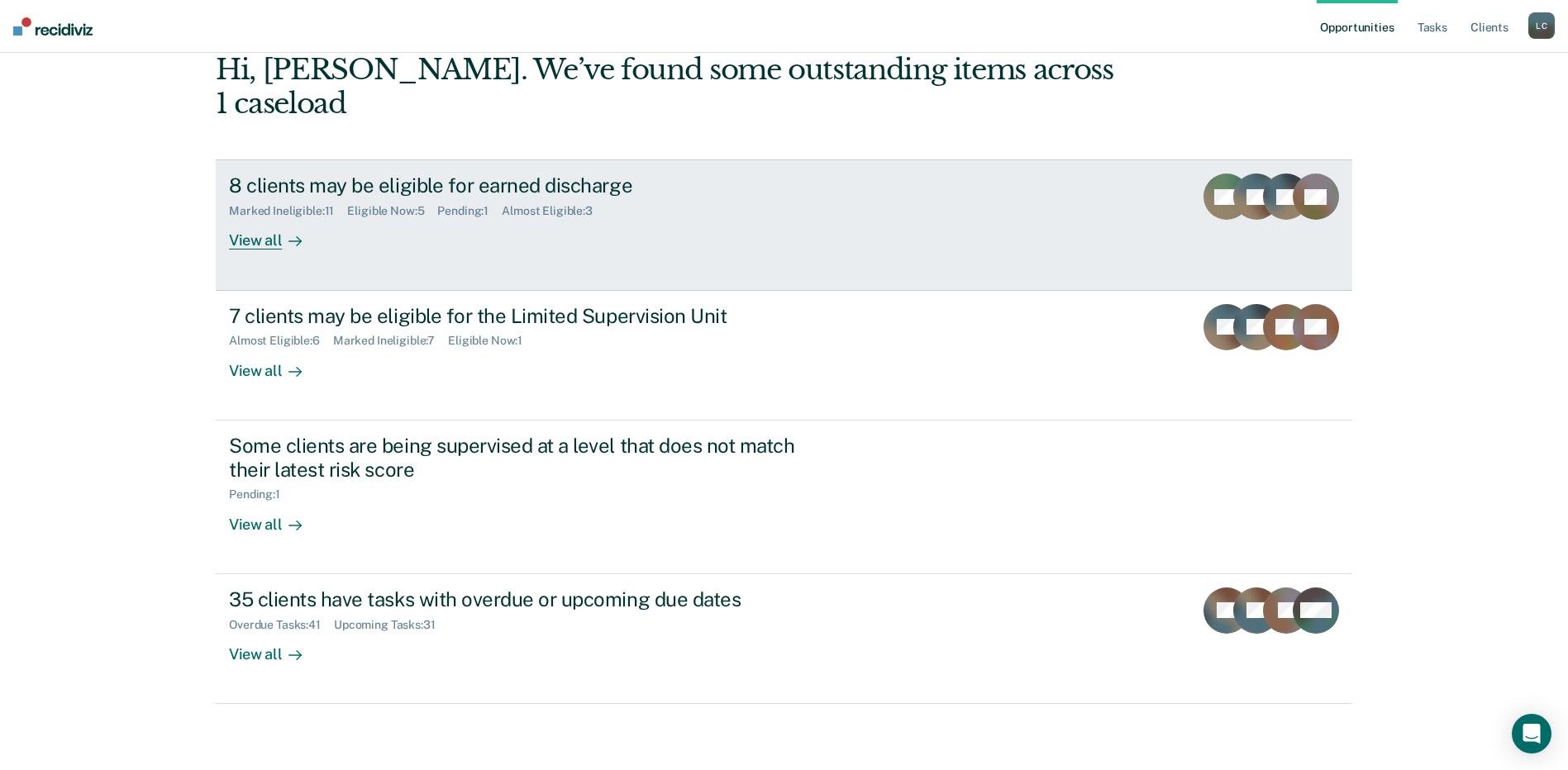
click at [248, 240] on div "View all" at bounding box center [275, 234] width 93 height 32
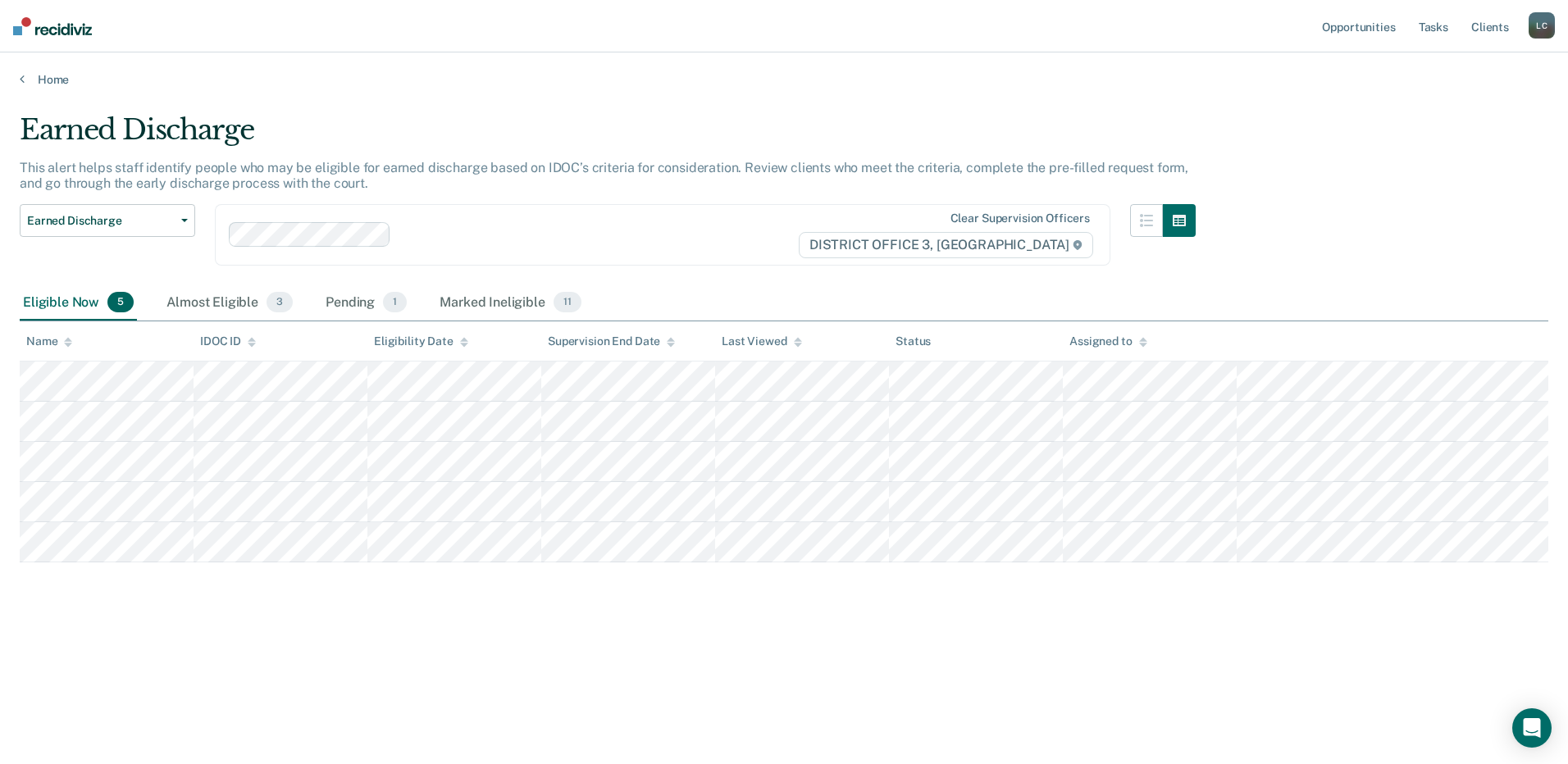
click at [11, 81] on div "Home" at bounding box center [784, 70] width 1568 height 35
click at [24, 79] on icon at bounding box center [21, 79] width 5 height 14
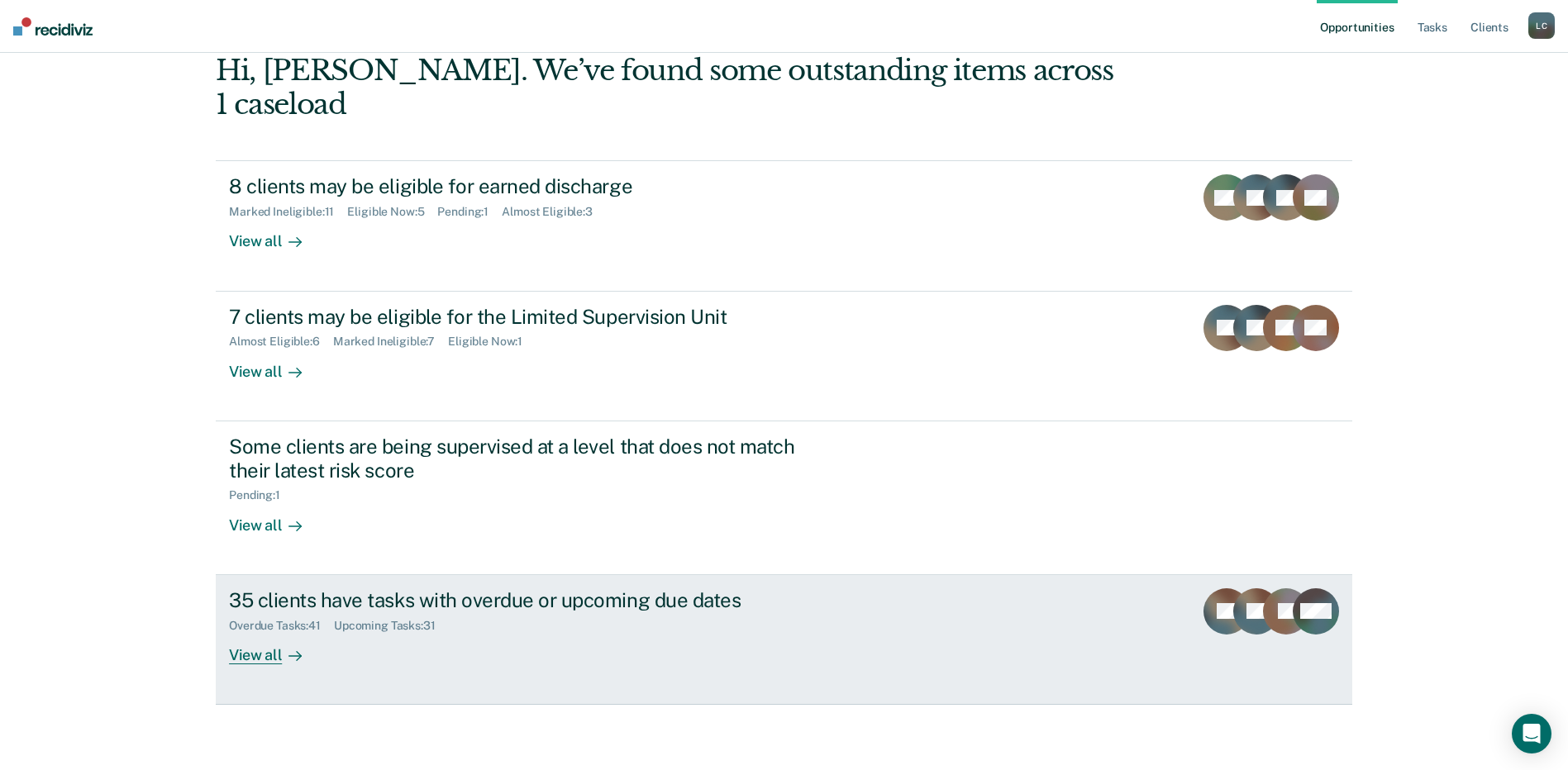
scroll to position [108, 0]
click at [260, 655] on div "View all" at bounding box center [275, 647] width 93 height 32
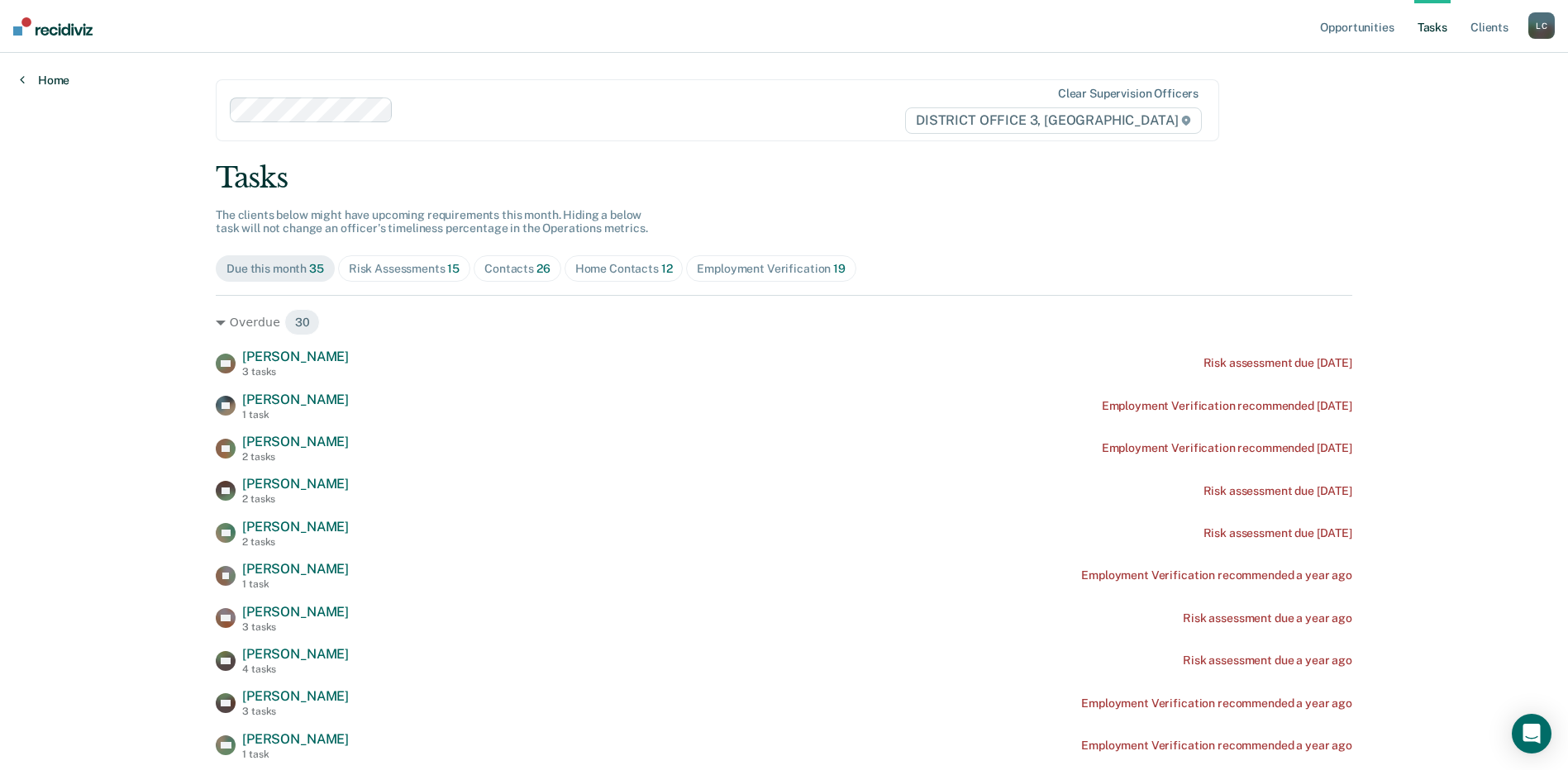
click at [38, 79] on link "Home" at bounding box center [44, 80] width 50 height 15
